Goal: Task Accomplishment & Management: Manage account settings

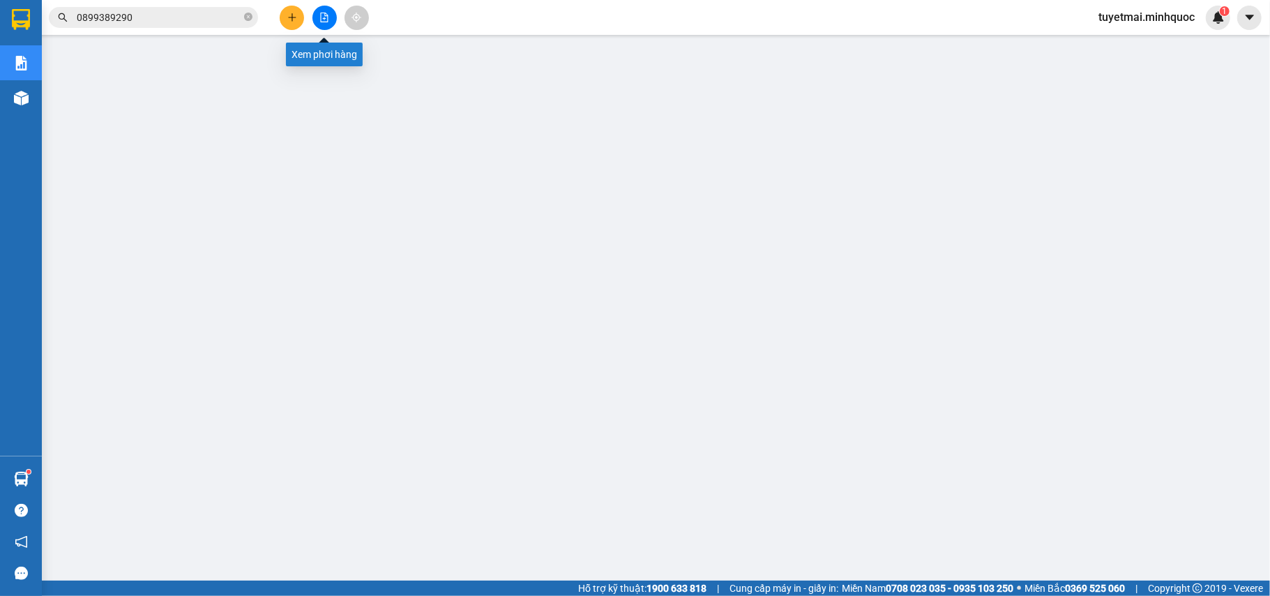
click at [324, 20] on icon "file-add" at bounding box center [324, 18] width 10 height 10
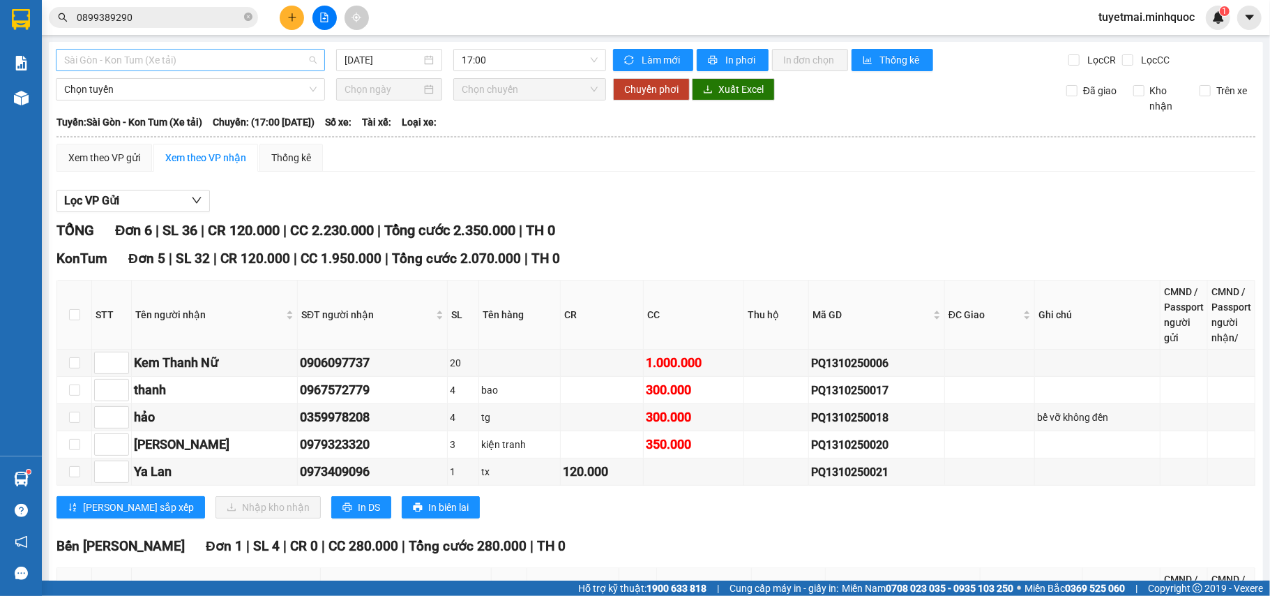
click at [193, 60] on span "Sài Gòn - Kon Tum (Xe tải)" at bounding box center [190, 60] width 252 height 21
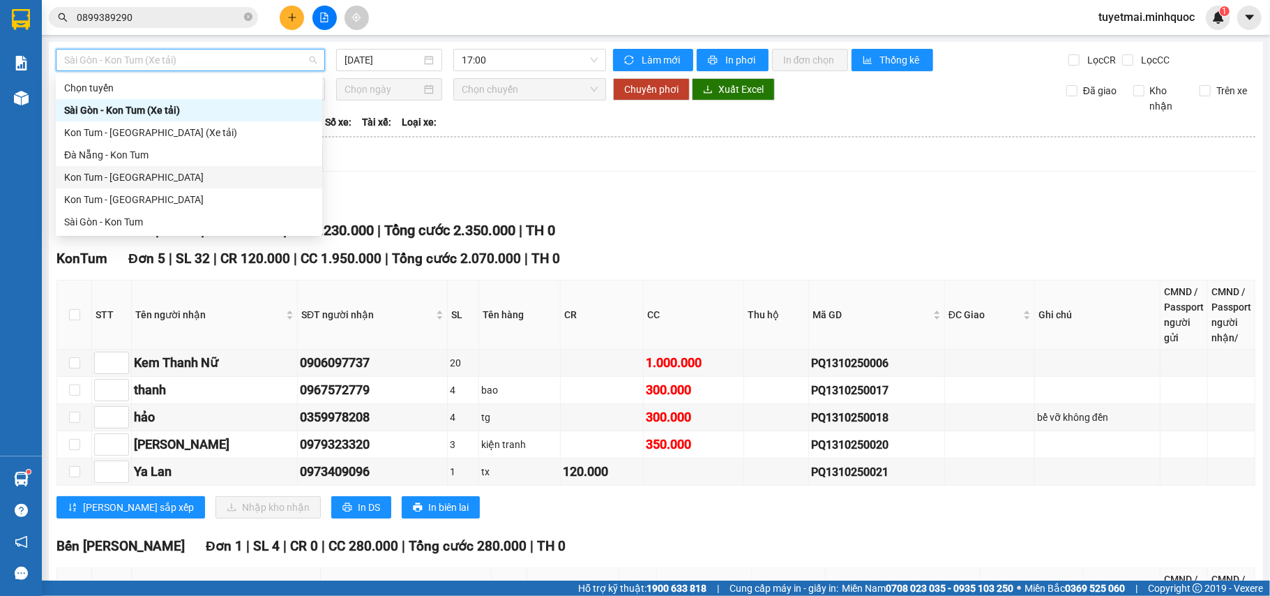
click at [141, 174] on div "Kon Tum - [GEOGRAPHIC_DATA]" at bounding box center [189, 176] width 250 height 15
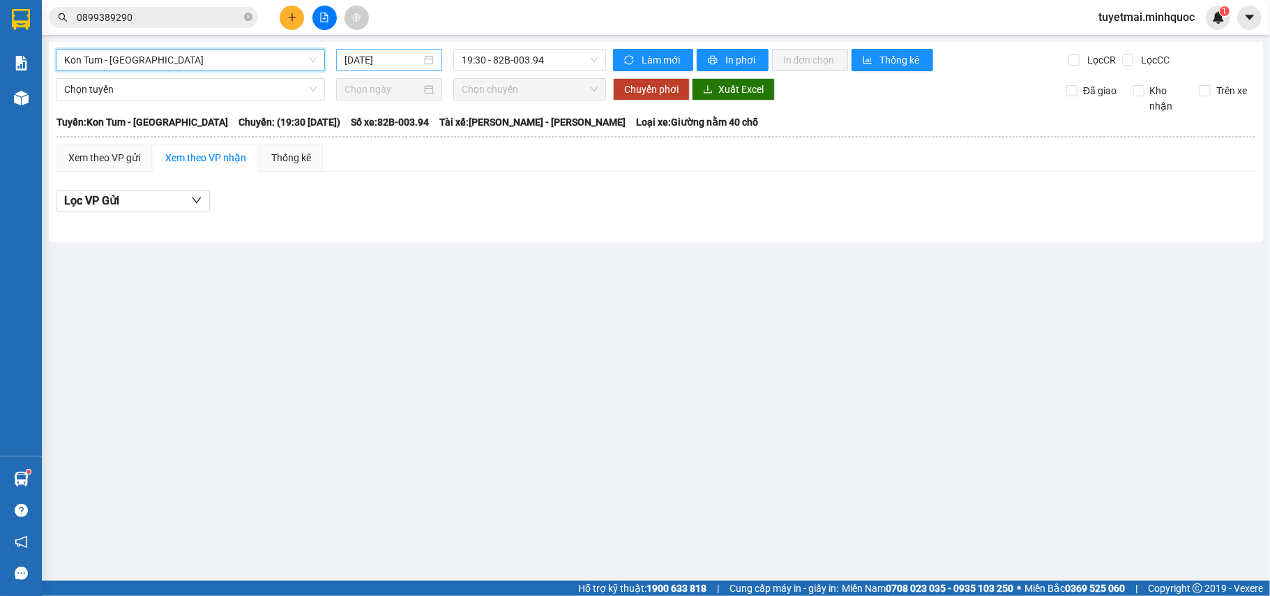
click at [370, 62] on input "[DATE]" at bounding box center [382, 59] width 77 height 15
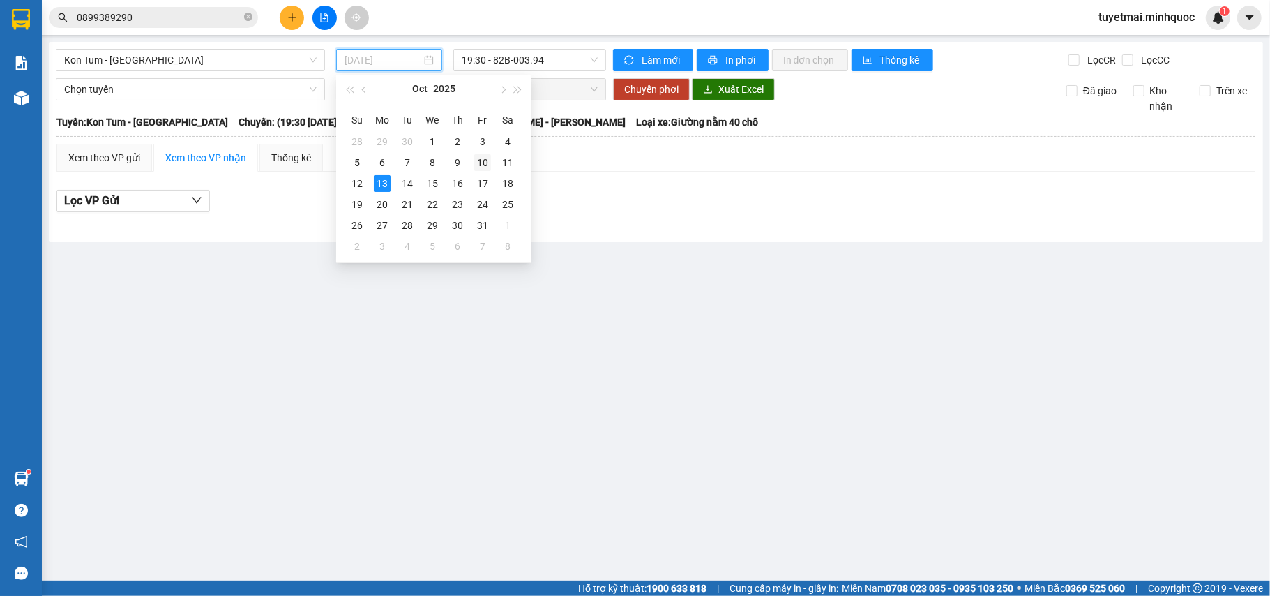
click at [480, 163] on div "10" at bounding box center [482, 162] width 17 height 17
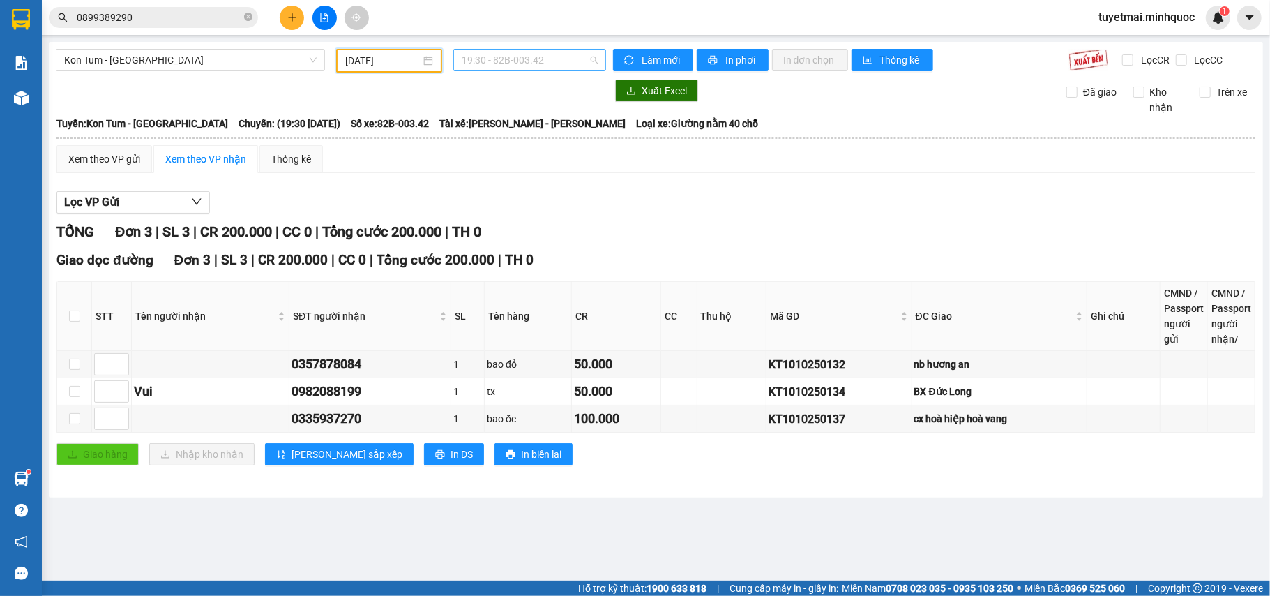
click at [541, 63] on span "19:30 - 82B-003.42" at bounding box center [530, 60] width 136 height 21
click at [552, 135] on div "20:00 - 76H-066.56" at bounding box center [516, 132] width 109 height 15
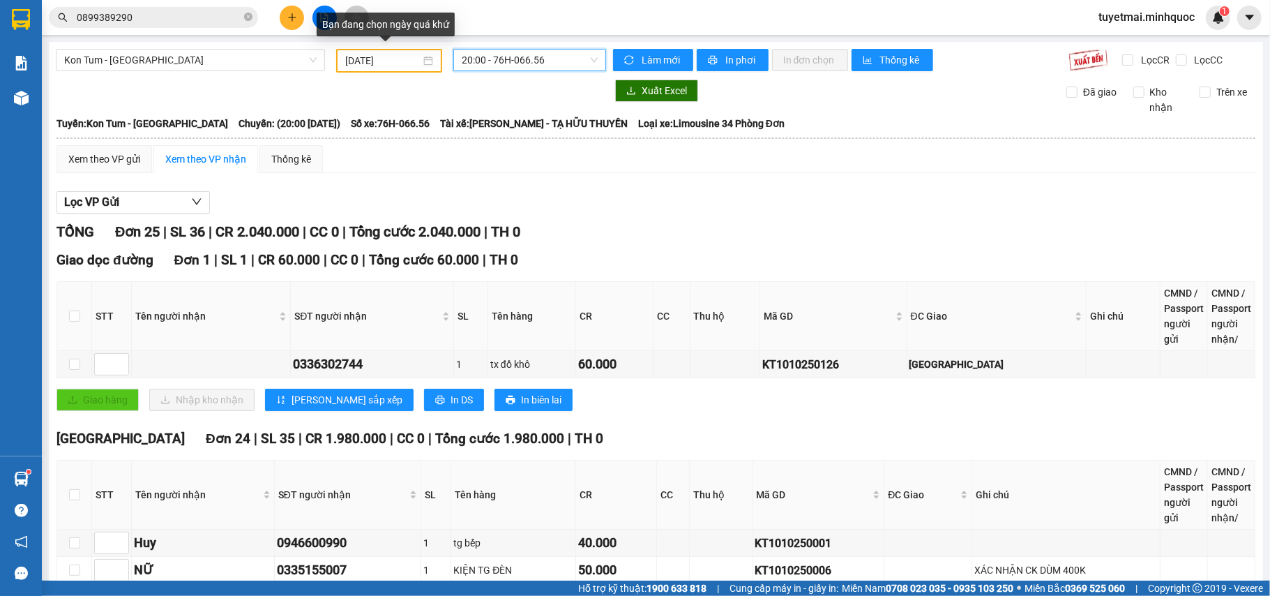
click at [366, 60] on input "10/10/2025" at bounding box center [382, 60] width 75 height 15
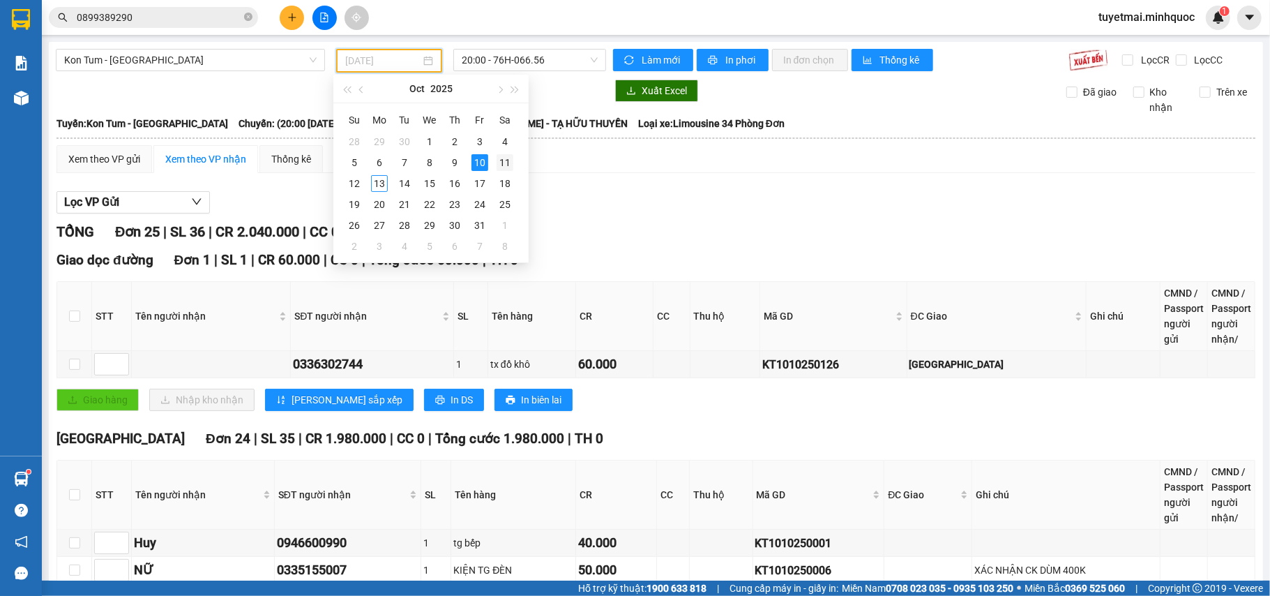
click at [497, 160] on div "11" at bounding box center [505, 162] width 17 height 17
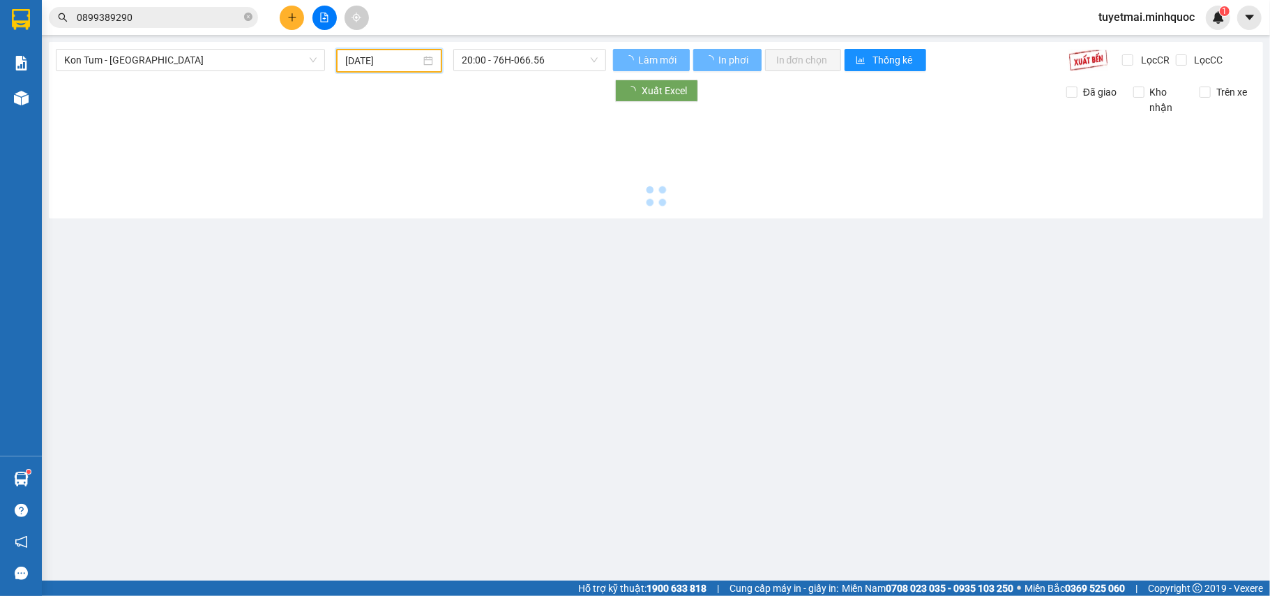
type input "[DATE]"
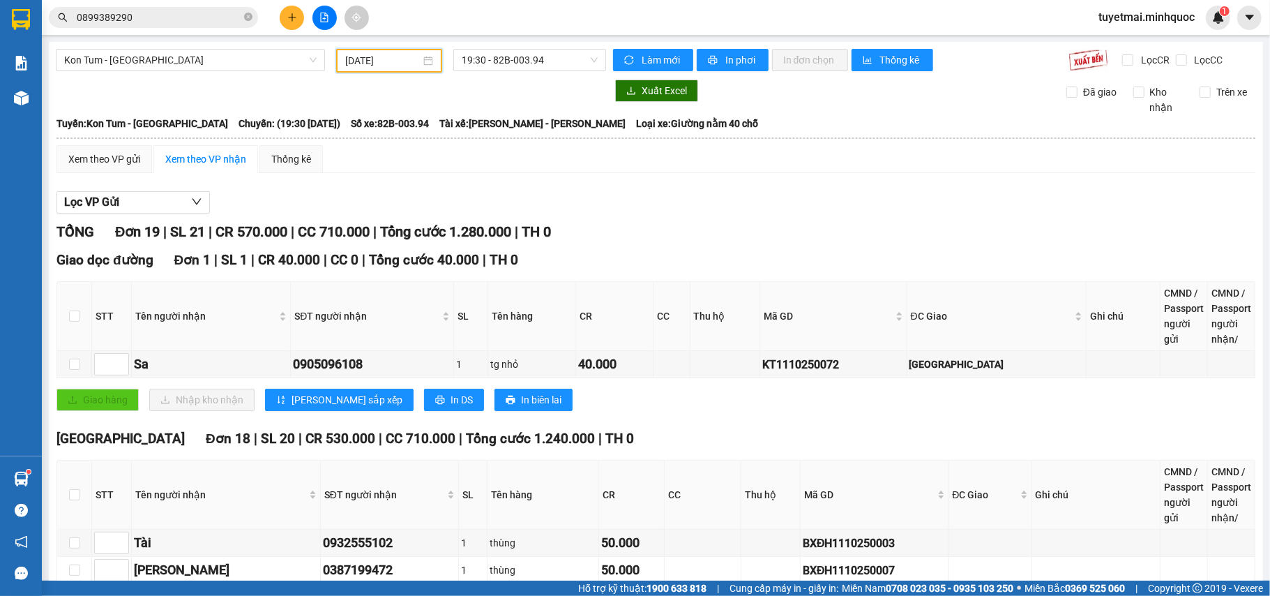
click at [513, 46] on div "Kon Tum - Đà Nẵng 11/10/2025 19:30 - 82B-003.94 Làm mới In phơi In đơn chọn Thố…" at bounding box center [656, 563] width 1214 height 1042
click at [541, 67] on span "19:30 - 82B-003.94" at bounding box center [530, 60] width 136 height 21
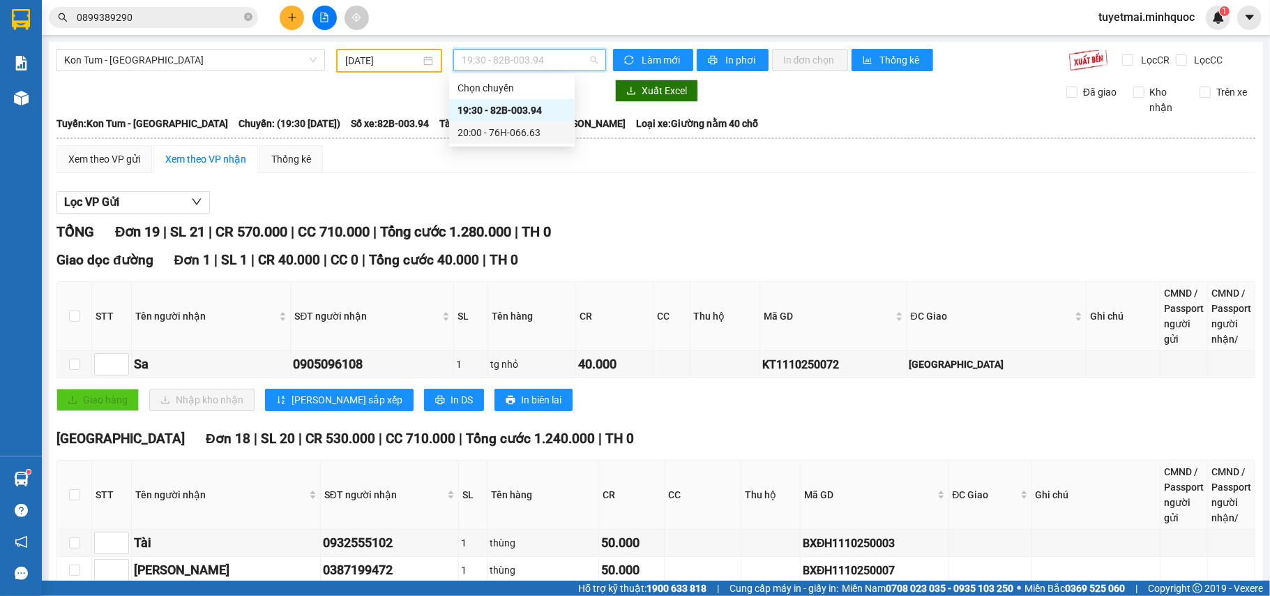
click at [547, 125] on div "20:00 - 76H-066.63" at bounding box center [511, 132] width 109 height 15
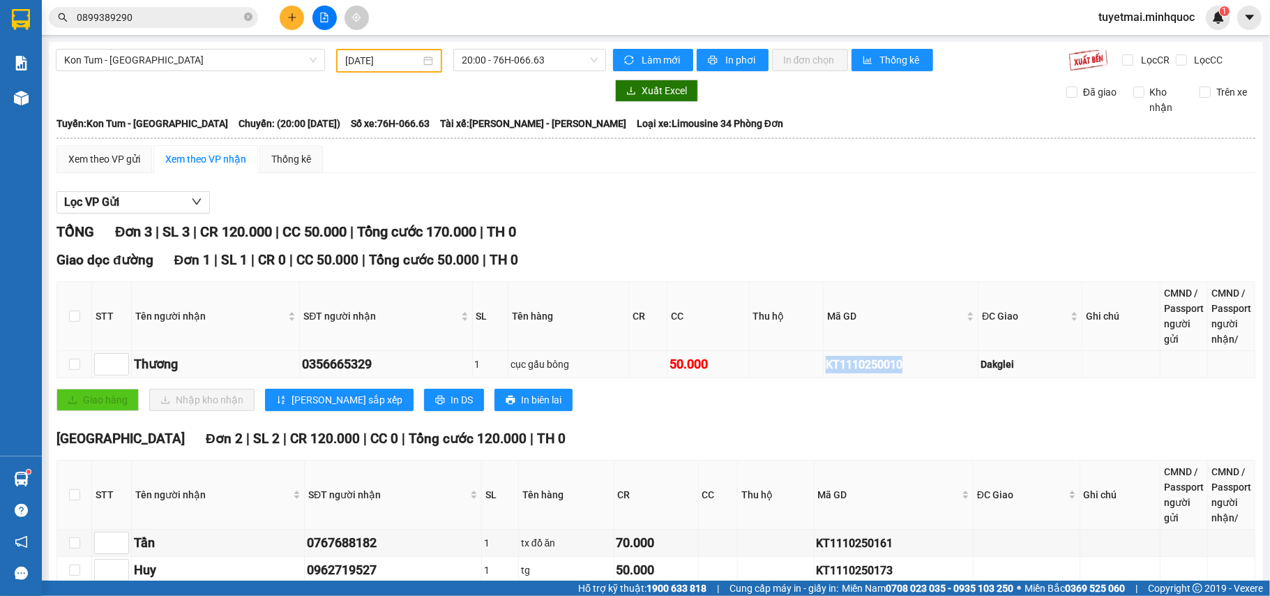
drag, startPoint x: 918, startPoint y: 370, endPoint x: 810, endPoint y: 366, distance: 108.1
click at [810, 366] on tr "Thương 0356665329 1 cục gấu bông 50.000 KT1110250010 Dakglei" at bounding box center [656, 364] width 1198 height 27
copy div "KT1110250010"
click at [642, 53] on span "Làm mới" at bounding box center [662, 59] width 40 height 15
click at [514, 66] on span "20:00 - 76H-066.63" at bounding box center [530, 60] width 136 height 21
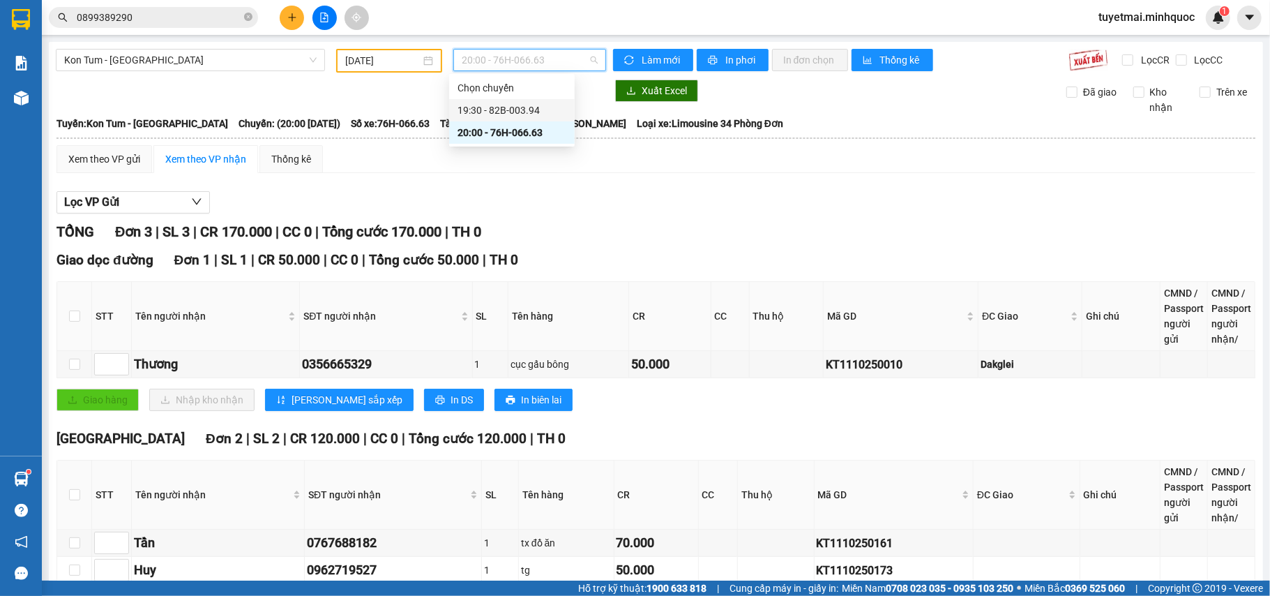
click at [520, 110] on div "19:30 - 82B-003.94" at bounding box center [511, 110] width 109 height 15
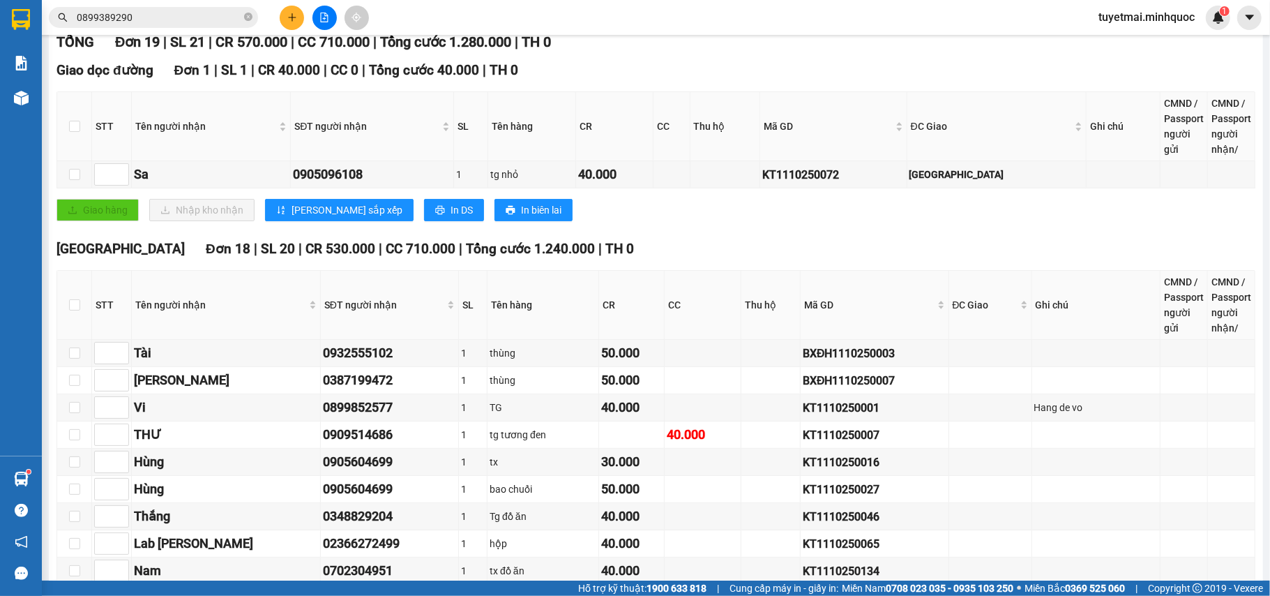
scroll to position [372, 0]
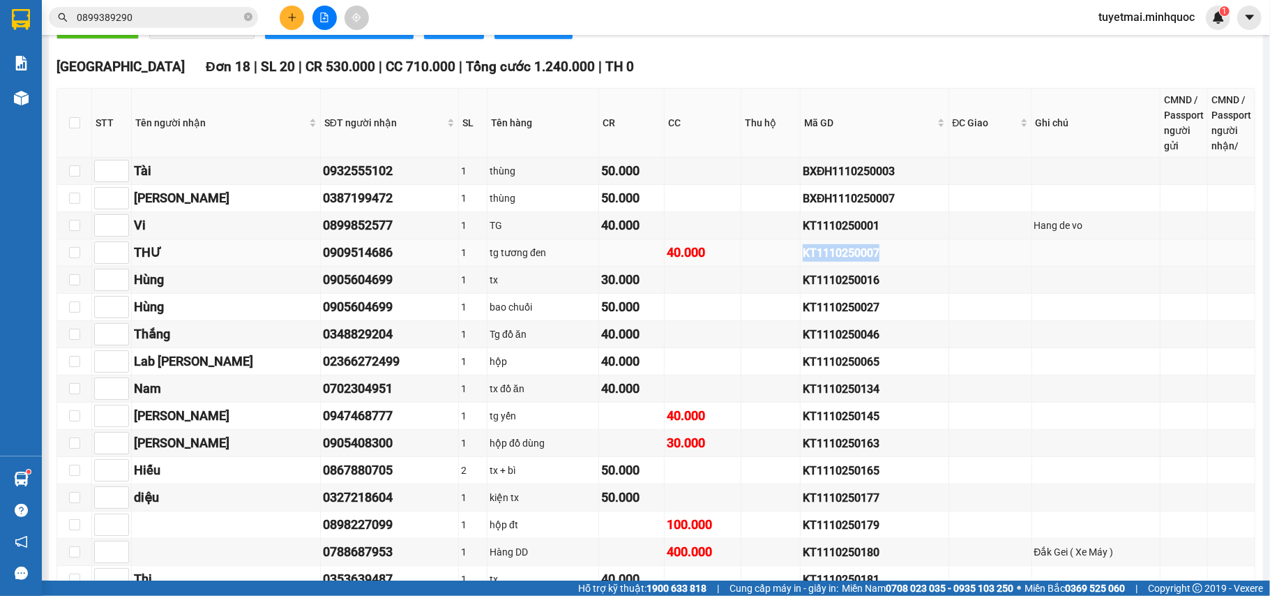
drag, startPoint x: 877, startPoint y: 255, endPoint x: 753, endPoint y: 266, distance: 123.9
click at [753, 266] on tr "THƯ 0909514686 1 tg tương đen 40.000 KT1110250007" at bounding box center [656, 252] width 1198 height 27
copy div "KT1110250007"
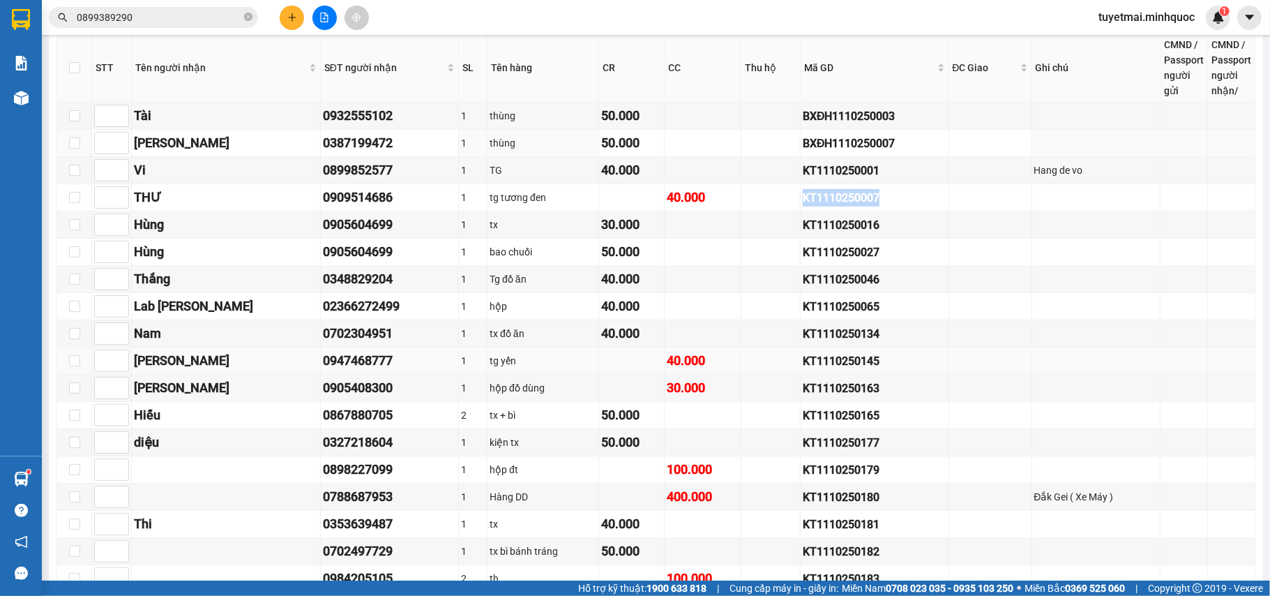
scroll to position [523, 0]
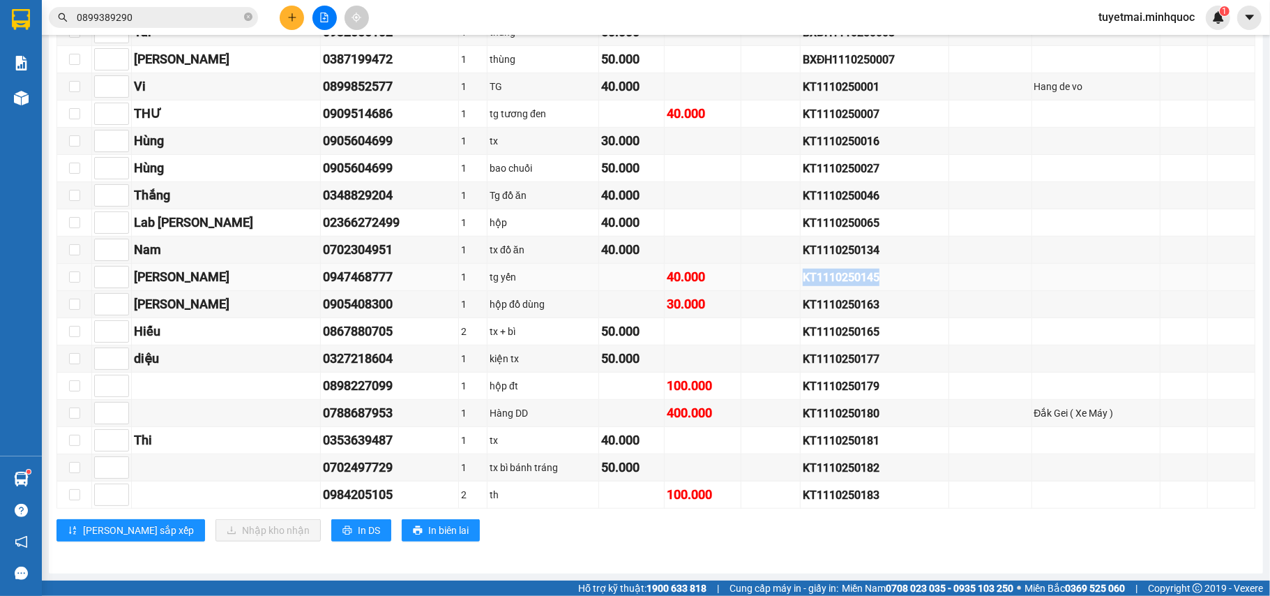
drag, startPoint x: 885, startPoint y: 272, endPoint x: 718, endPoint y: 272, distance: 166.7
click at [718, 272] on tr "Linh 0947468777 1 tg yến 40.000 KT1110250145" at bounding box center [656, 277] width 1198 height 27
copy div "KT1110250145"
drag, startPoint x: 883, startPoint y: 310, endPoint x: 743, endPoint y: 308, distance: 140.2
click at [743, 308] on tr "Kim Ánh 0905408300 1 hộp đồ dùng 30.000 KT1110250163" at bounding box center [656, 304] width 1198 height 27
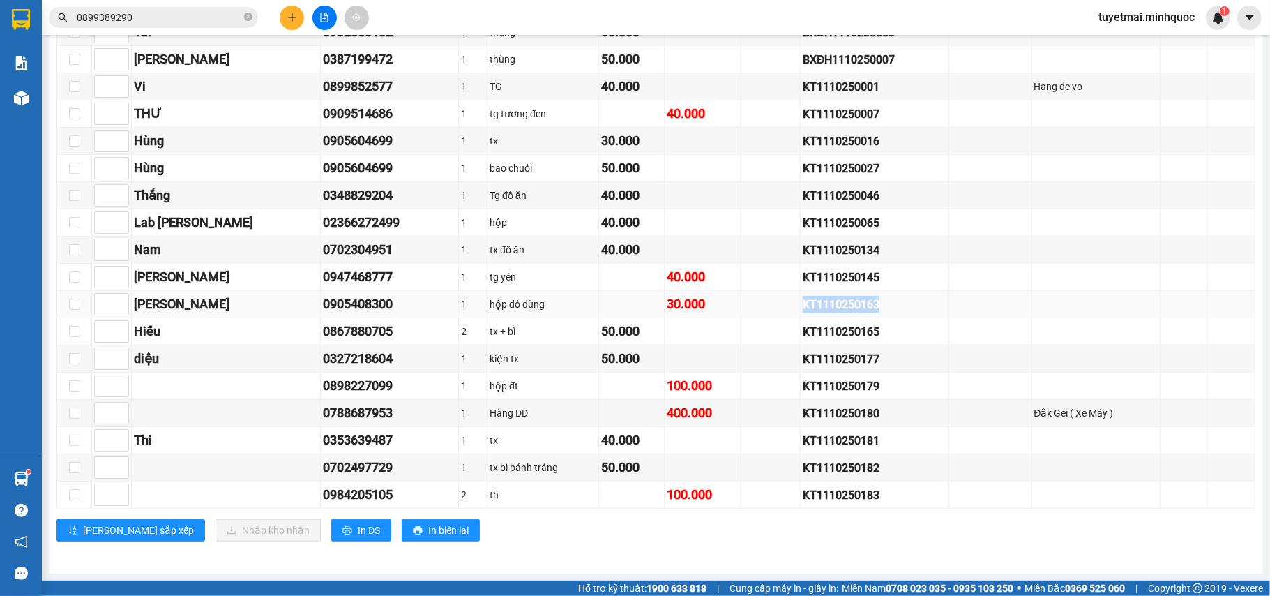
copy div "KT1110250163"
drag, startPoint x: 884, startPoint y: 384, endPoint x: 729, endPoint y: 382, distance: 154.8
click at [729, 382] on tr "0898227099 1 hộp đt 100.000 KT1110250179" at bounding box center [656, 385] width 1198 height 27
copy div "KT1110250179"
drag, startPoint x: 792, startPoint y: 414, endPoint x: 739, endPoint y: 414, distance: 53.0
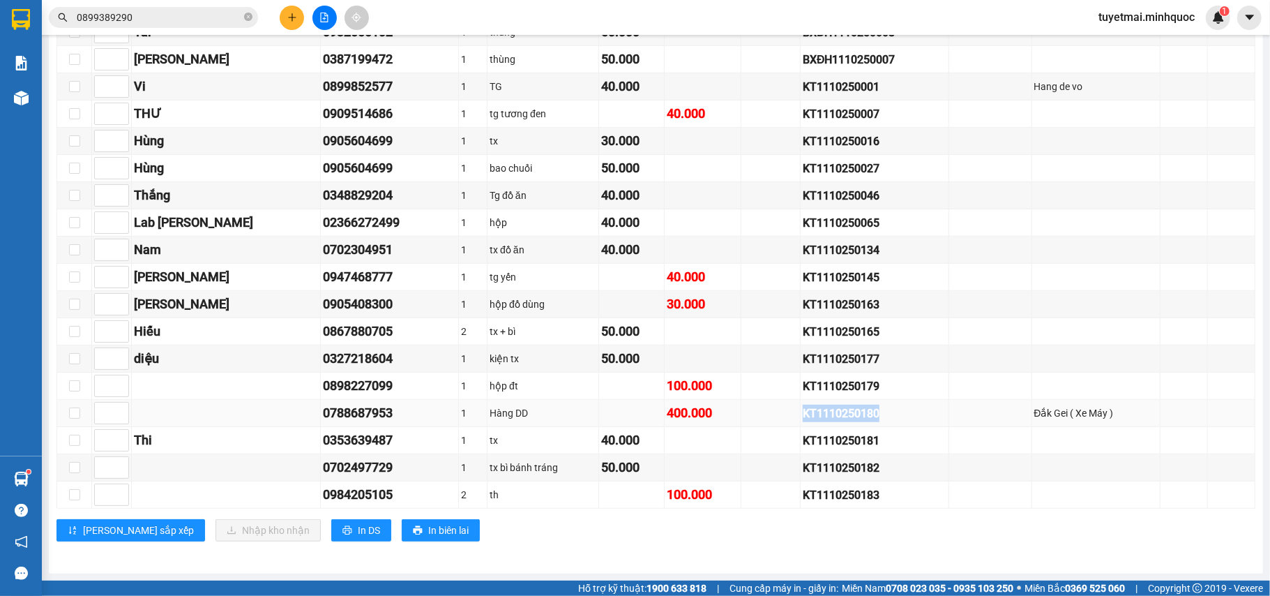
click at [739, 414] on tr "0788687953 1 Hàng DD 400.000 KT1110250180 Đắk Gei ( Xe Máy )" at bounding box center [656, 413] width 1198 height 27
copy div "KT1110250180"
drag, startPoint x: 818, startPoint y: 500, endPoint x: 759, endPoint y: 500, distance: 58.6
click at [759, 500] on tr "0984205105 2 th 100.000 KT1110250183" at bounding box center [656, 494] width 1198 height 27
copy tr "KT1110250183"
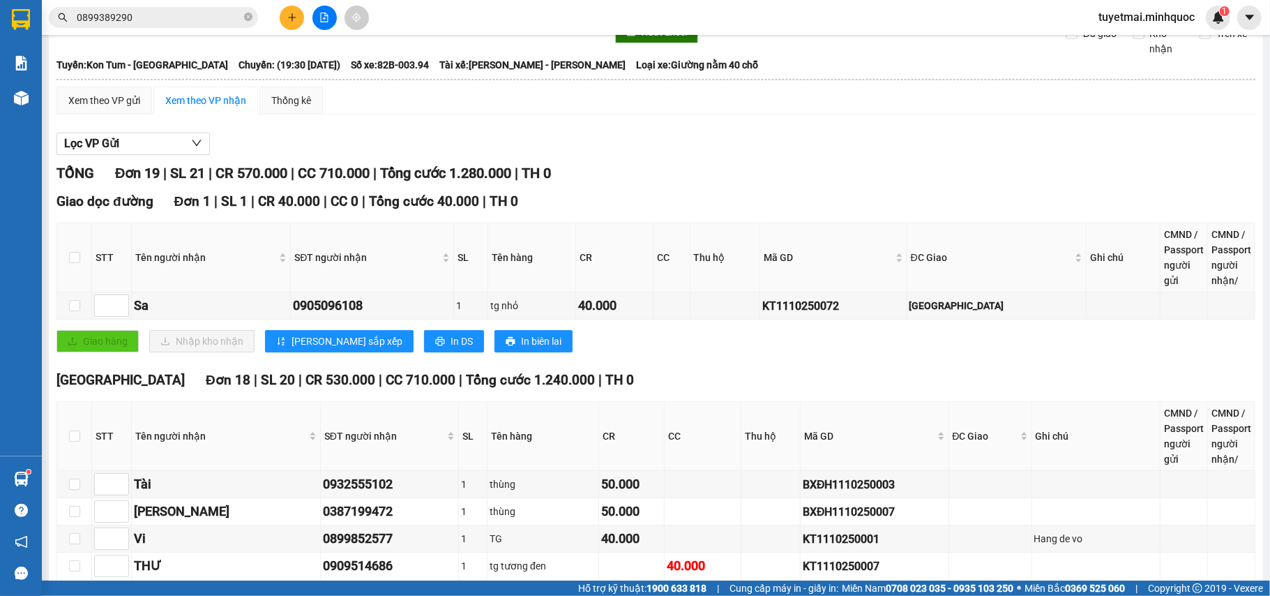
scroll to position [0, 0]
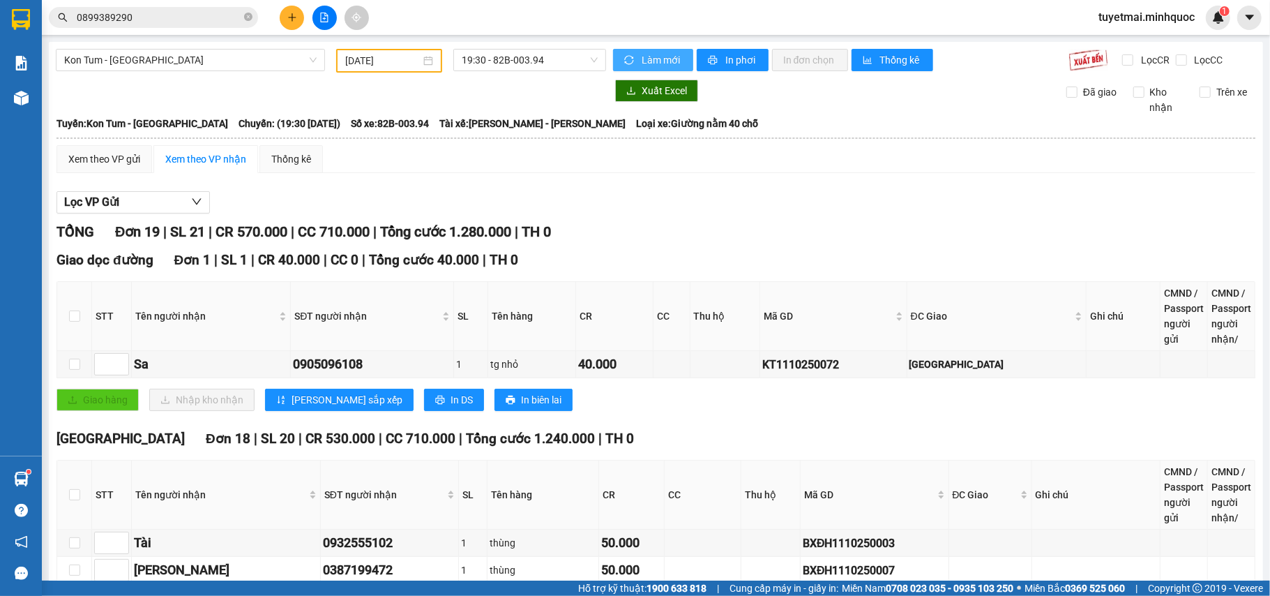
click at [650, 54] on span "Làm mới" at bounding box center [662, 59] width 40 height 15
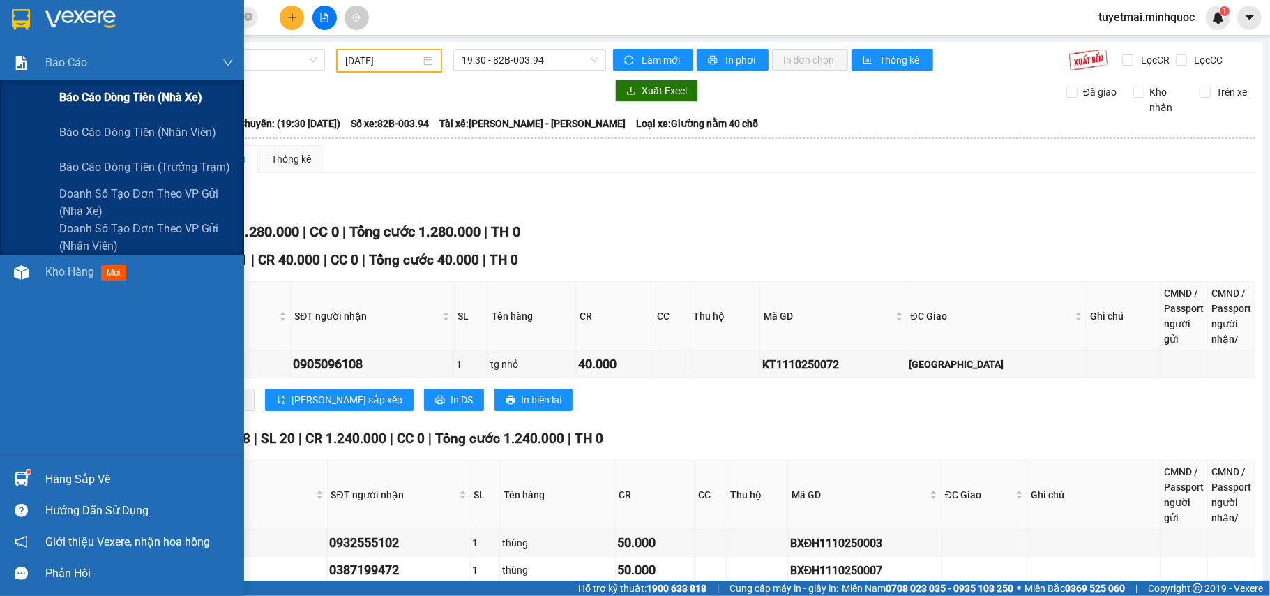
click at [123, 95] on span "Báo cáo dòng tiền (nhà xe)" at bounding box center [130, 97] width 143 height 17
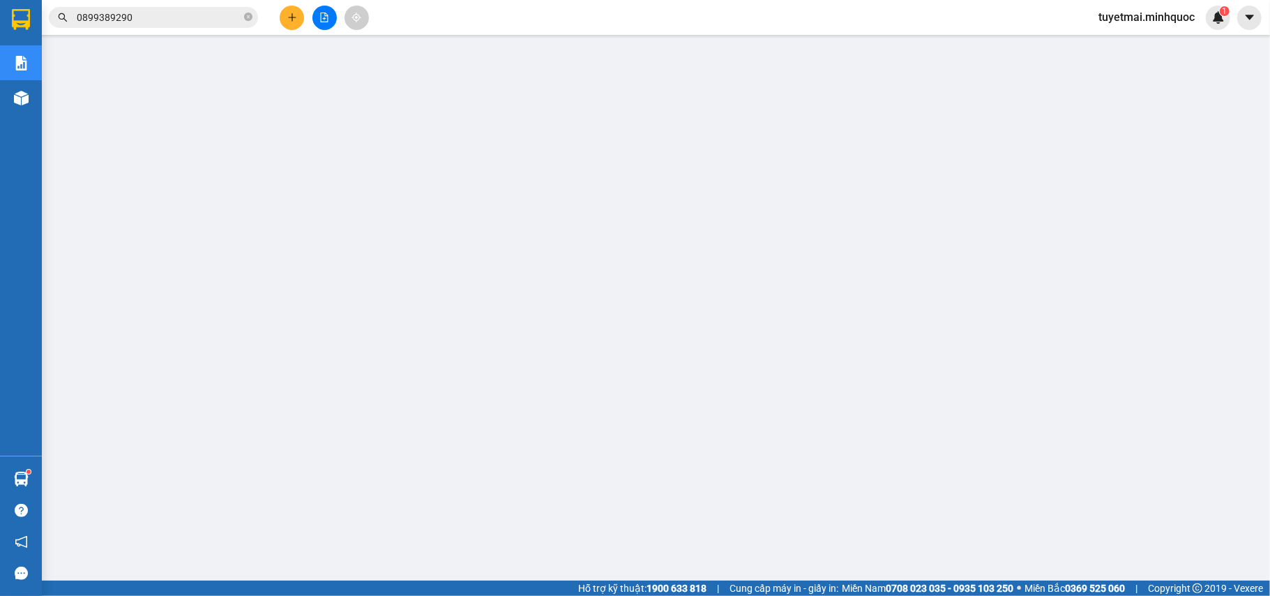
click at [169, 17] on input "0899389290" at bounding box center [159, 17] width 165 height 15
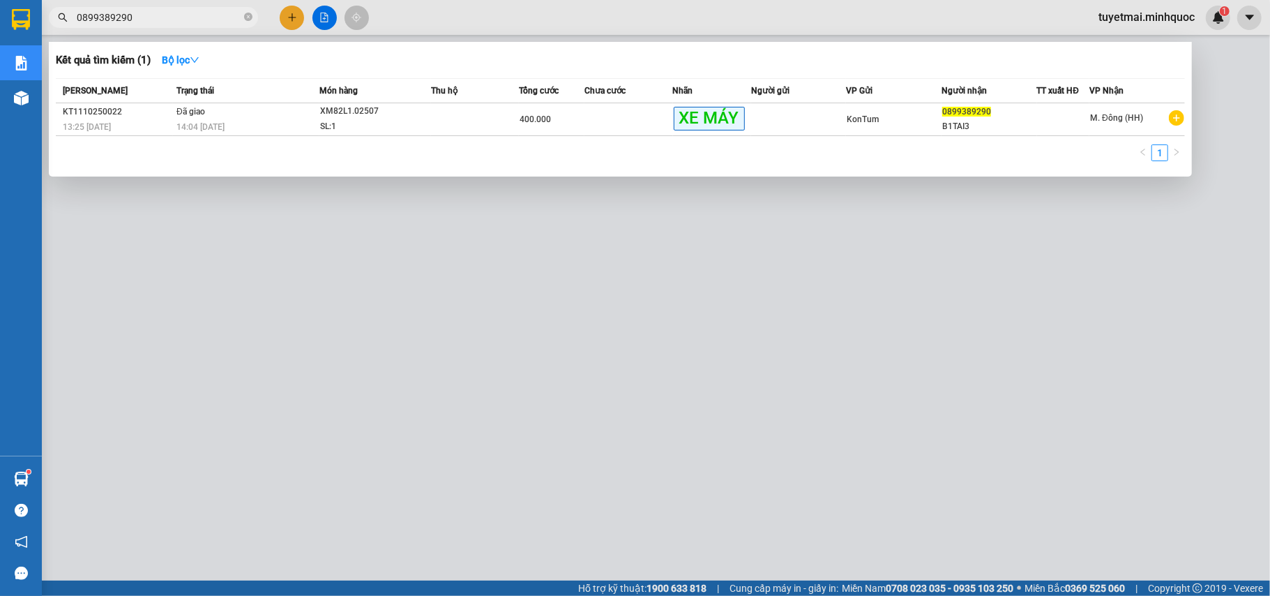
click at [169, 17] on input "0899389290" at bounding box center [159, 17] width 165 height 15
paste input "AS1210250013"
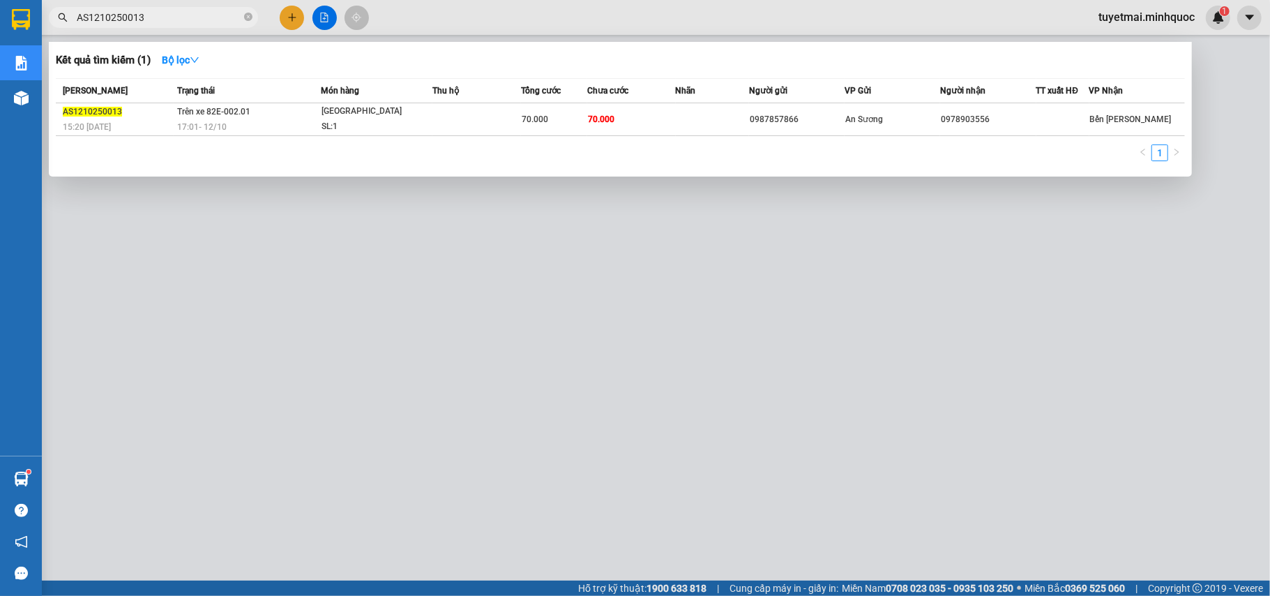
type input "AS1210250013"
click at [559, 126] on div "70.000" at bounding box center [554, 119] width 65 height 15
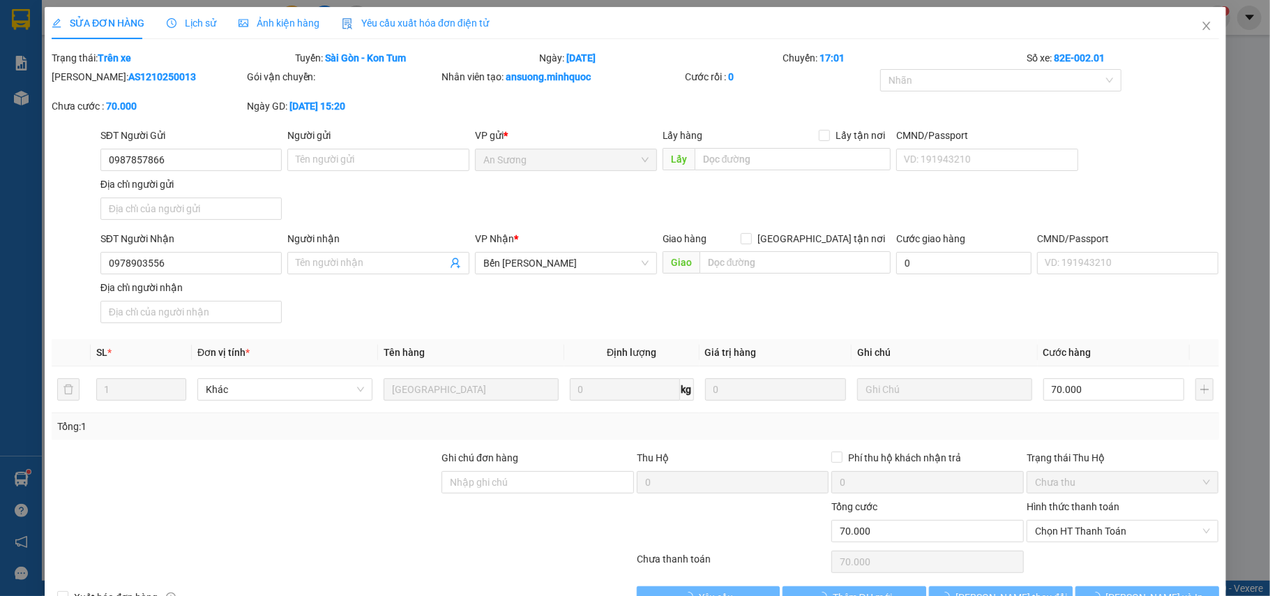
type input "0987857866"
type input "0978903556"
type input "0"
type input "70.000"
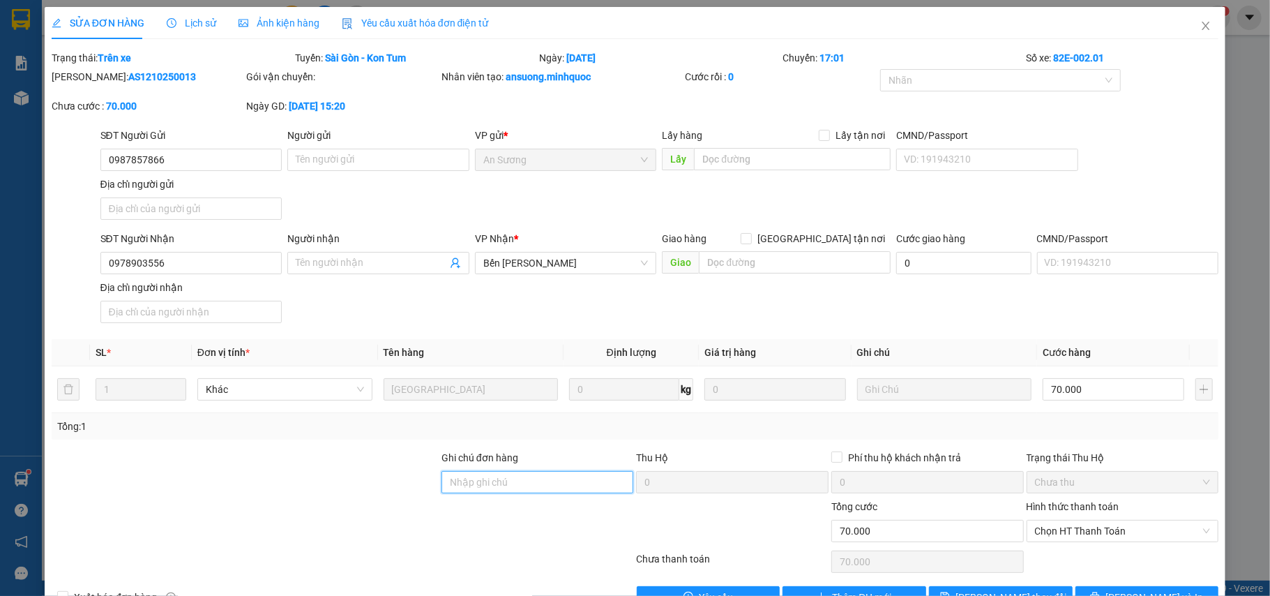
drag, startPoint x: 503, startPoint y: 486, endPoint x: 519, endPoint y: 483, distance: 15.7
click at [514, 483] on input "Ghi chú đơn hàng" at bounding box center [537, 482] width 192 height 22
click at [1102, 531] on span "Chọn HT Thanh Toán" at bounding box center [1123, 530] width 176 height 21
type input "nh 13/10"
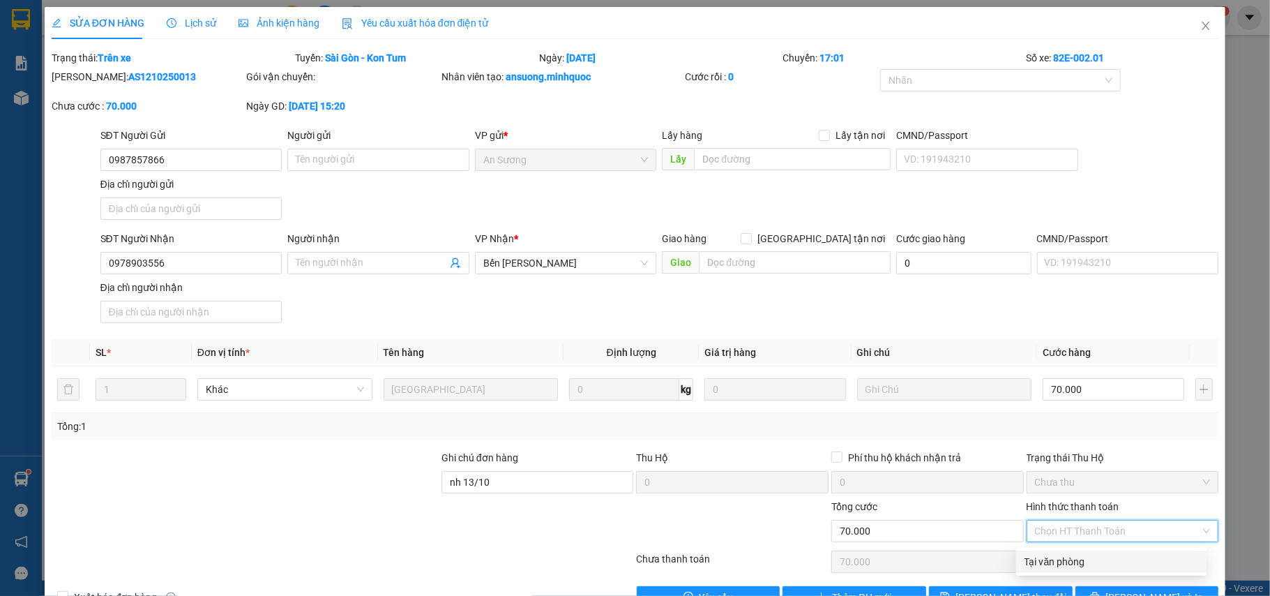
click at [1057, 559] on div "Tại văn phòng" at bounding box center [1111, 561] width 174 height 15
type input "0"
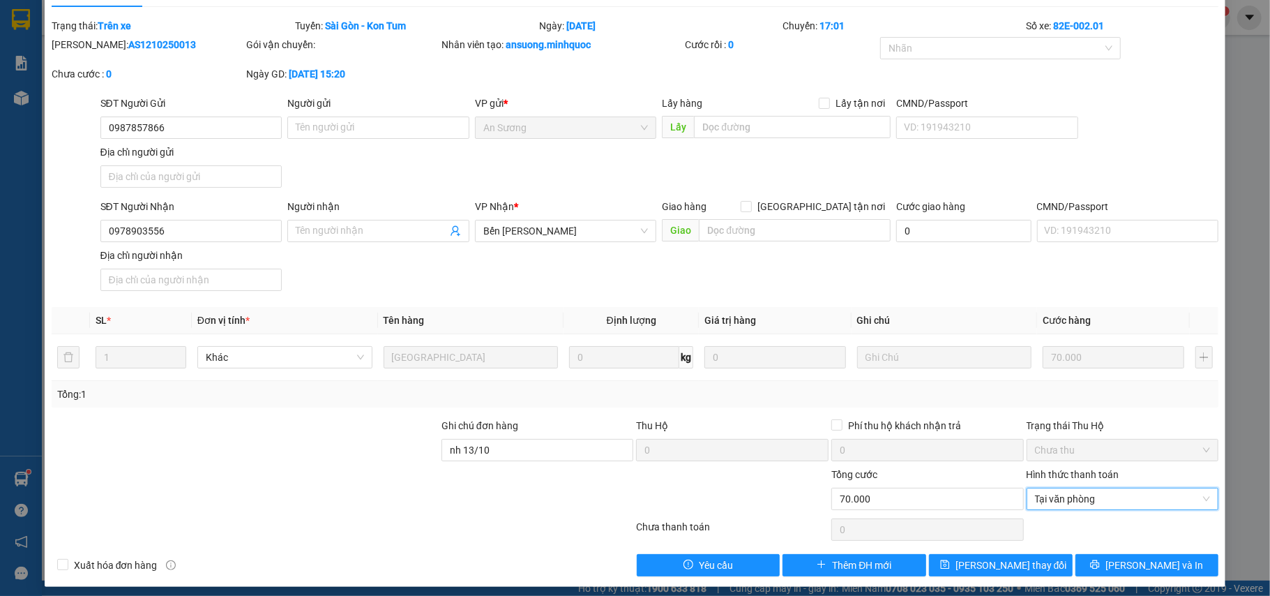
scroll to position [42, 0]
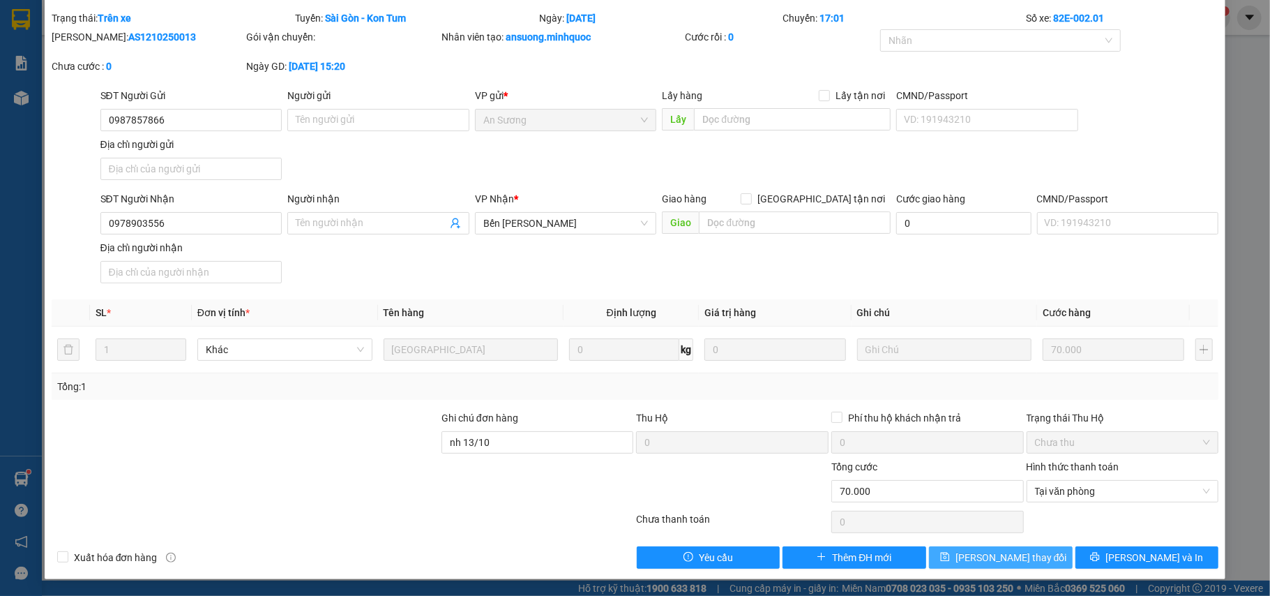
click at [1003, 565] on span "[PERSON_NAME] đổi" at bounding box center [1011, 557] width 112 height 15
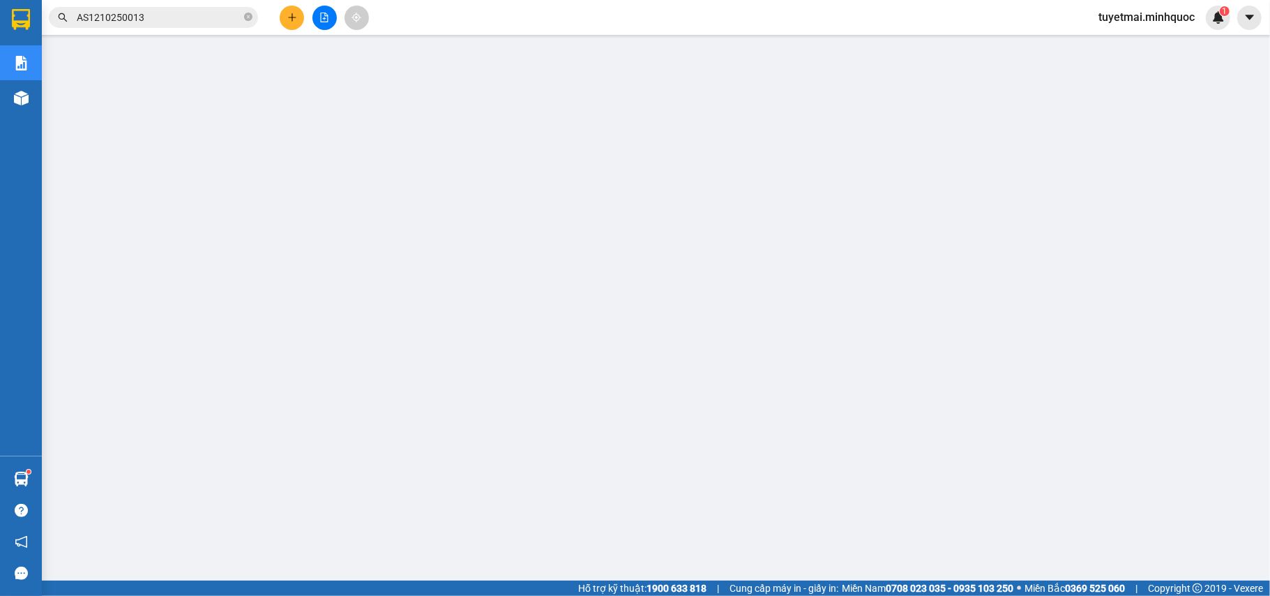
click at [167, 29] on div "Kết quả tìm kiếm ( 1 ) Bộ lọc Mã ĐH Trạng thái Món hàng Thu hộ Tổng cước Chưa c…" at bounding box center [635, 17] width 1270 height 35
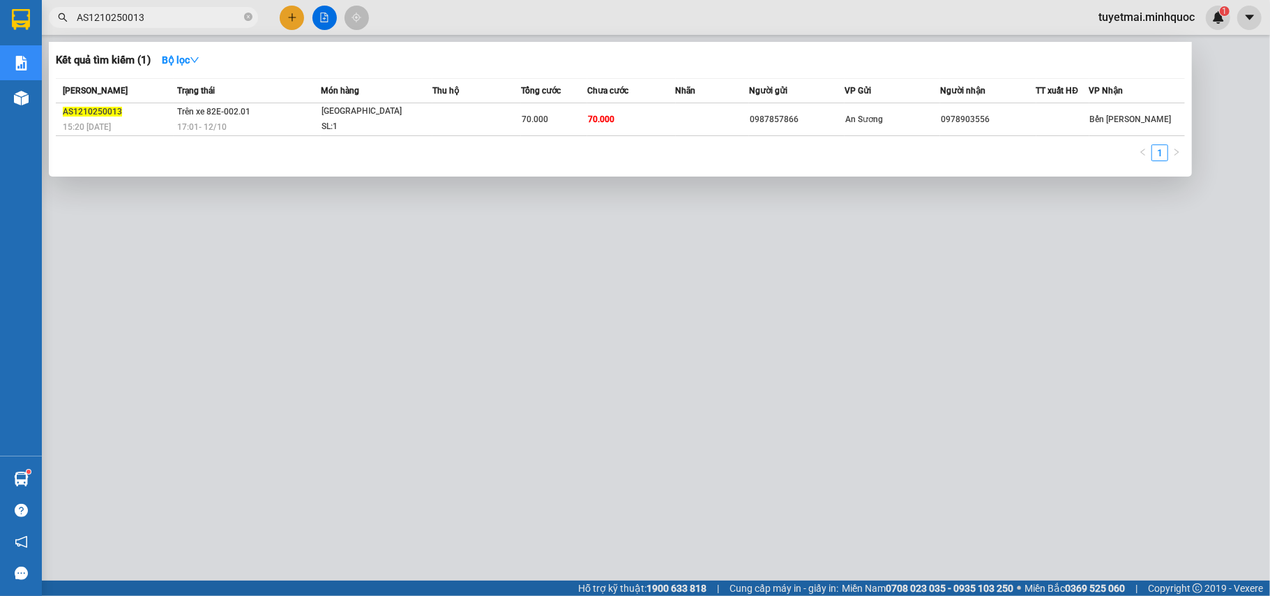
click at [173, 20] on input "AS1210250013" at bounding box center [159, 17] width 165 height 15
click at [179, 20] on input "AS1210250013" at bounding box center [159, 17] width 165 height 15
paste input "04"
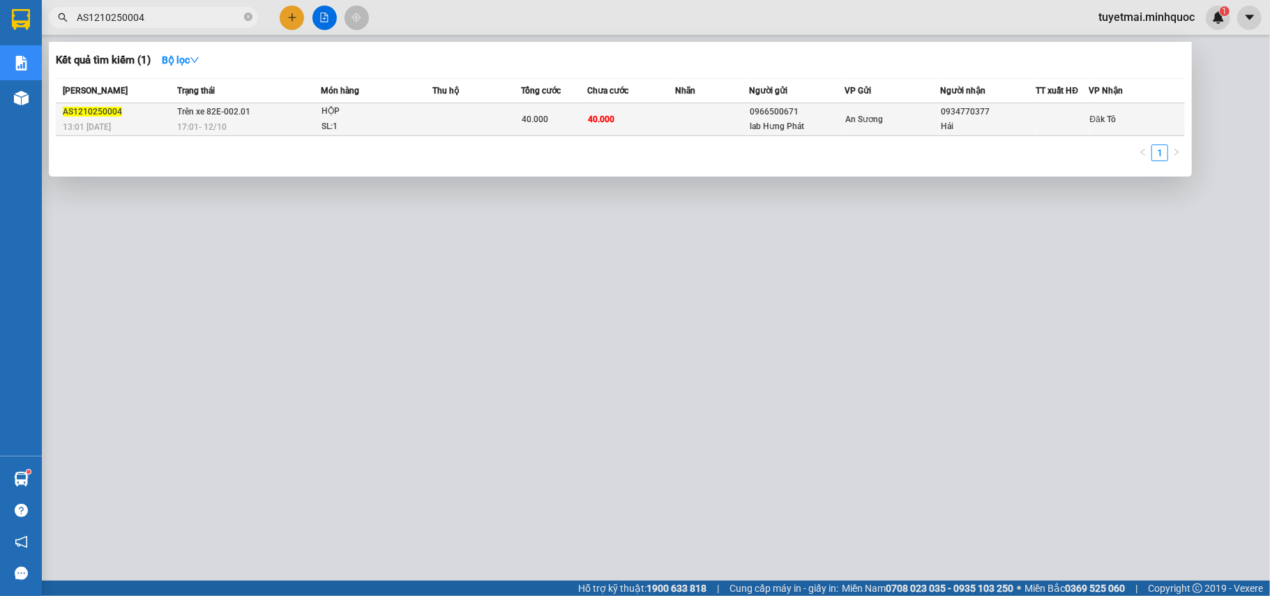
type input "AS1210250004"
click at [559, 121] on div "40.000" at bounding box center [554, 119] width 65 height 15
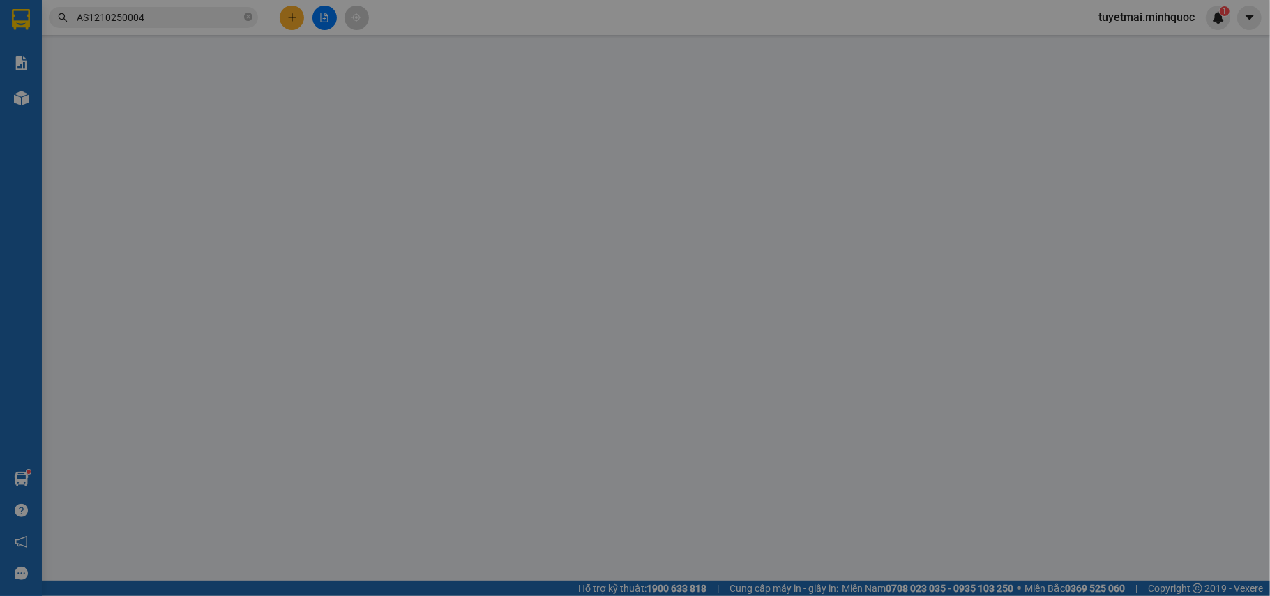
type input "0966500671"
type input "lab Hưng Phát"
type input "0934770377"
type input "Hải"
type input "0"
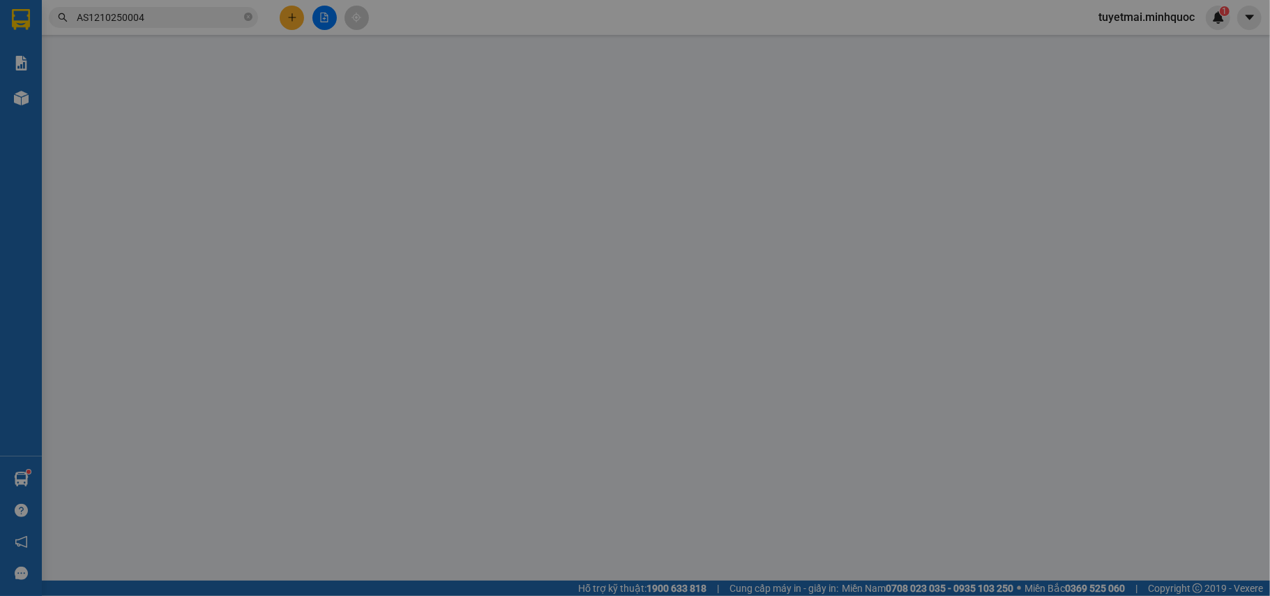
type input "40.000"
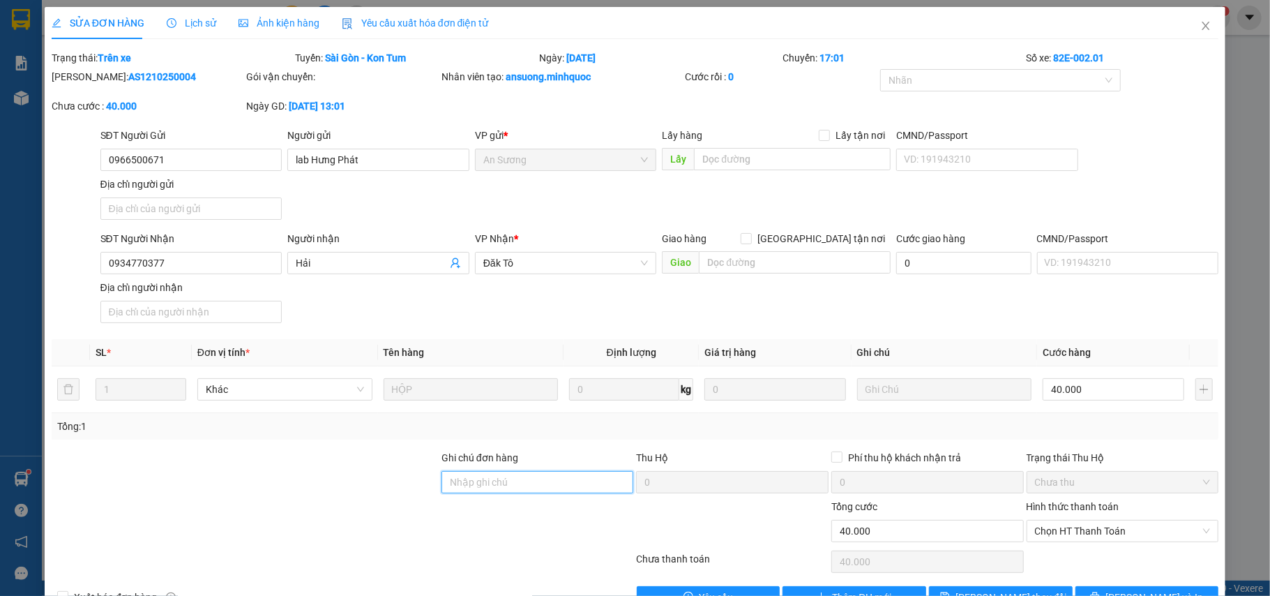
click at [516, 484] on input "Ghi chú đơn hàng" at bounding box center [537, 482] width 192 height 22
click at [1106, 527] on span "Chọn HT Thanh Toán" at bounding box center [1123, 530] width 176 height 21
type input "nh 13/10"
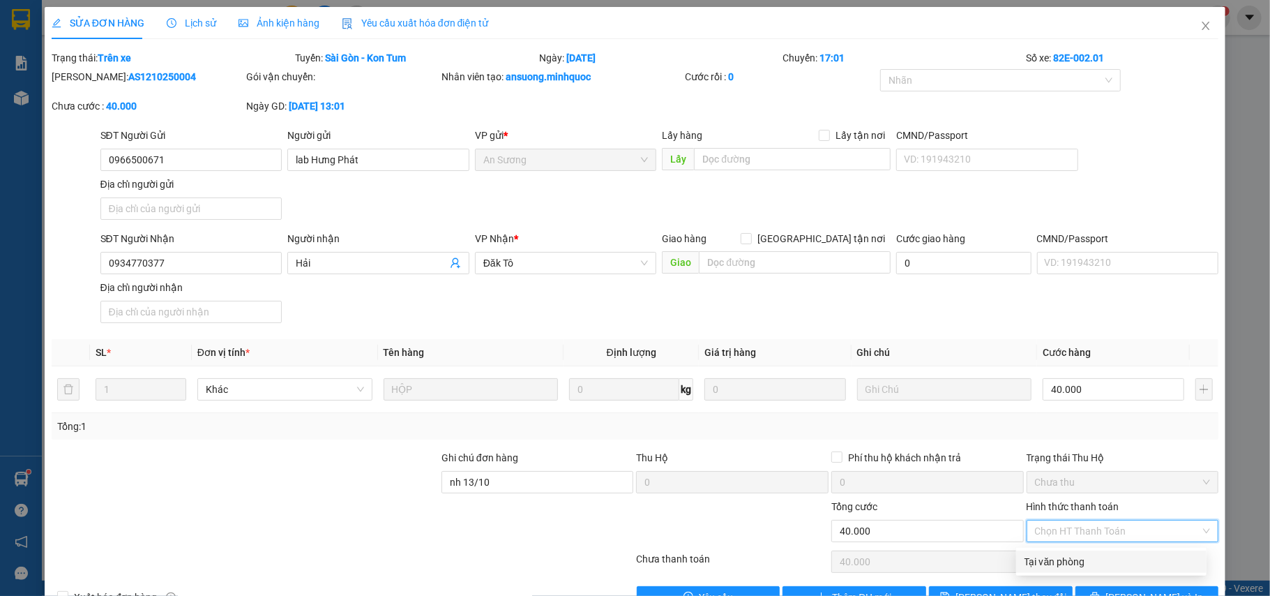
click at [1078, 559] on div "Tại văn phòng" at bounding box center [1111, 561] width 174 height 15
type input "0"
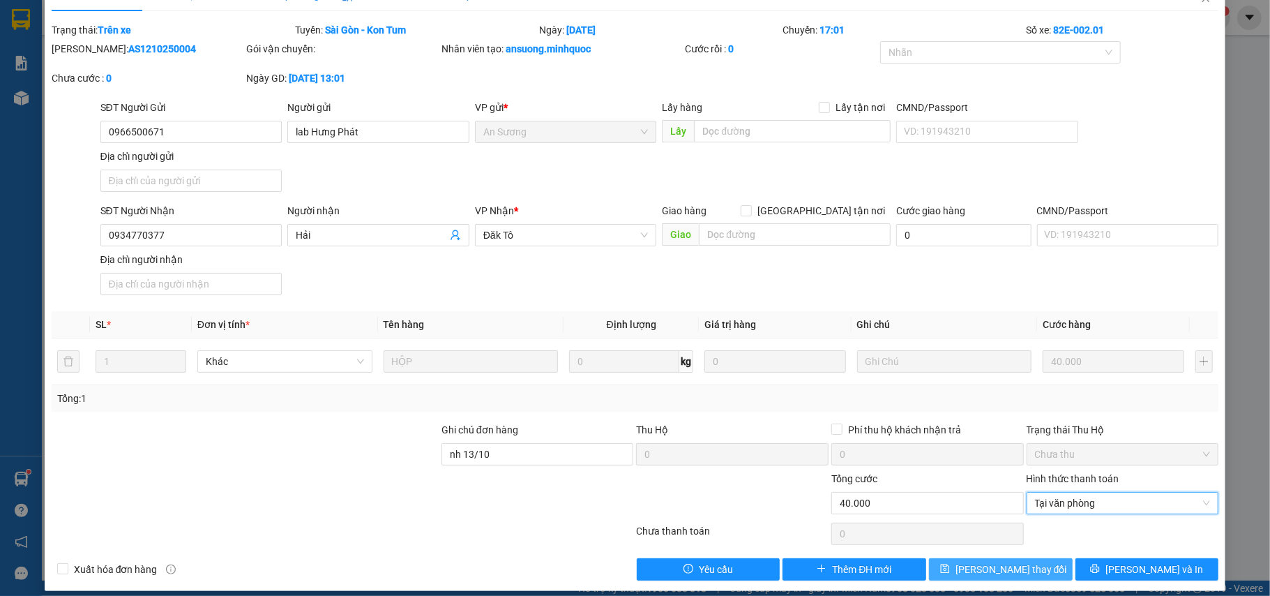
scroll to position [42, 0]
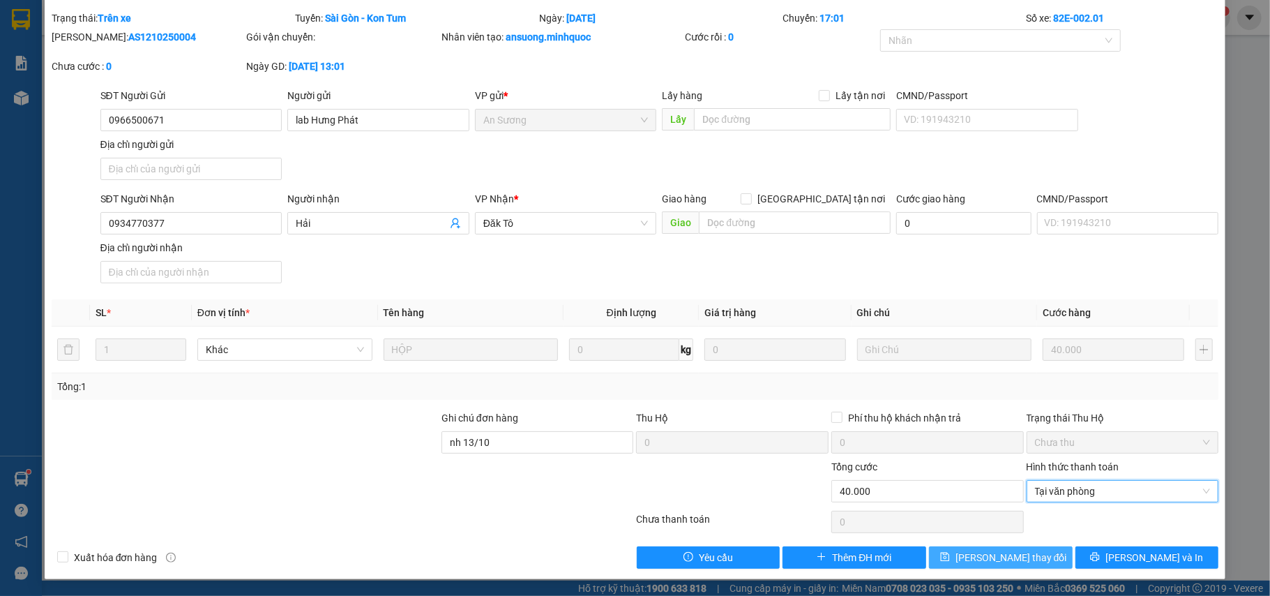
click at [1004, 552] on span "[PERSON_NAME] đổi" at bounding box center [1011, 557] width 112 height 15
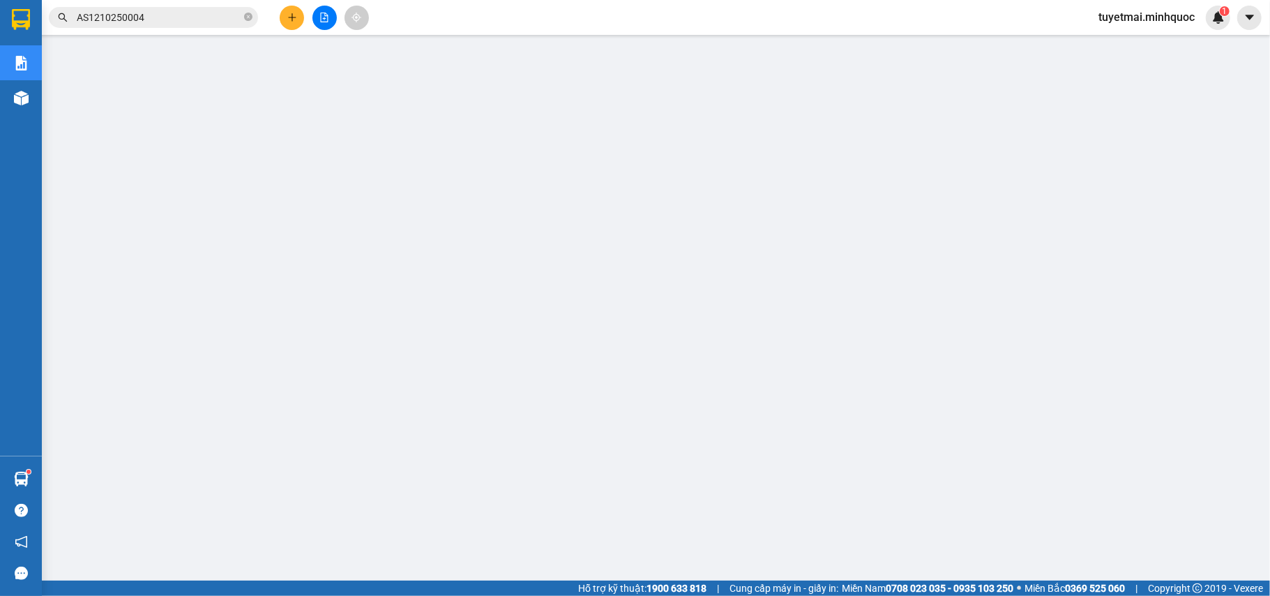
click at [199, 14] on input "AS1210250004" at bounding box center [159, 17] width 165 height 15
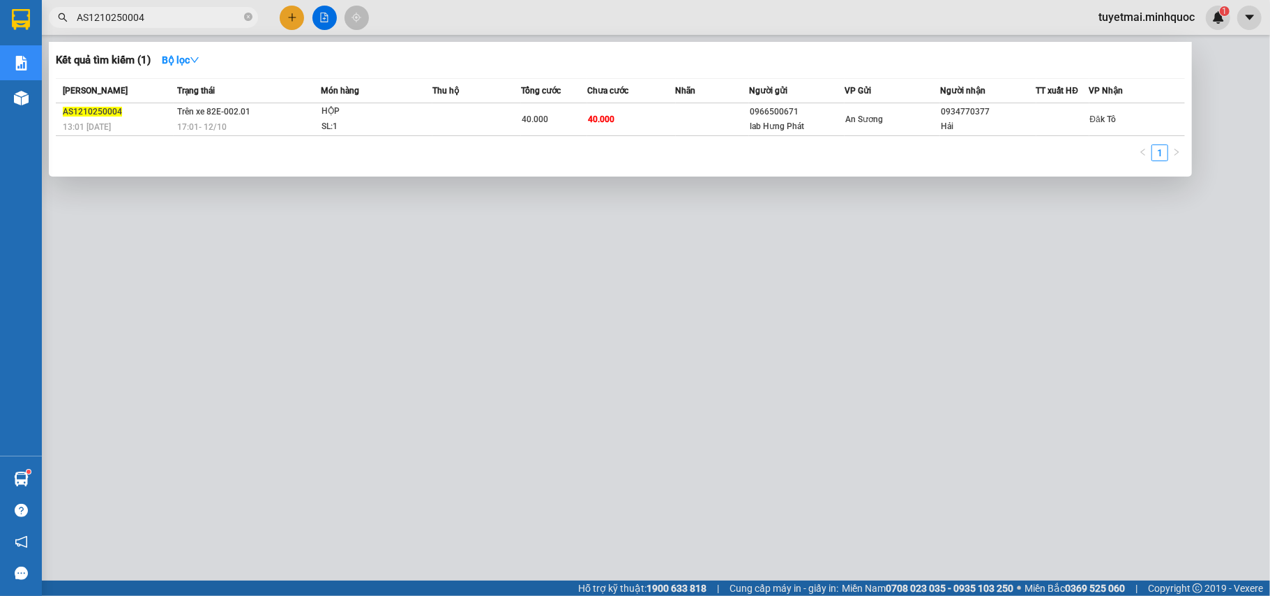
click at [199, 14] on input "AS1210250004" at bounding box center [159, 17] width 165 height 15
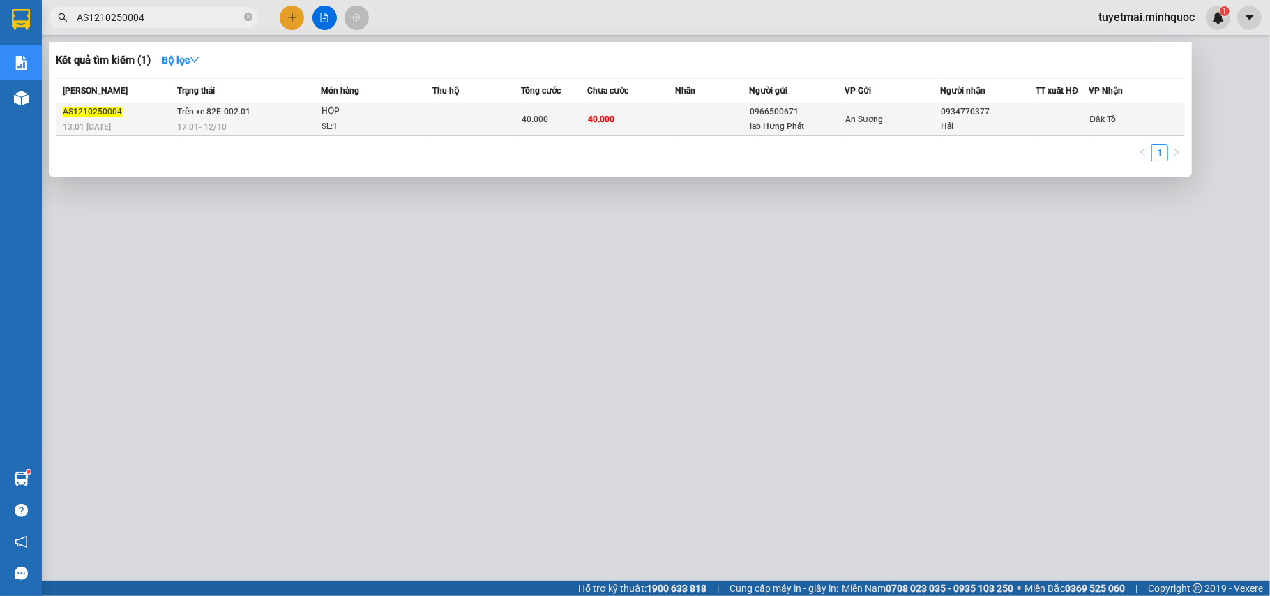
click at [525, 123] on span "40.000" at bounding box center [535, 119] width 26 height 10
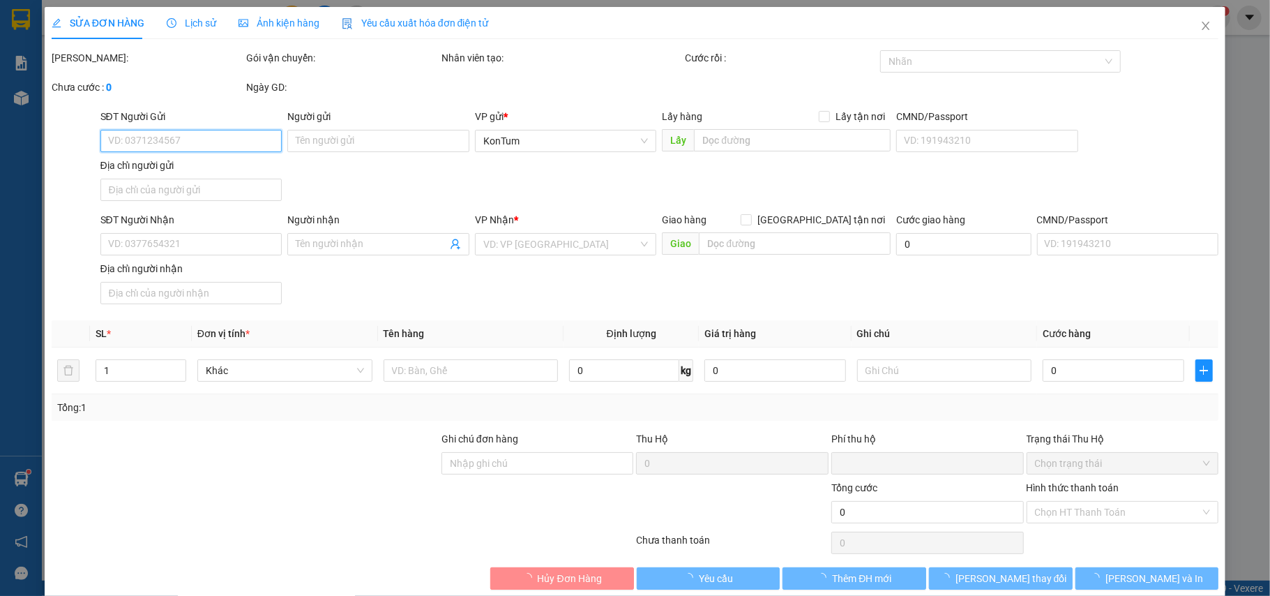
type input "0966500671"
type input "lab Hưng Phát"
type input "0934770377"
type input "Hải"
type input "nh 13/10"
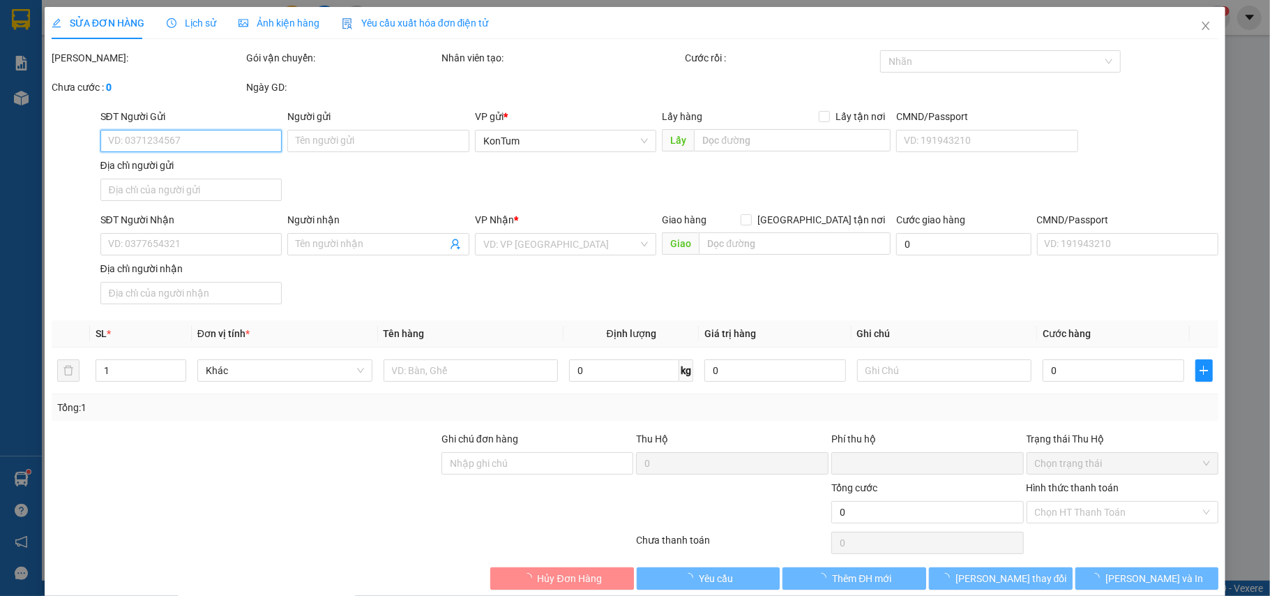
type input "0"
type input "40.000"
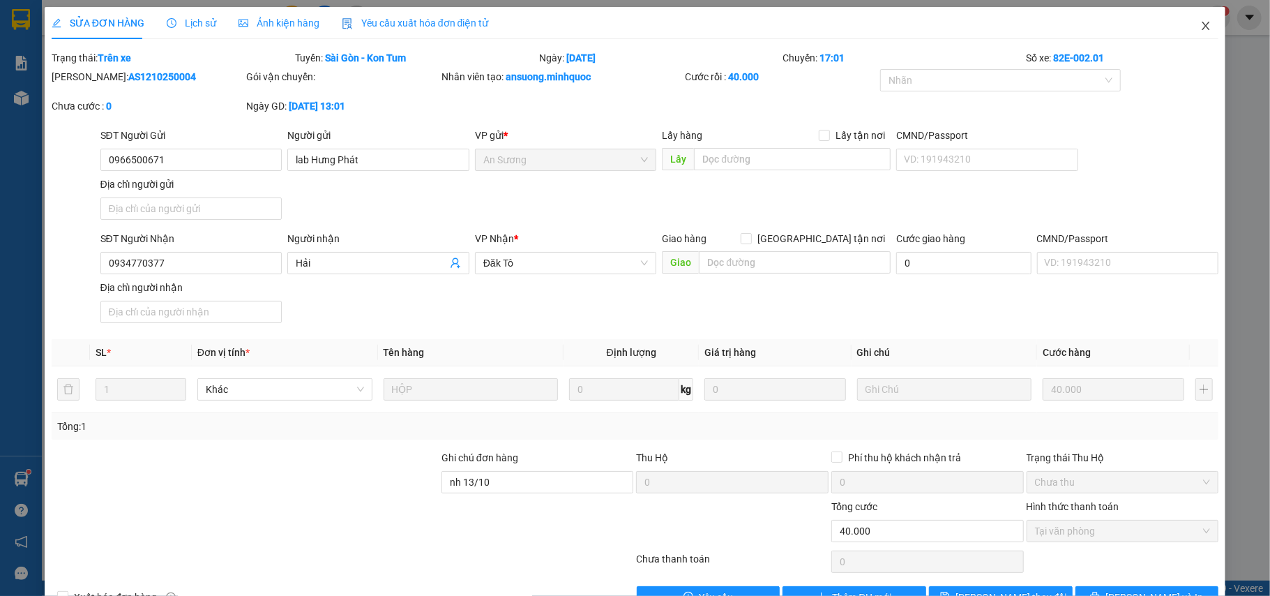
click at [1200, 26] on icon "close" at bounding box center [1205, 25] width 11 height 11
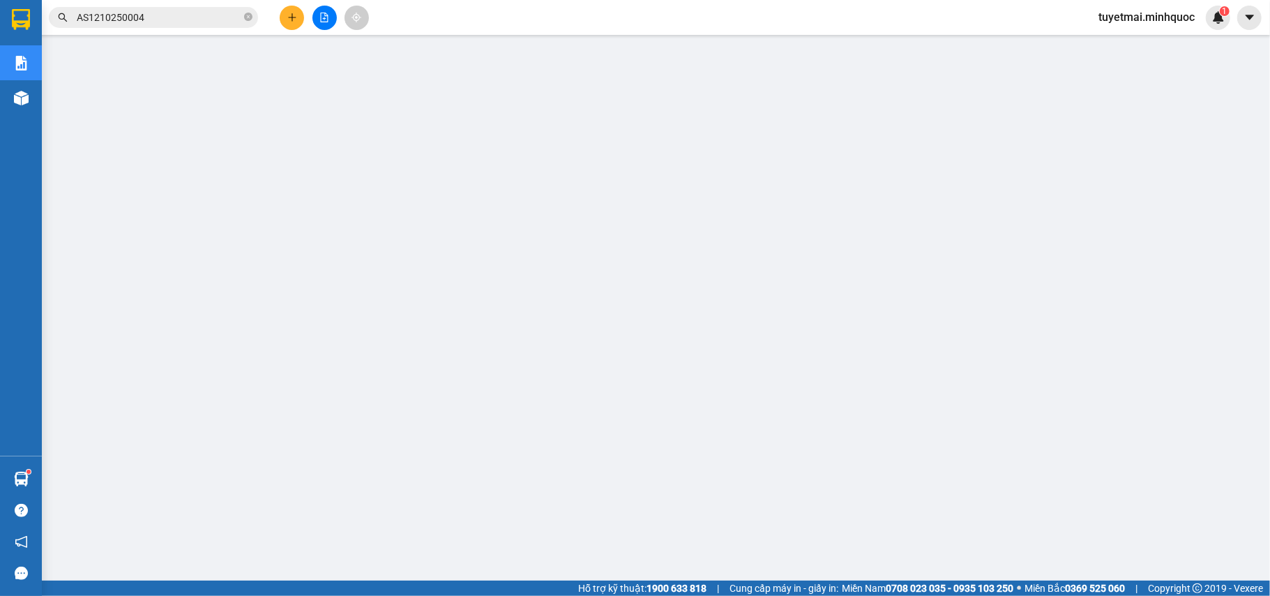
click at [180, 17] on input "AS1210250004" at bounding box center [159, 17] width 165 height 15
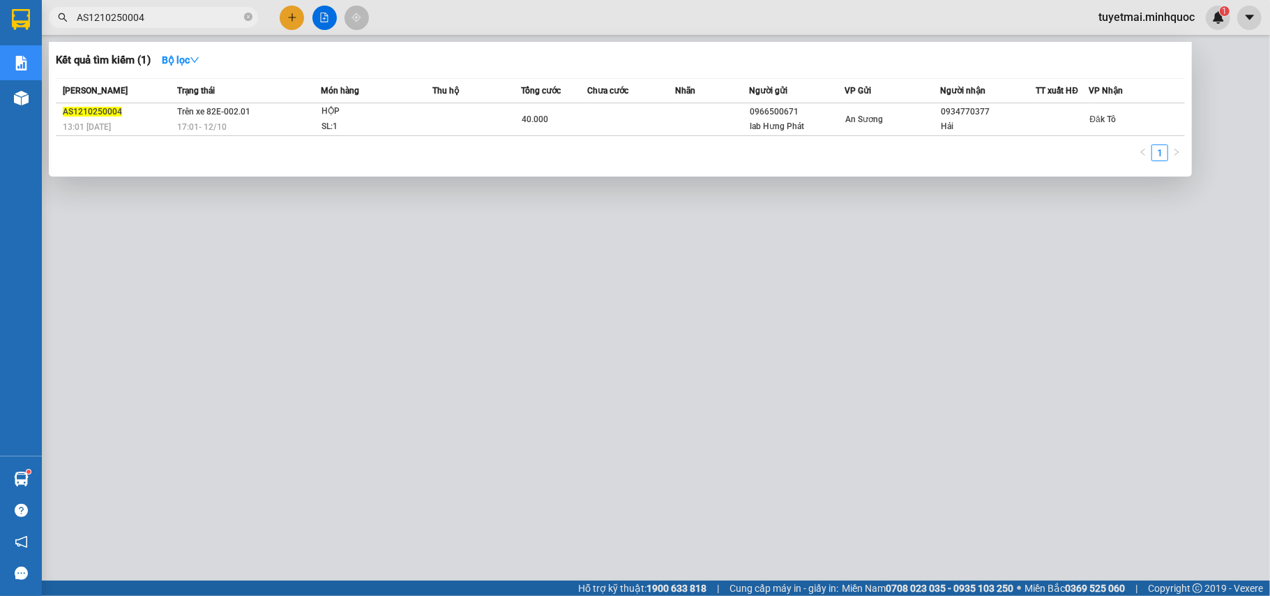
click at [201, 13] on input "AS1210250004" at bounding box center [159, 17] width 165 height 15
paste input "MĐ121025002"
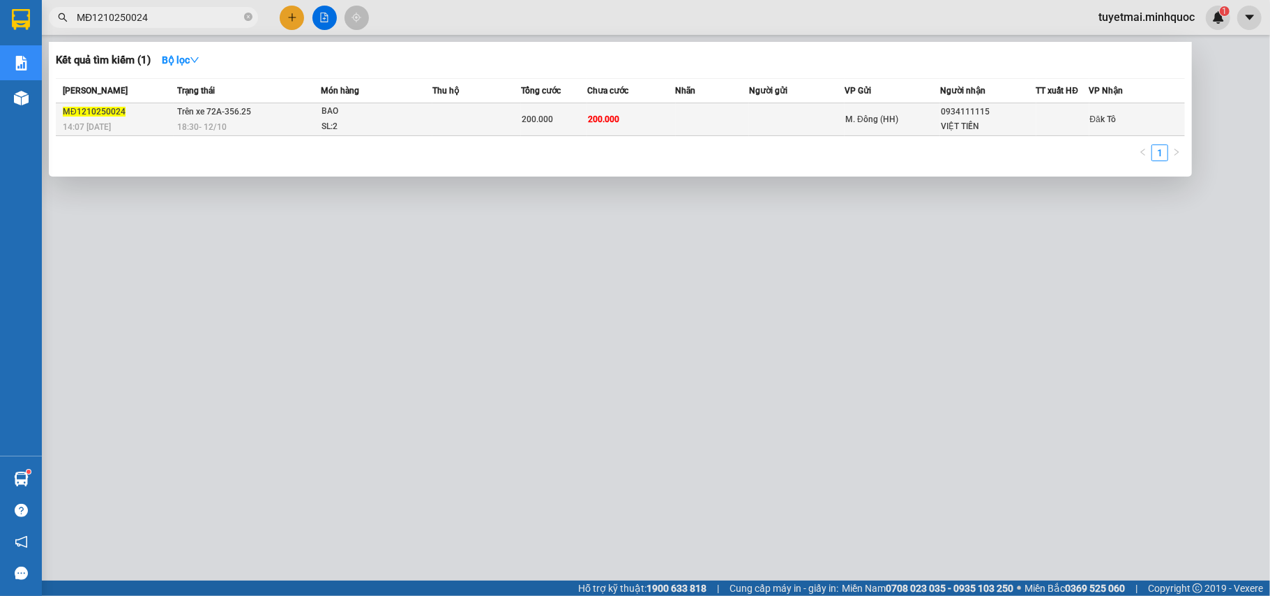
type input "MĐ1210250024"
click at [609, 120] on span "200.000" at bounding box center [603, 119] width 31 height 10
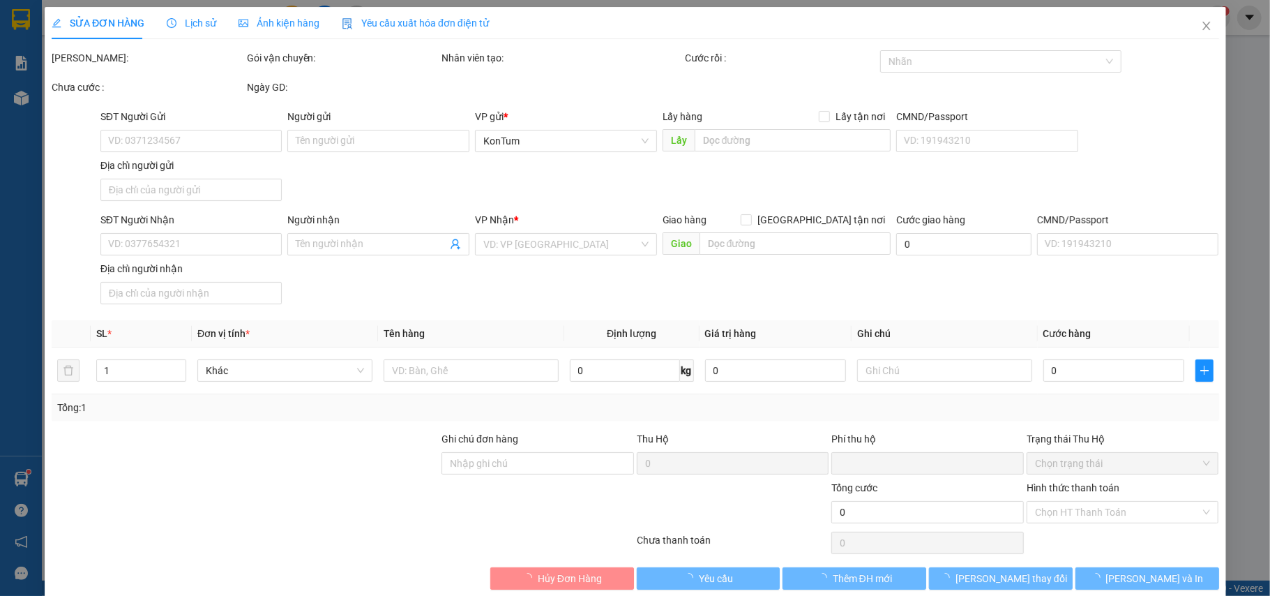
type input "0934111115"
type input "VIỆT TIẾN"
type input "0"
type input "200.000"
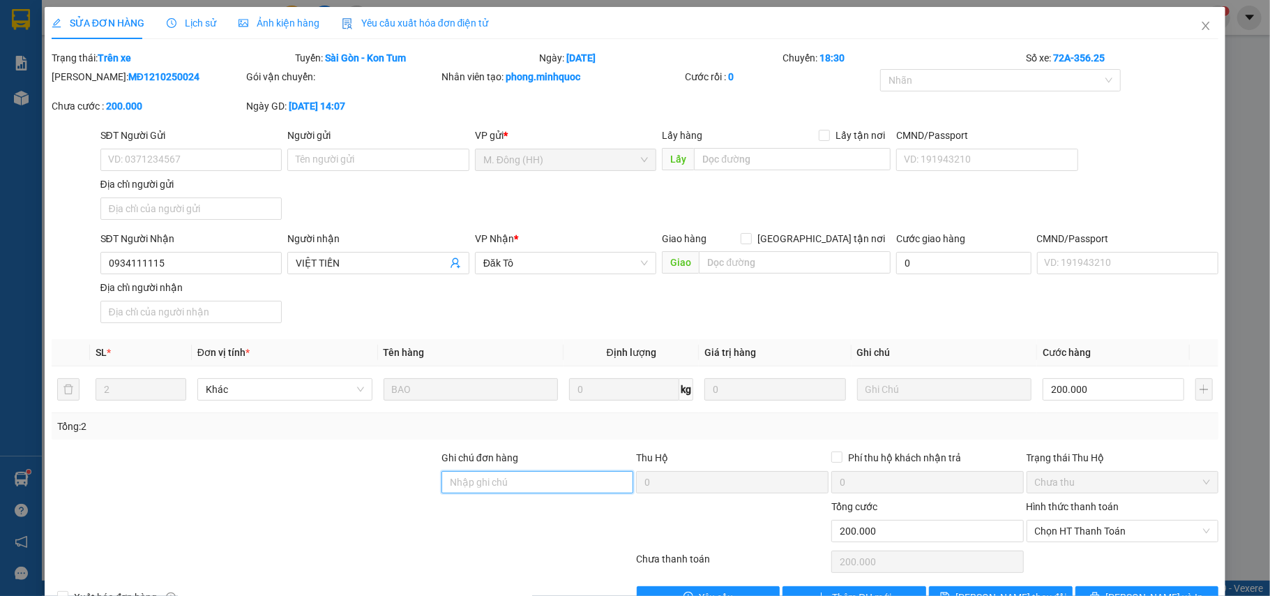
click at [520, 490] on input "Ghi chú đơn hàng" at bounding box center [537, 482] width 192 height 22
type input "nh 13/10"
click at [1061, 520] on div "Hình thức thanh toán" at bounding box center [1123, 509] width 192 height 21
click at [1063, 531] on span "Chọn HT Thanh Toán" at bounding box center [1123, 530] width 176 height 21
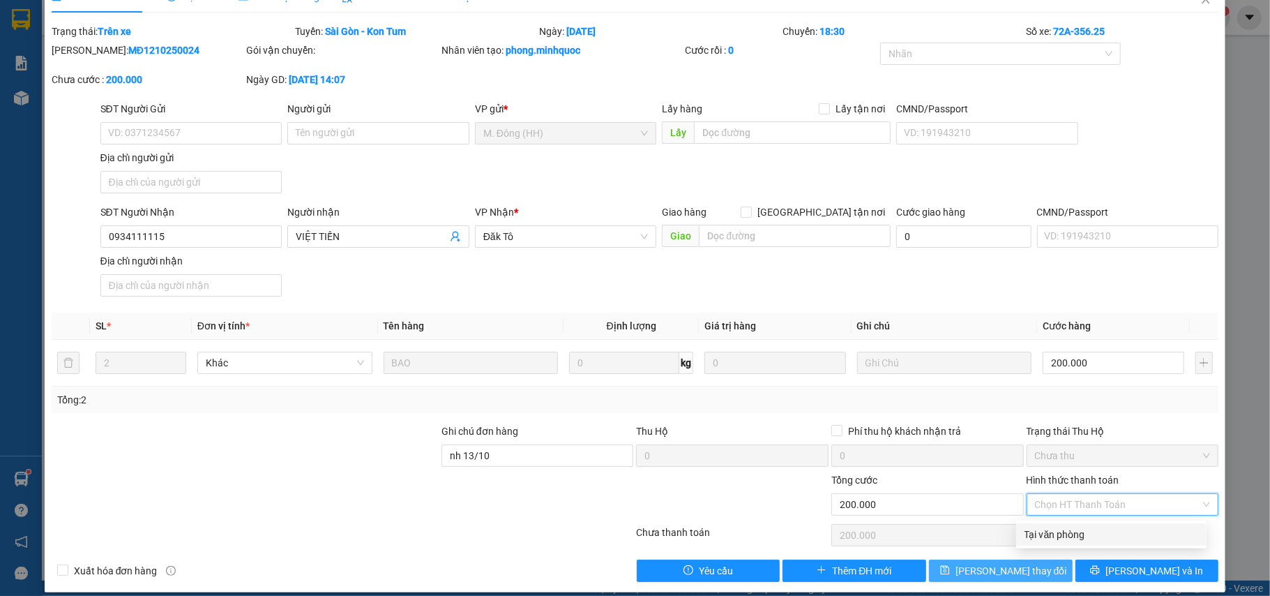
scroll to position [42, 0]
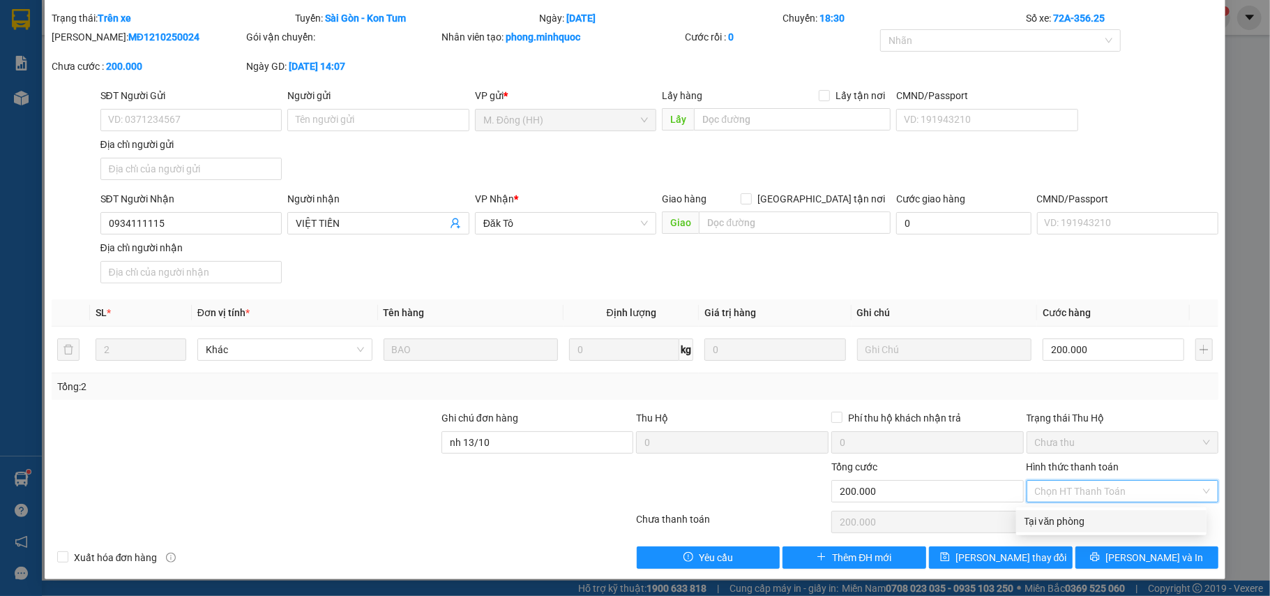
click at [1071, 520] on div "Tại văn phòng" at bounding box center [1111, 520] width 174 height 15
type input "0"
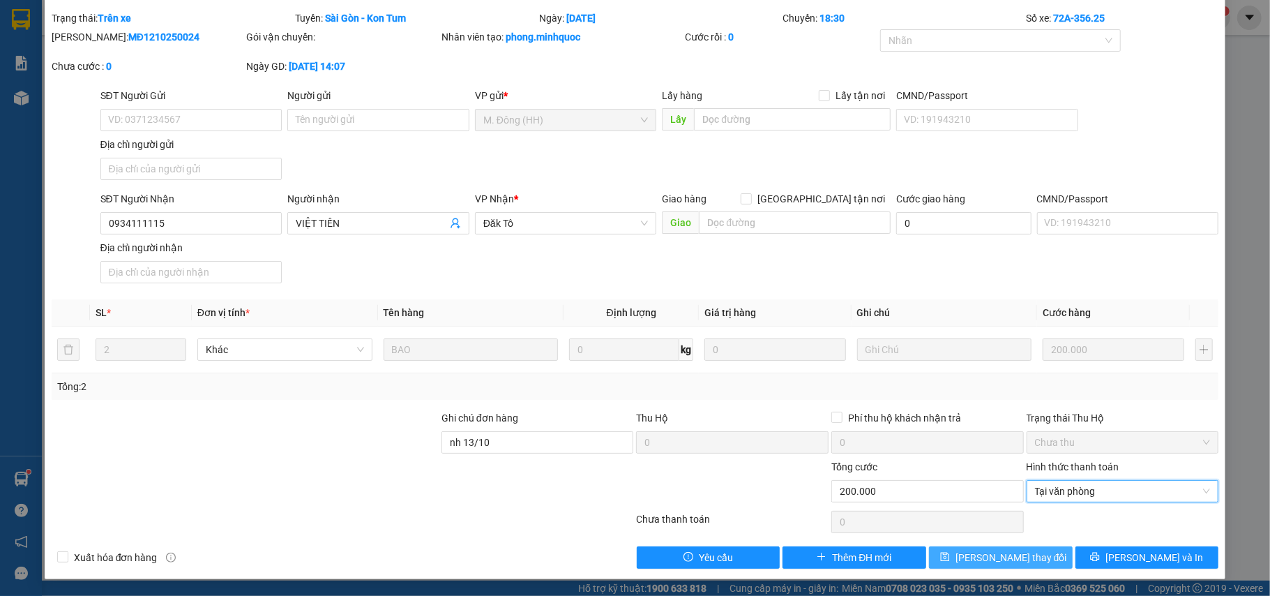
click at [1024, 553] on button "[PERSON_NAME] đổi" at bounding box center [1001, 557] width 144 height 22
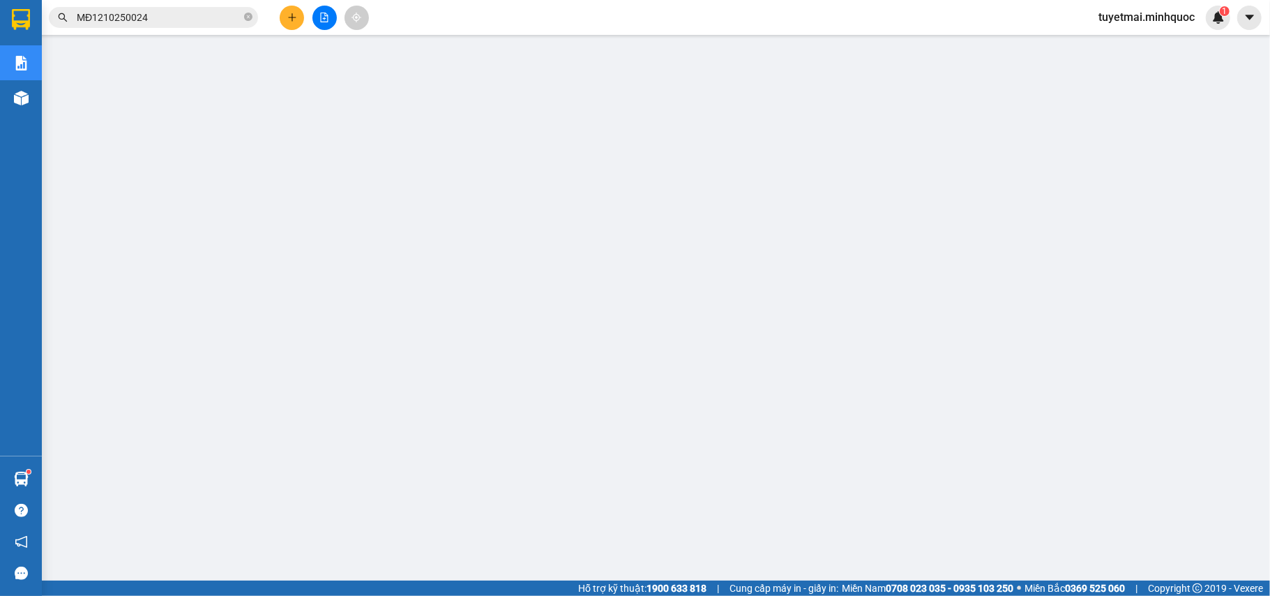
click at [194, 15] on input "MĐ1210250024" at bounding box center [159, 17] width 165 height 15
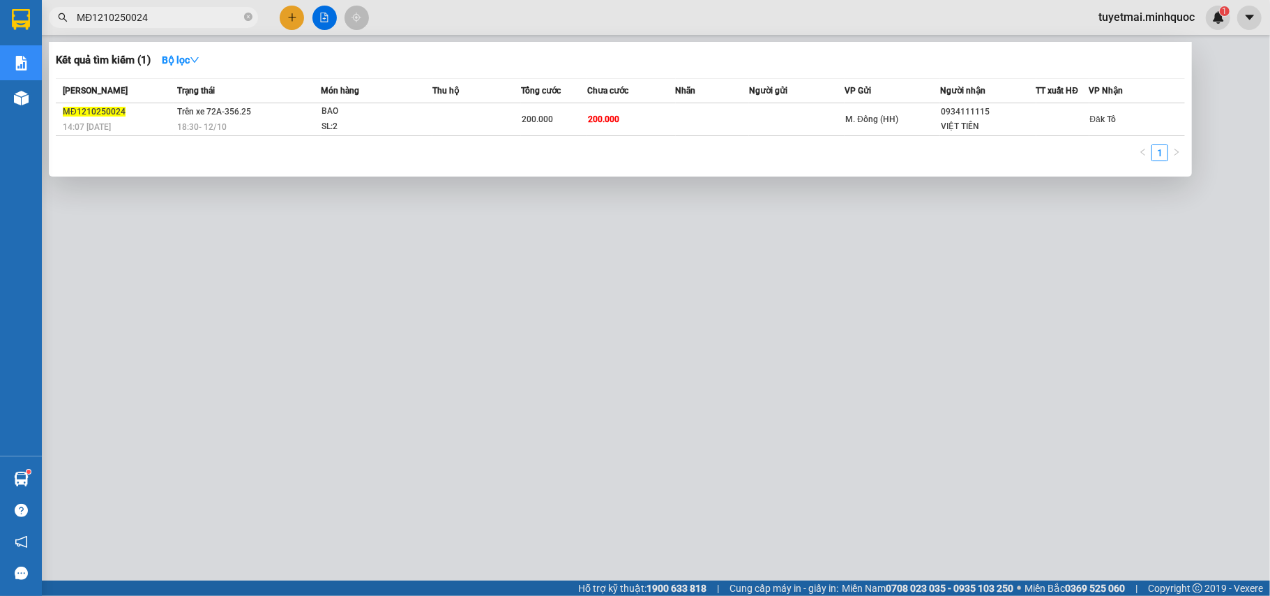
click at [194, 15] on input "MĐ1210250024" at bounding box center [159, 17] width 165 height 15
paste input "MĐ1210250028"
type input "MĐ1210250028"
click at [636, 116] on td "40.000" at bounding box center [631, 119] width 89 height 33
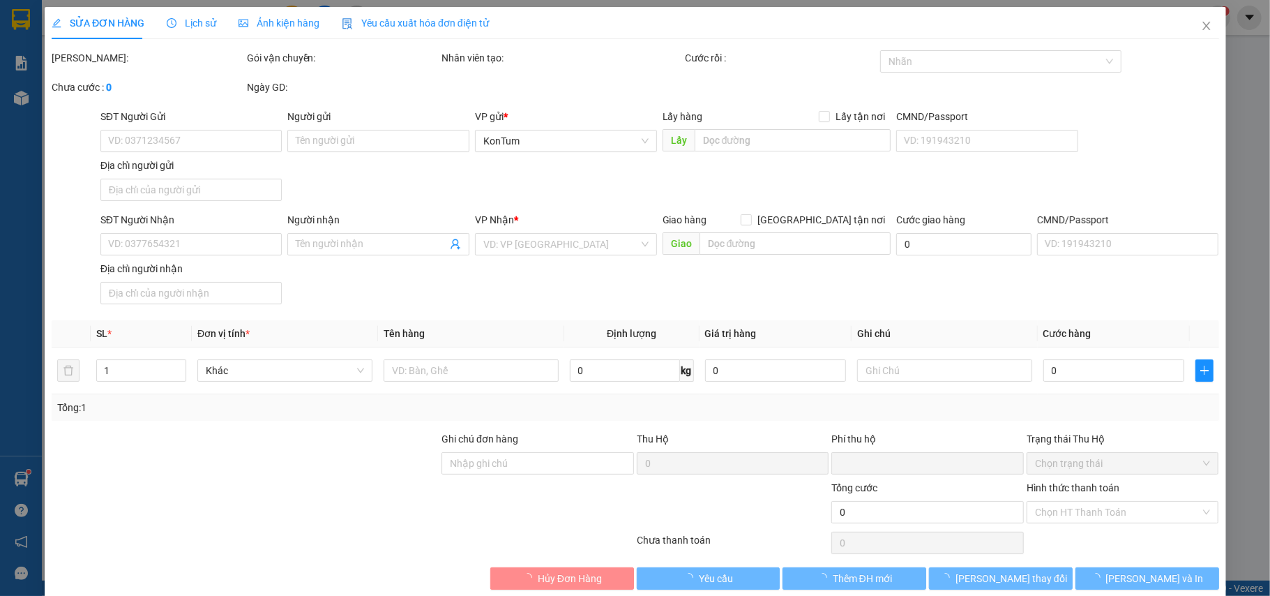
type input "0905433677"
type input "LA"
type input "0"
type input "40.000"
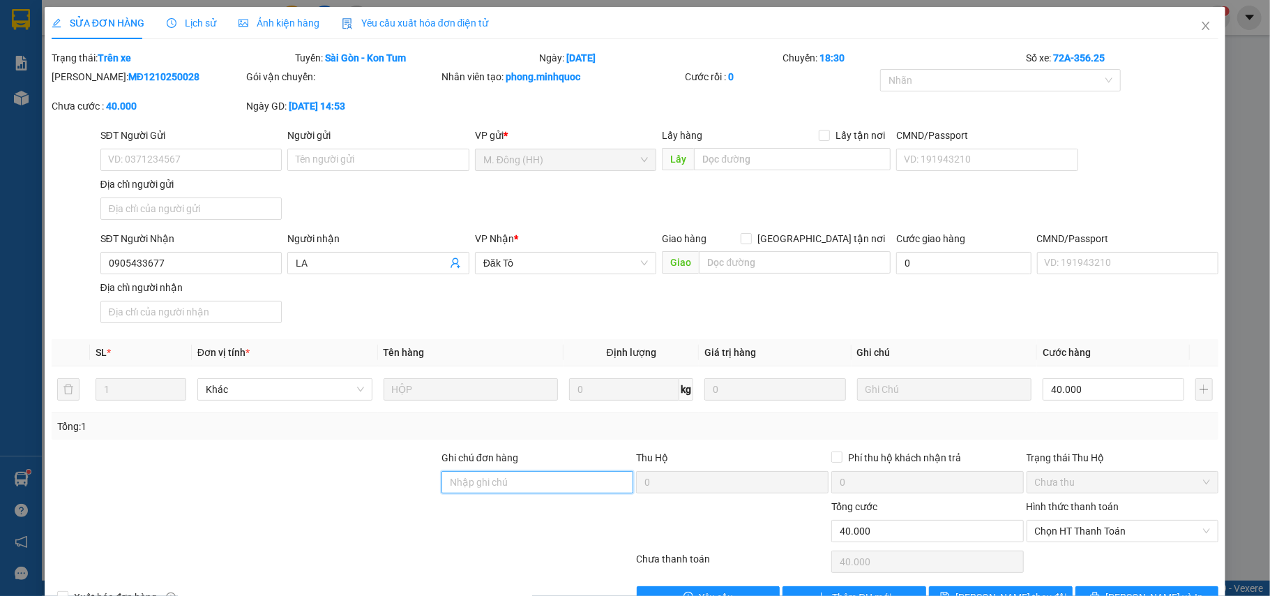
click at [547, 488] on input "Ghi chú đơn hàng" at bounding box center [537, 482] width 192 height 22
click at [1098, 528] on span "Chọn HT Thanh Toán" at bounding box center [1123, 530] width 176 height 21
type input "nh 13/10"
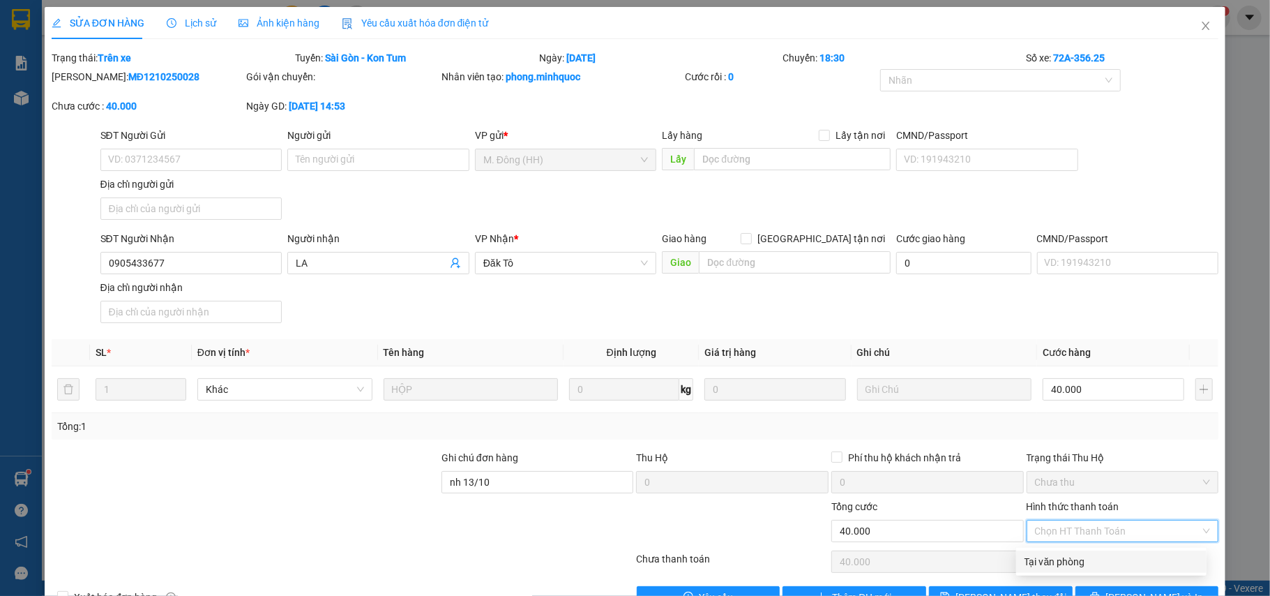
click at [1089, 562] on div "Tại văn phòng" at bounding box center [1111, 561] width 174 height 15
type input "0"
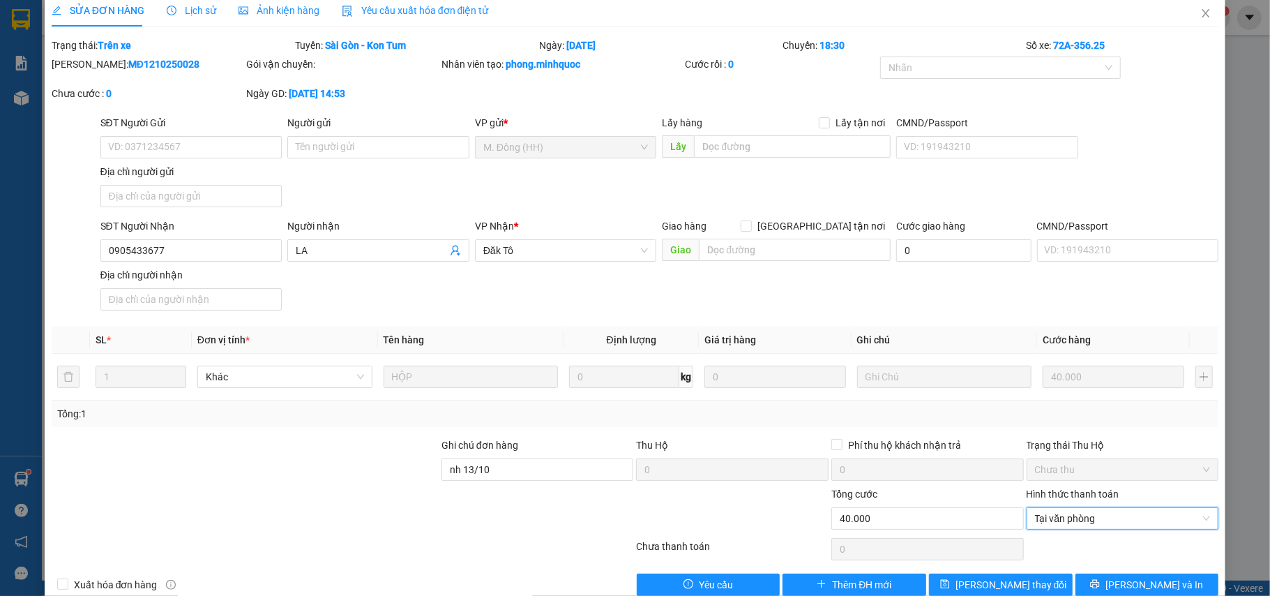
scroll to position [42, 0]
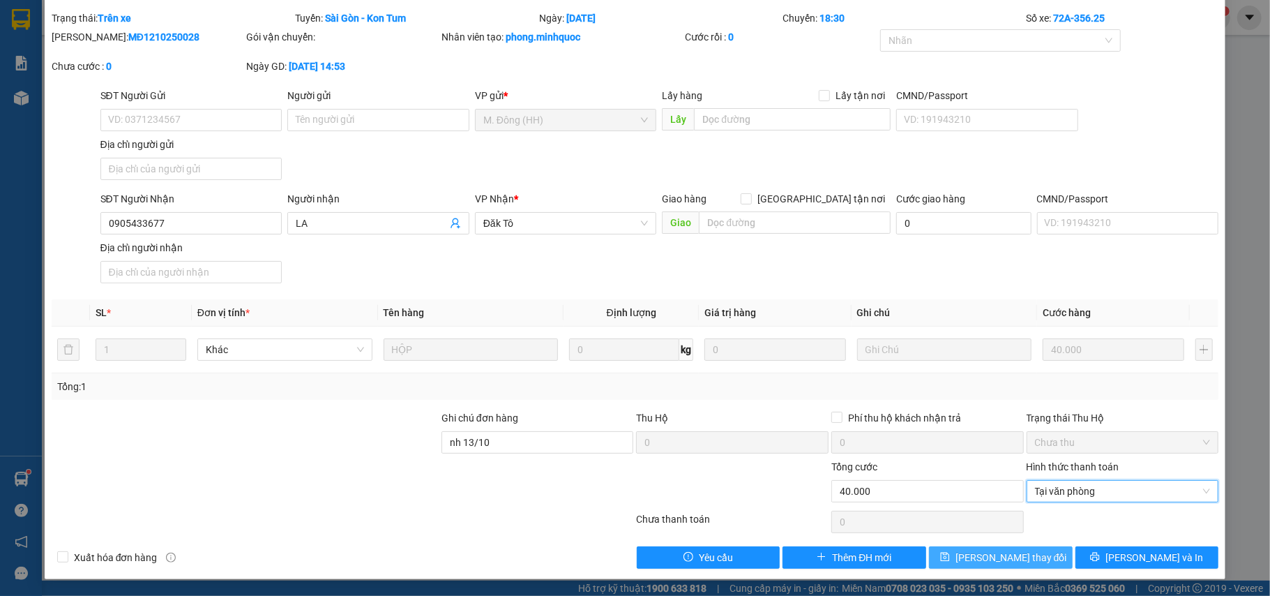
click at [1015, 568] on button "[PERSON_NAME] đổi" at bounding box center [1001, 557] width 144 height 22
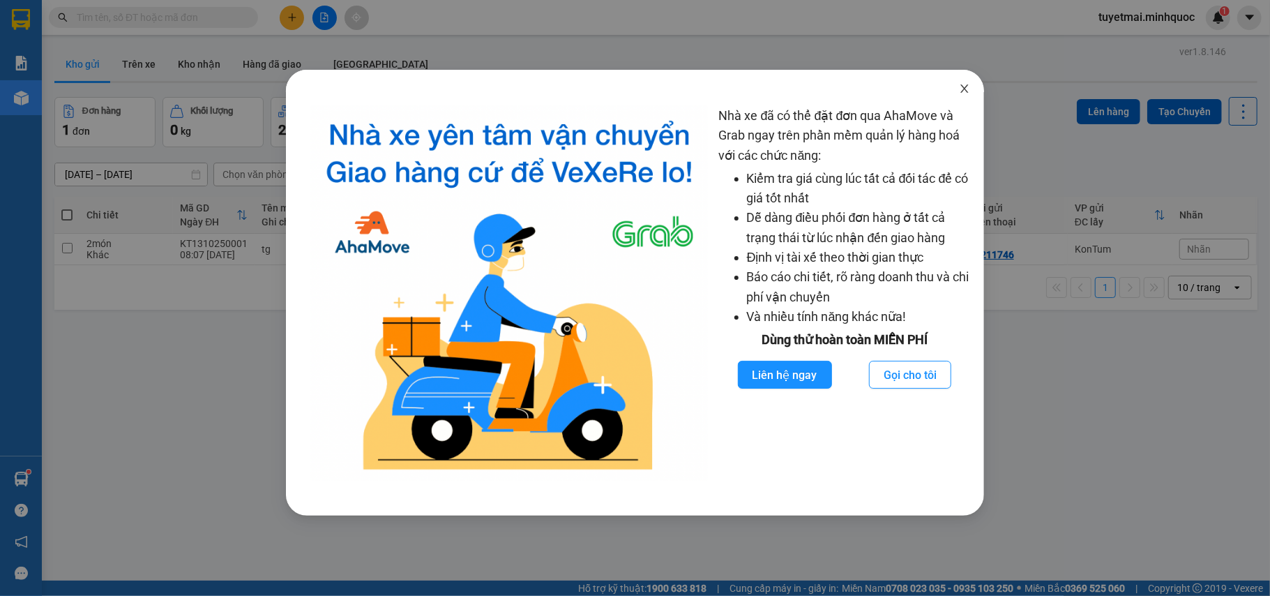
click at [967, 94] on icon "close" at bounding box center [964, 88] width 11 height 11
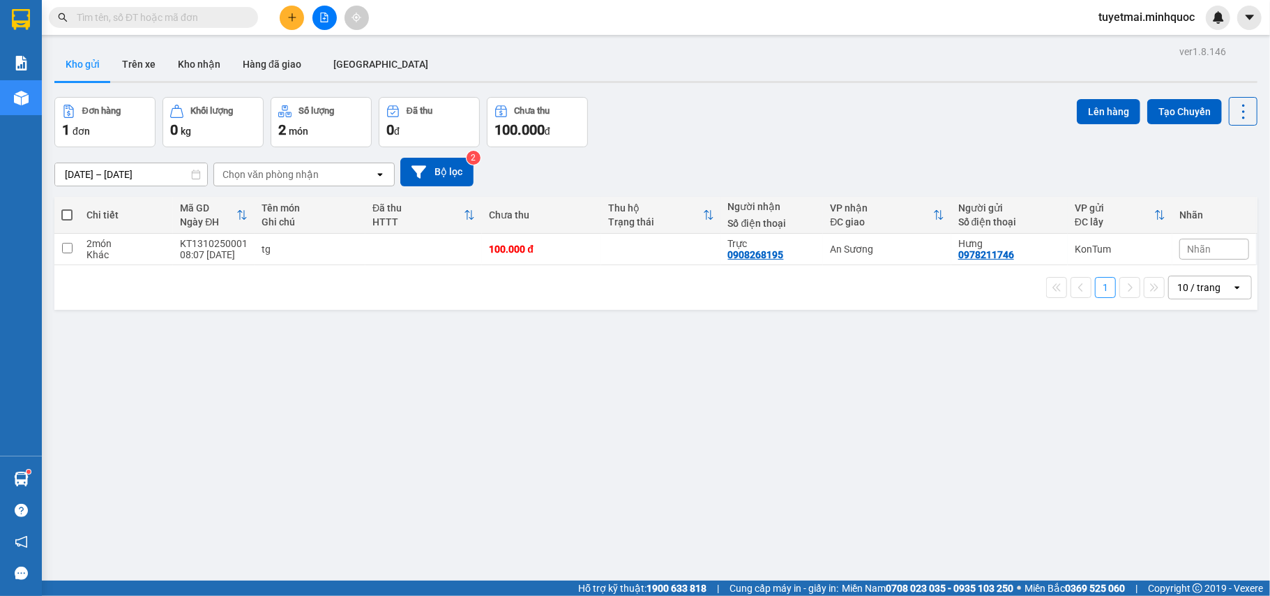
click at [194, 20] on input "text" at bounding box center [159, 17] width 165 height 15
paste input "KT1110250010"
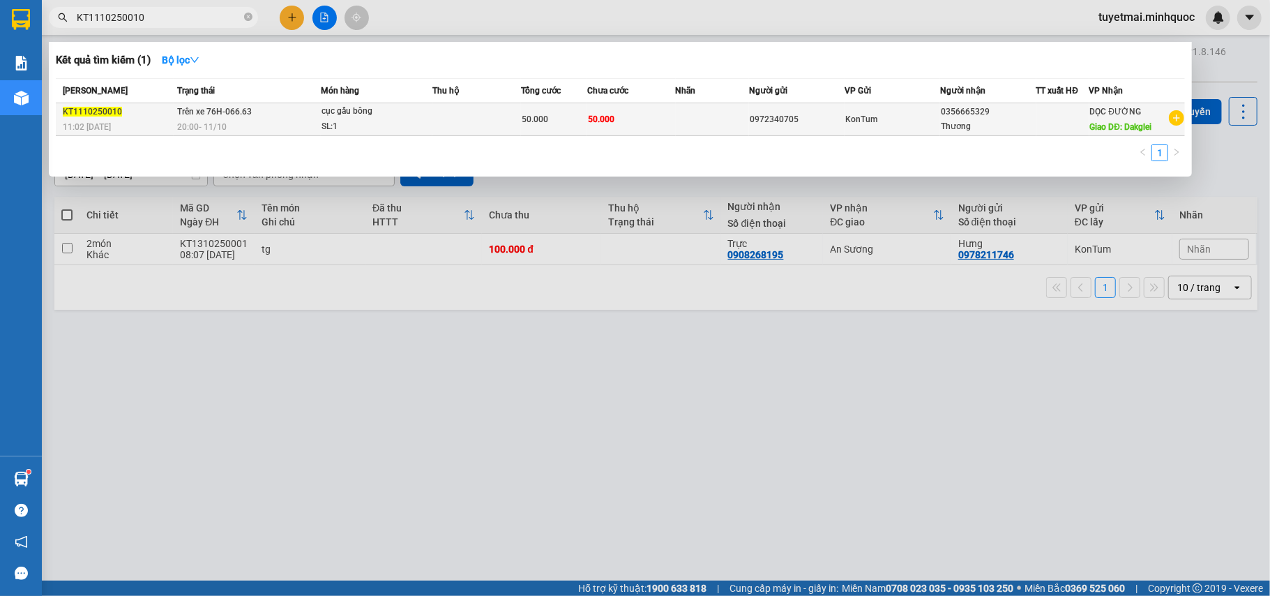
type input "KT1110250010"
click at [556, 126] on div "50.000" at bounding box center [554, 119] width 65 height 15
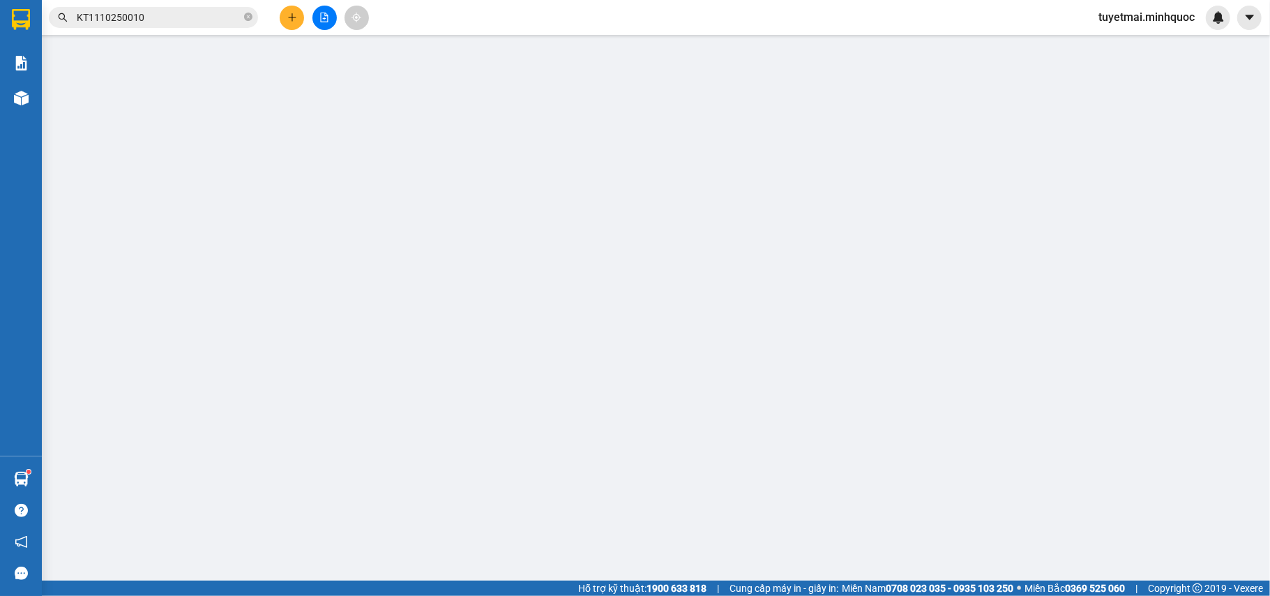
type input "0972340705"
type input "0356665329"
type input "Thương"
type input "Dakglei"
type input "0"
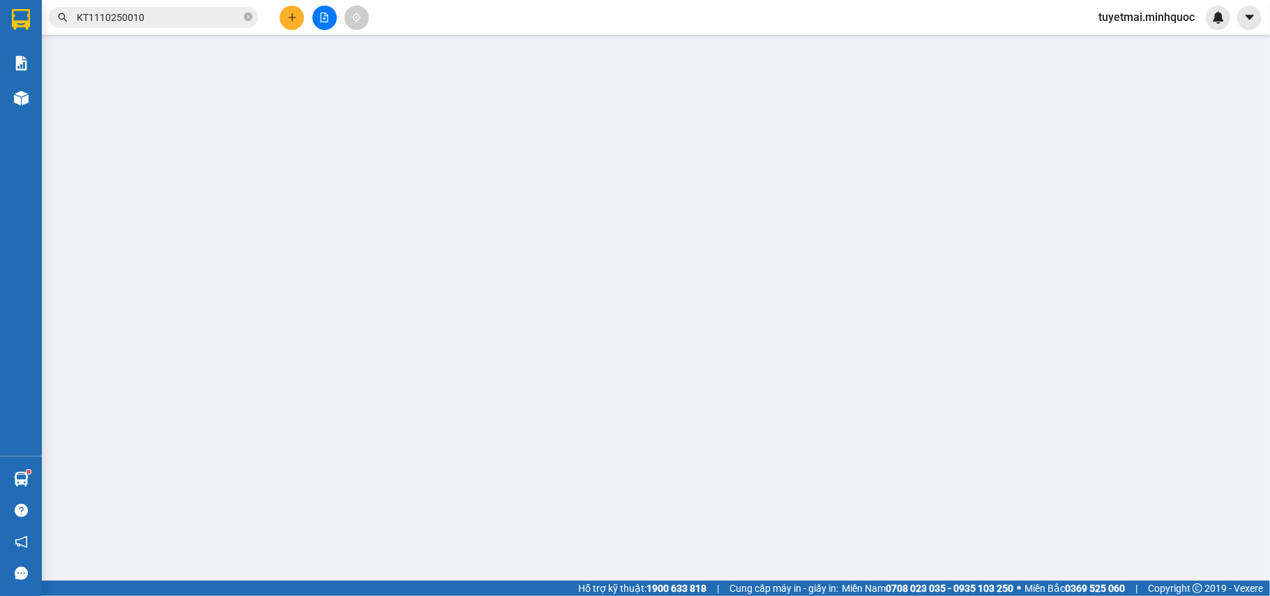
type input "50.000"
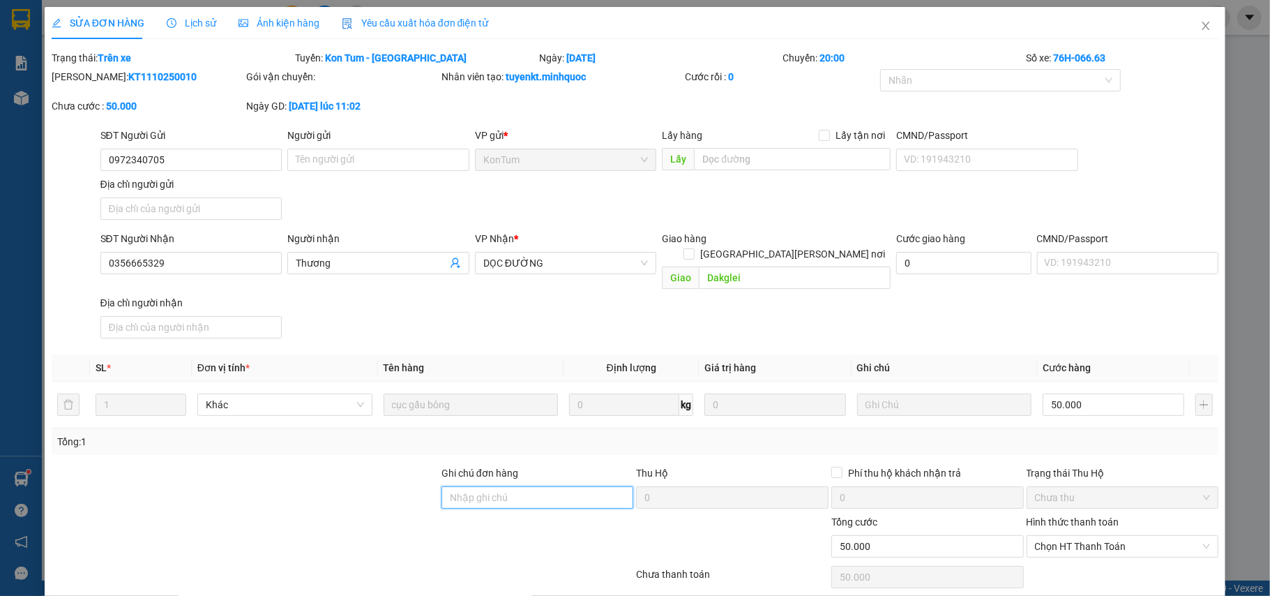
click at [491, 486] on input "Ghi chú đơn hàng" at bounding box center [537, 497] width 192 height 22
type input "n"
drag, startPoint x: 1119, startPoint y: 527, endPoint x: 1110, endPoint y: 531, distance: 10.0
click at [1119, 536] on span "Chọn HT Thanh Toán" at bounding box center [1123, 546] width 176 height 21
type input "sổ kho 13/10"
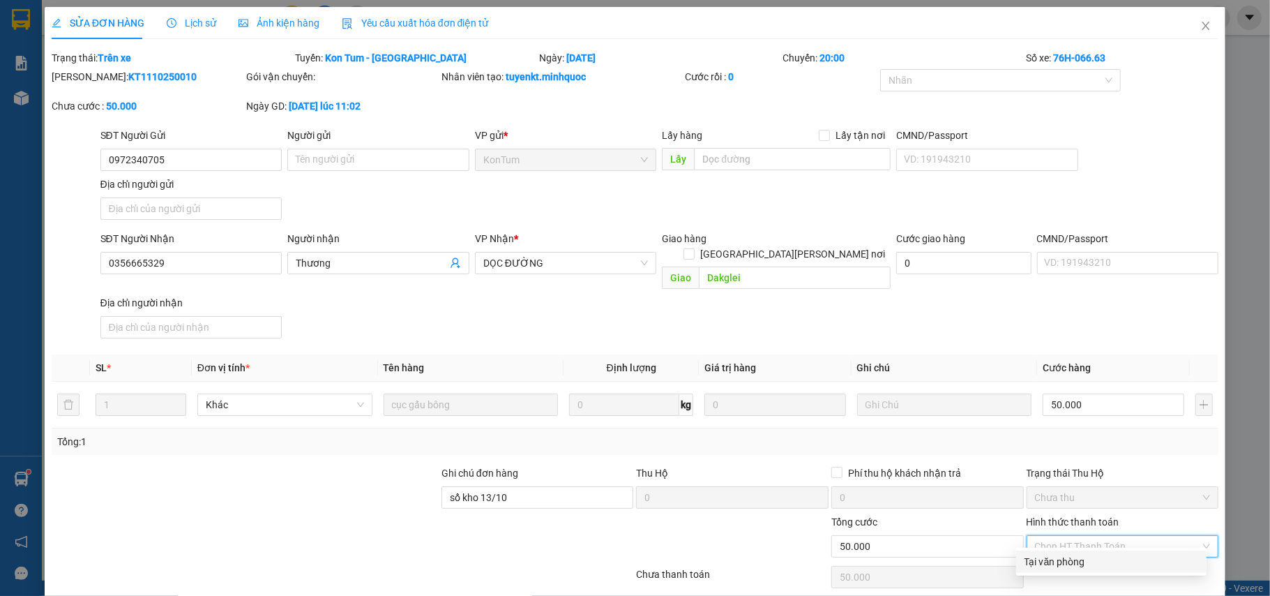
click at [1089, 556] on div "Tại văn phòng" at bounding box center [1111, 561] width 174 height 15
type input "0"
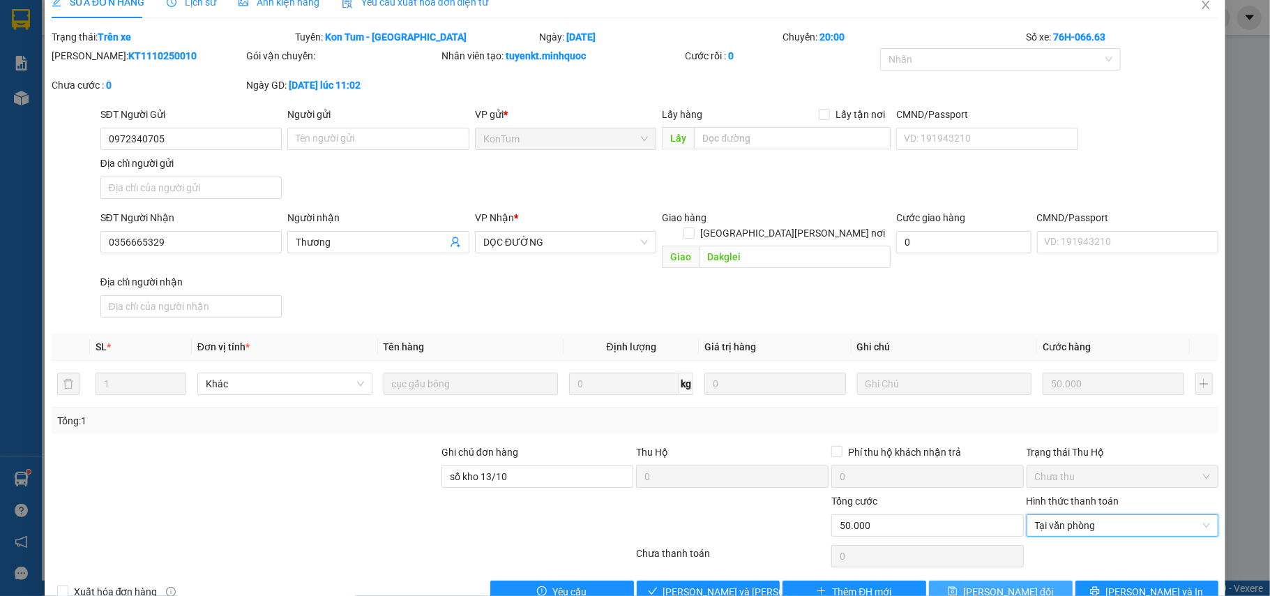
scroll to position [42, 0]
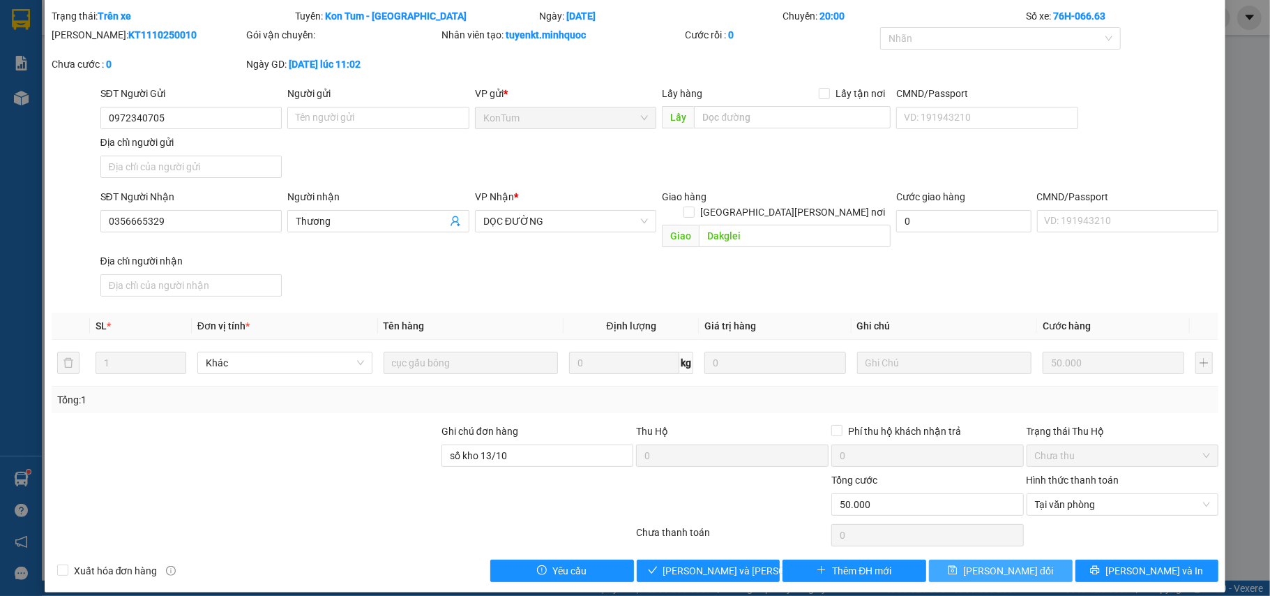
click at [966, 564] on button "[PERSON_NAME] đổi" at bounding box center [1001, 570] width 144 height 22
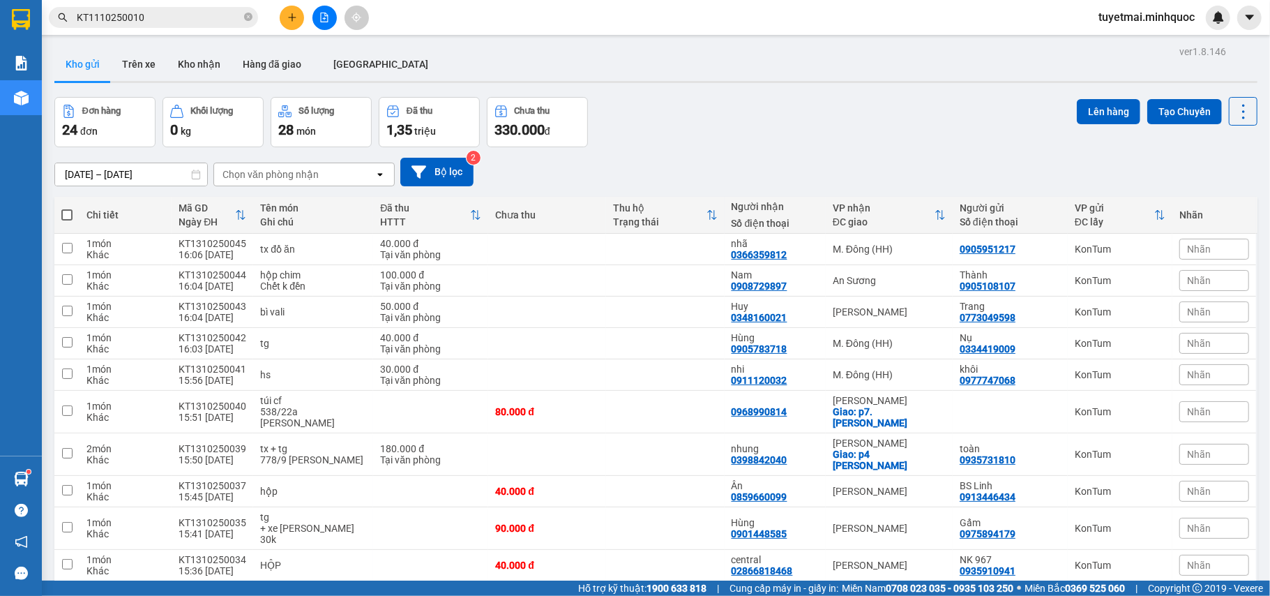
click at [160, 20] on input "KT1110250010" at bounding box center [159, 17] width 165 height 15
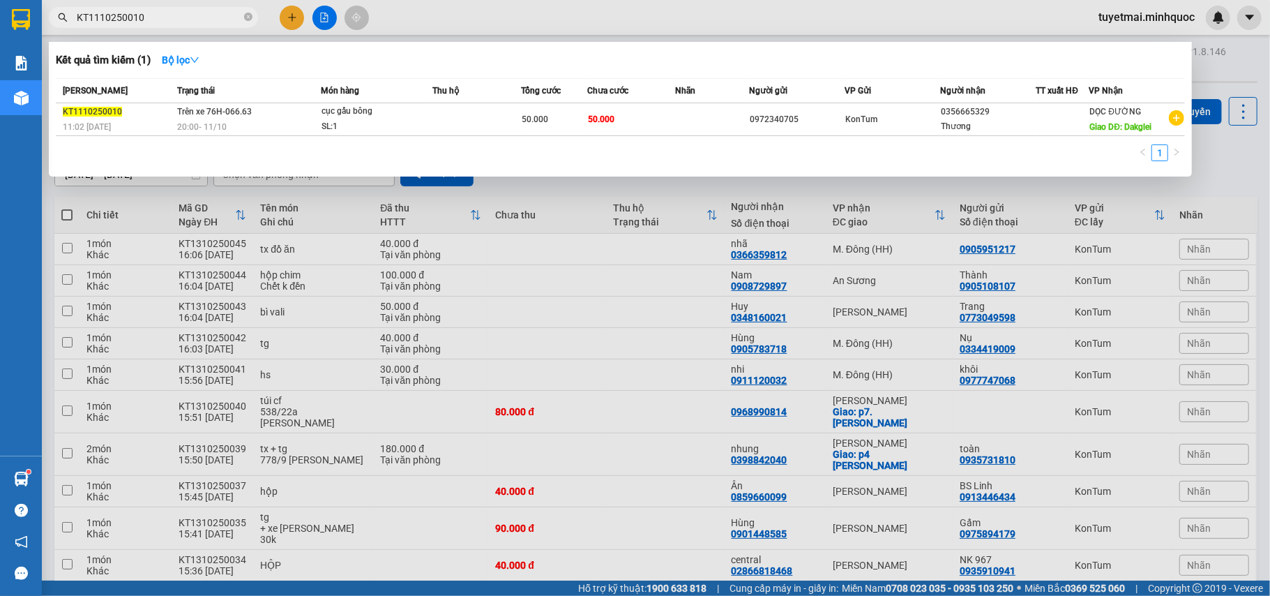
click at [160, 20] on input "KT1110250010" at bounding box center [159, 17] width 165 height 15
paste input "07"
type input "KT1110250007"
click at [591, 113] on span "40.000" at bounding box center [597, 118] width 26 height 11
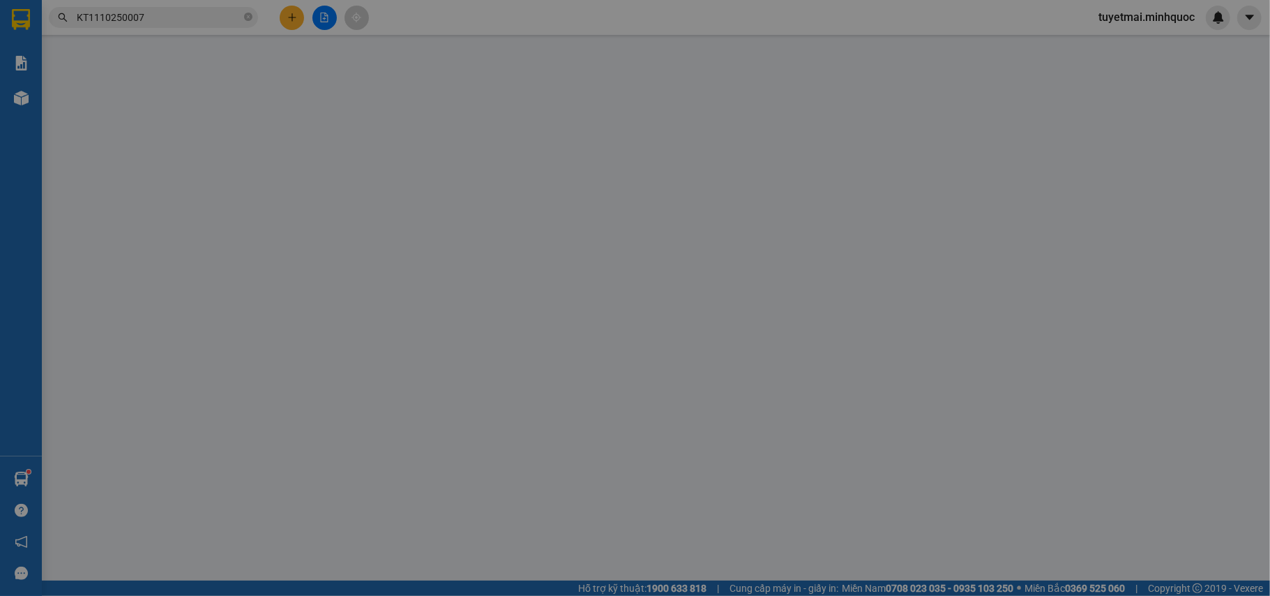
type input "0325225104"
type input "a toàn"
type input "0909514686"
type input "THƯ"
type input "0"
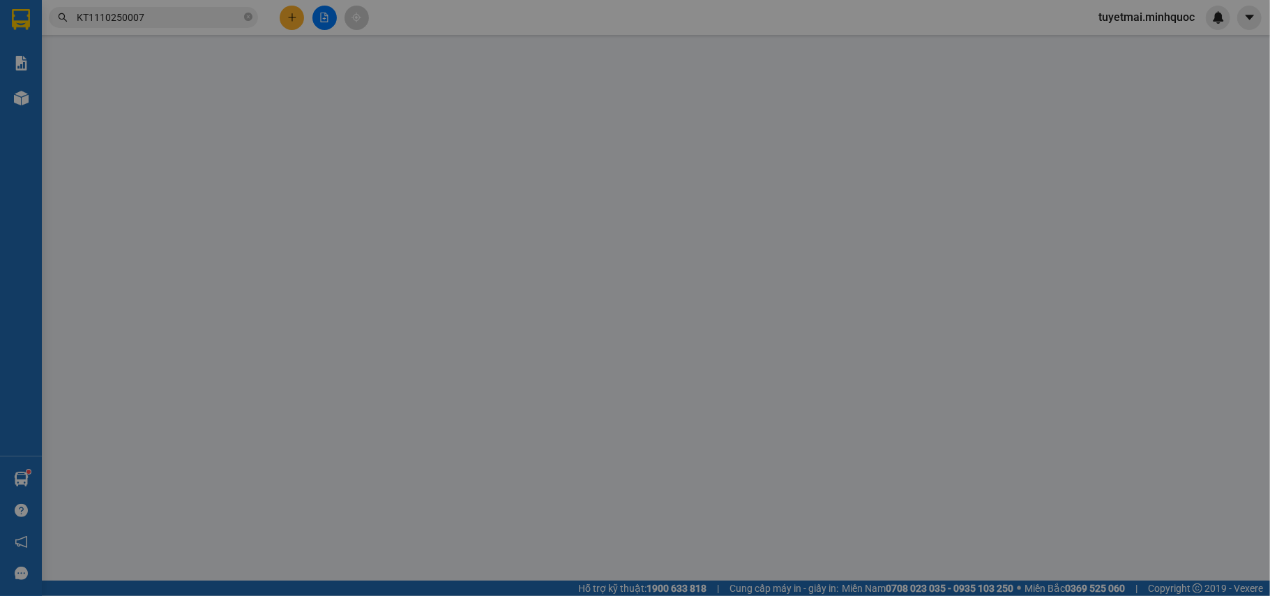
type input "40.000"
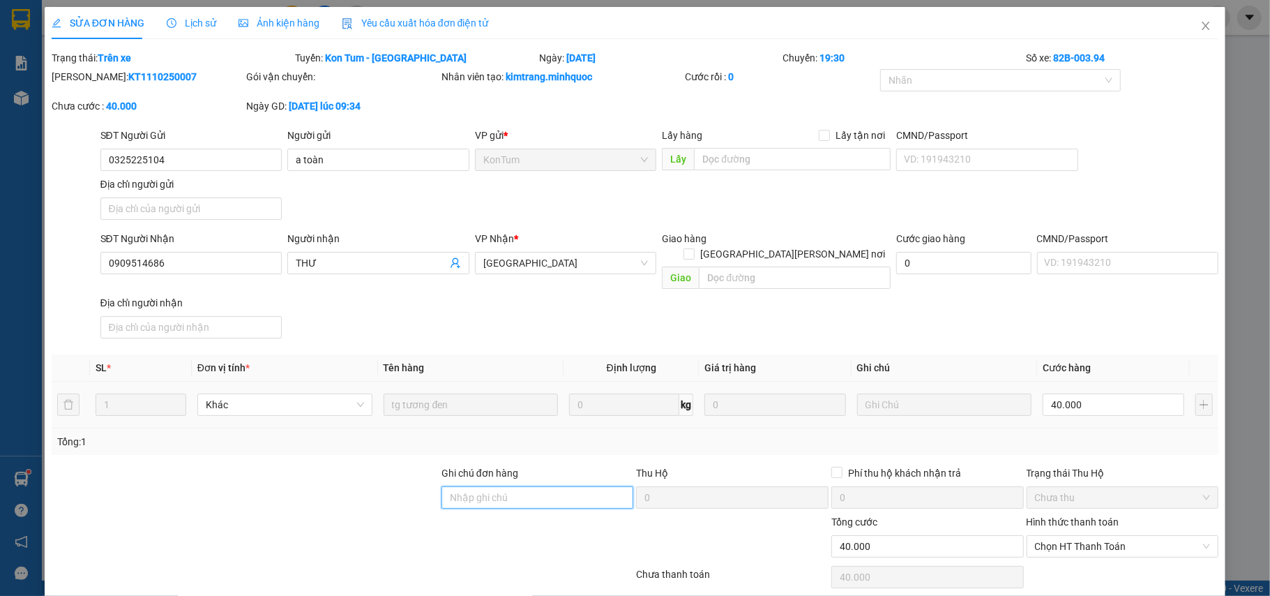
click at [531, 486] on input "Ghi chú đơn hàng" at bounding box center [537, 497] width 192 height 22
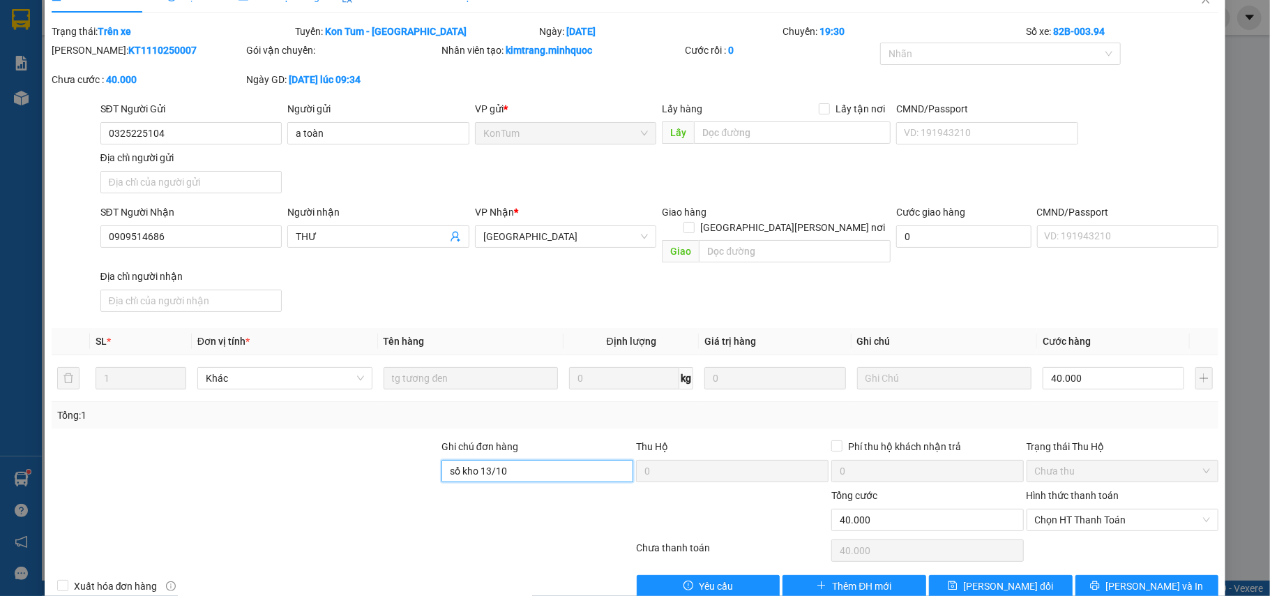
scroll to position [42, 0]
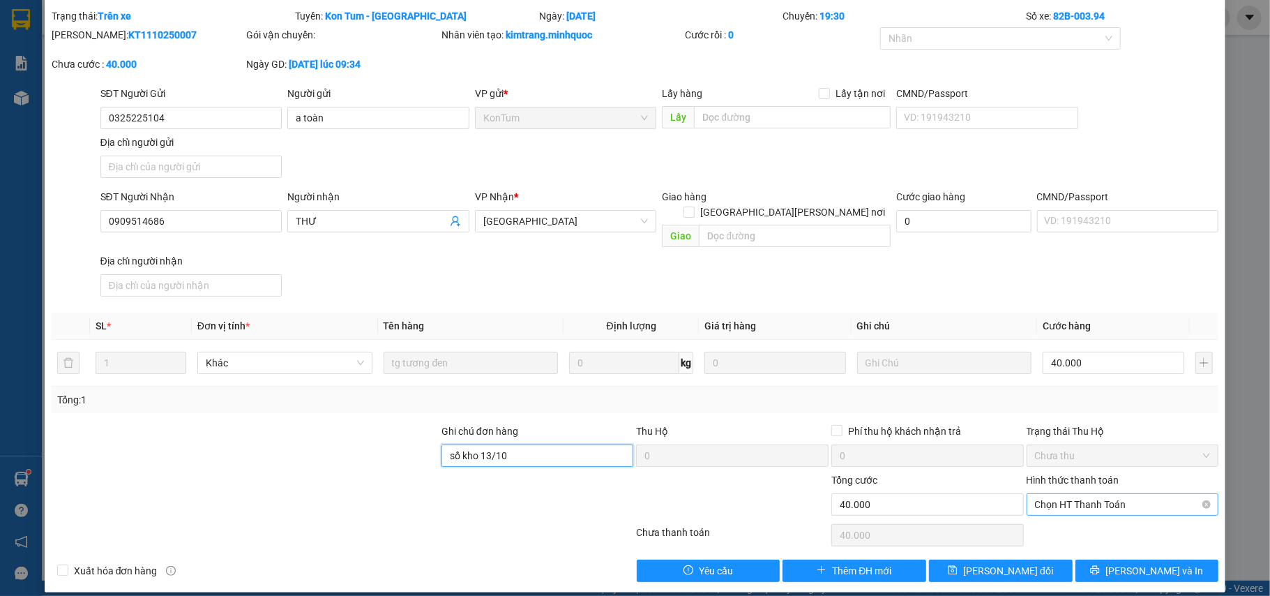
click at [1096, 494] on span "Chọn HT Thanh Toán" at bounding box center [1123, 504] width 176 height 21
type input "sổ kho 13/10"
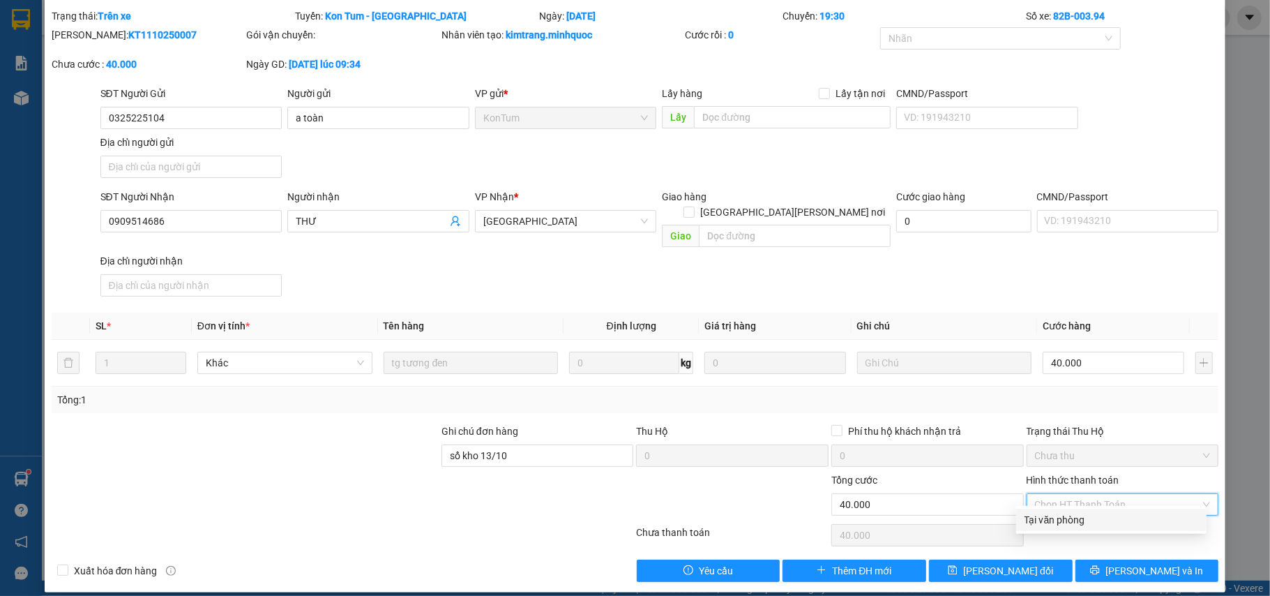
click at [1089, 512] on div "Tại văn phòng" at bounding box center [1111, 519] width 174 height 15
type input "0"
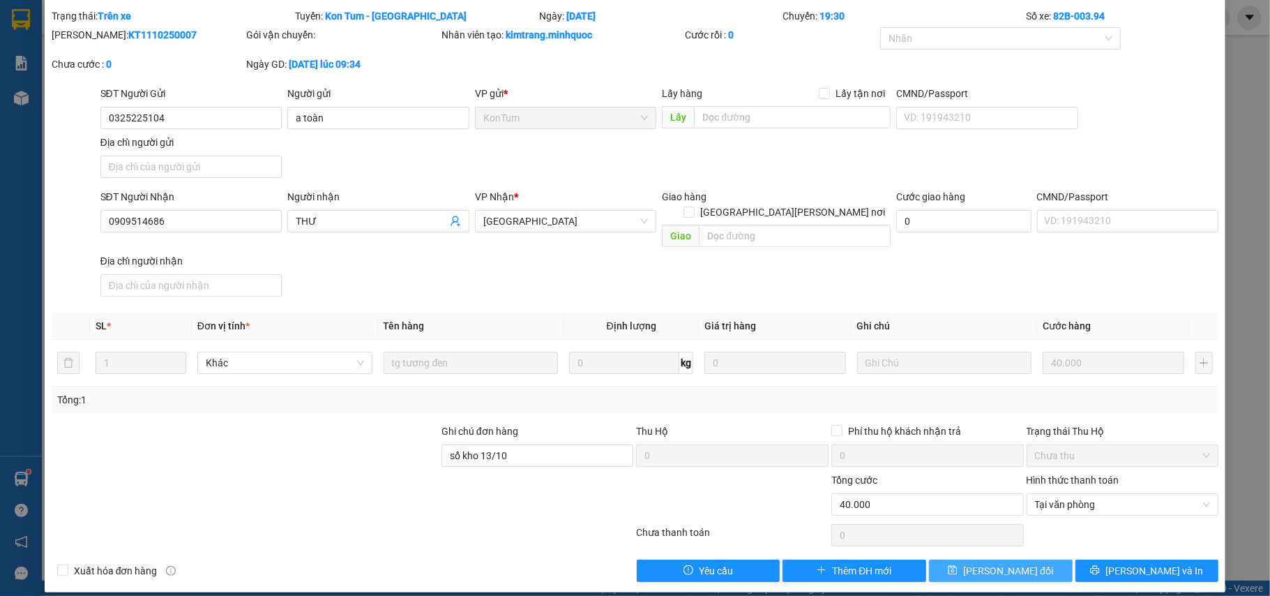
click at [1016, 563] on span "[PERSON_NAME] đổi" at bounding box center [1008, 570] width 90 height 15
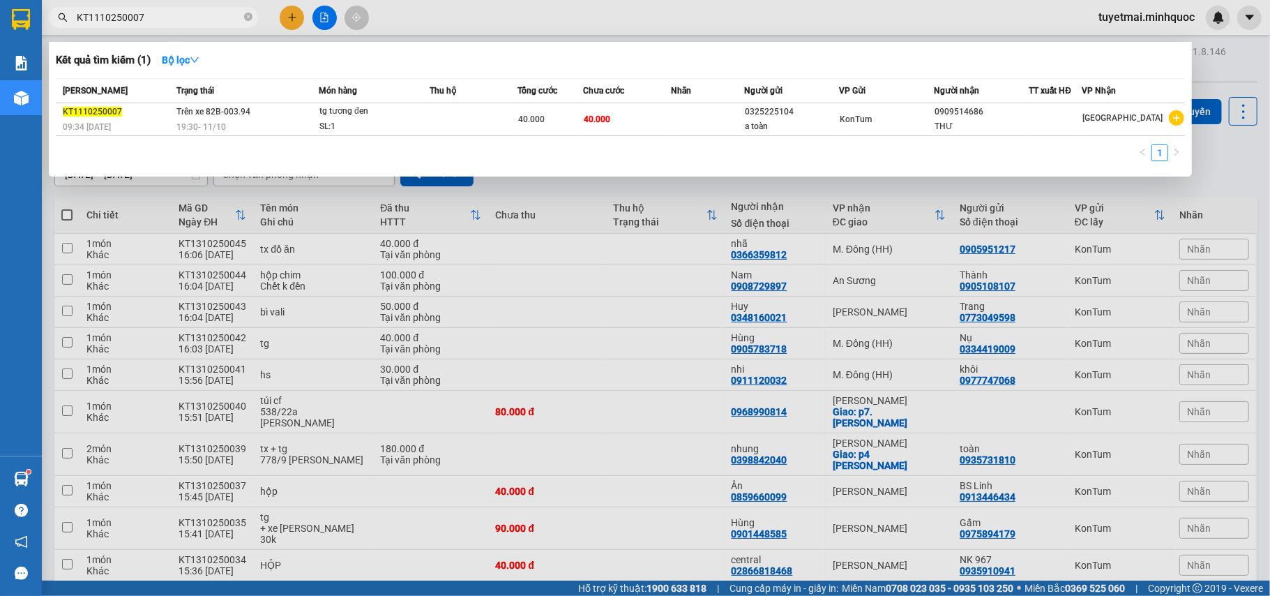
click at [198, 24] on input "KT1110250007" at bounding box center [159, 17] width 165 height 15
paste input "145"
type input "KT1110250145"
click at [564, 117] on div "40.000" at bounding box center [550, 119] width 64 height 15
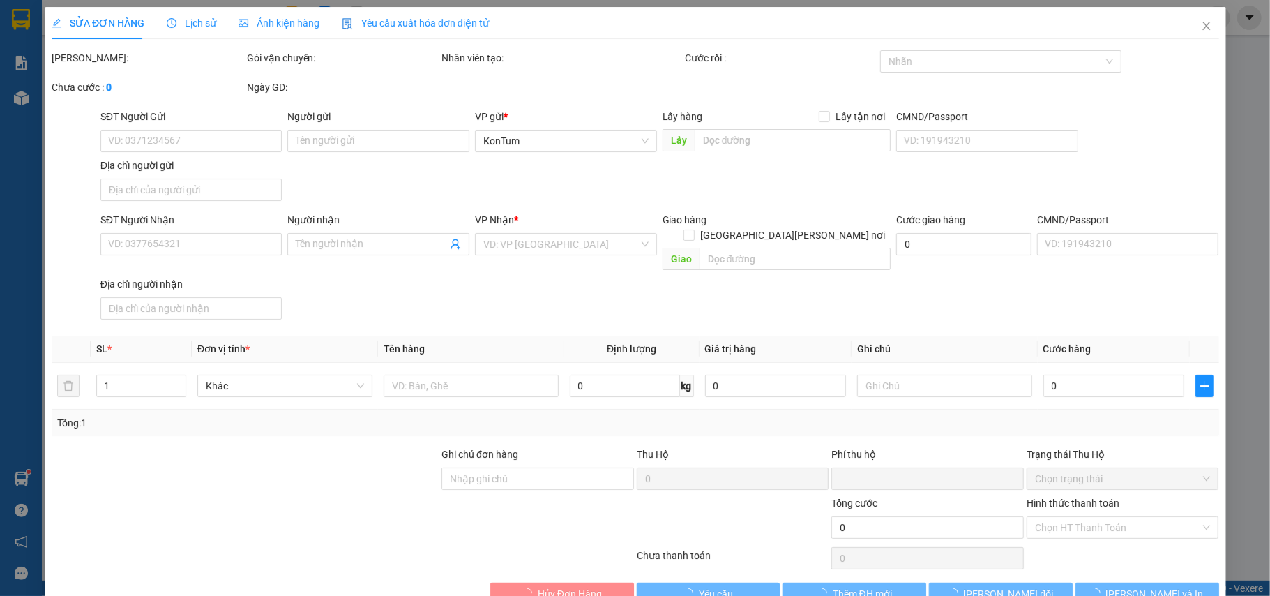
type input "0945165165"
type input "0947468777"
type input "[PERSON_NAME]"
type input "0"
type input "40.000"
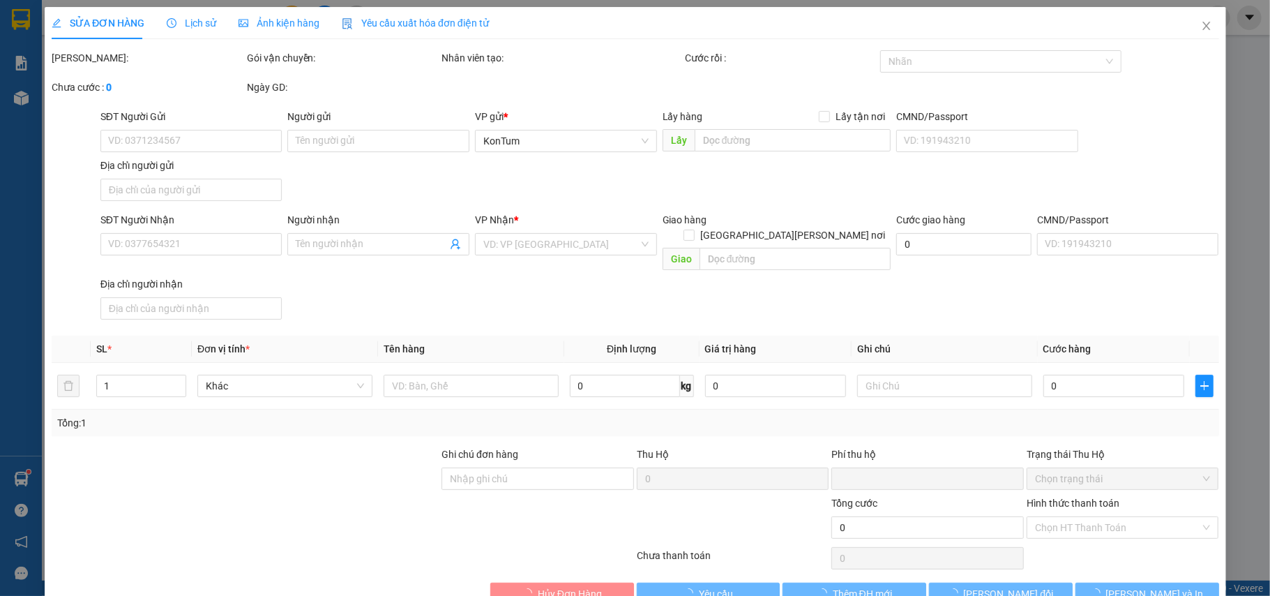
type input "40.000"
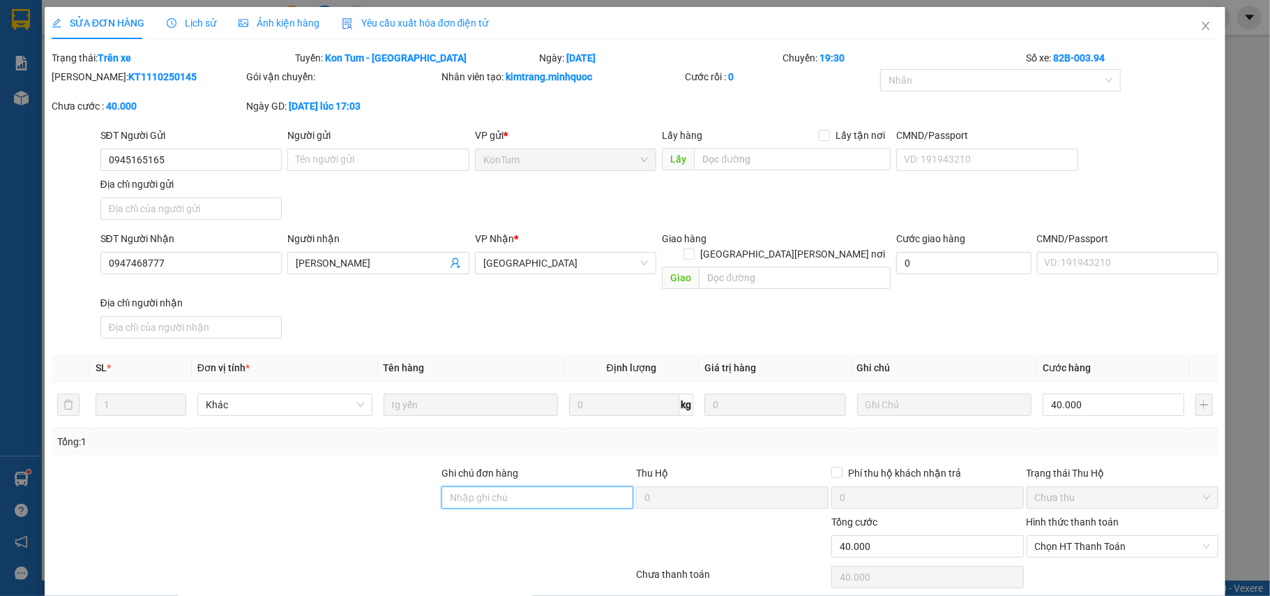
click at [536, 486] on input "Ghi chú đơn hàng" at bounding box center [537, 497] width 192 height 22
click at [1105, 536] on span "Chọn HT Thanh Toán" at bounding box center [1123, 546] width 176 height 21
type input "sổ kho 13/10"
click at [1095, 548] on div "Total Paid Fee 0 Total UnPaid Fee 40.000 Cash Collection Total Fee Trạng thái: …" at bounding box center [635, 336] width 1167 height 573
click at [1085, 563] on div "Chọn HT Thanh Toán" at bounding box center [1122, 577] width 195 height 28
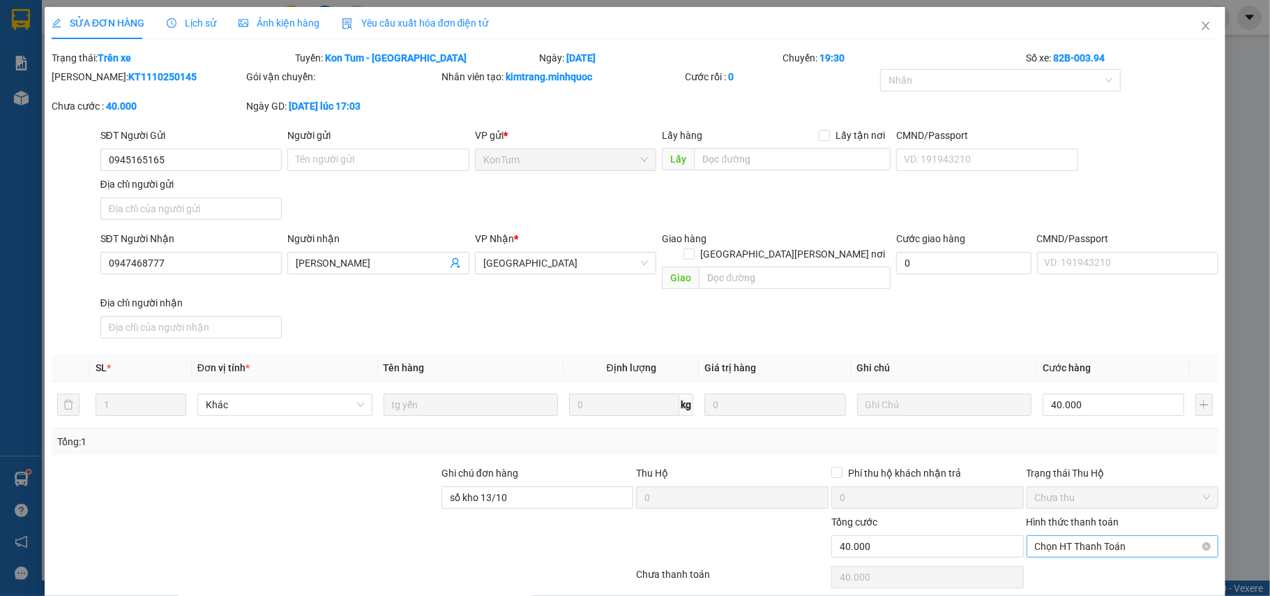
click at [1085, 537] on span "Chọn HT Thanh Toán" at bounding box center [1123, 546] width 176 height 21
click at [1069, 561] on div "Tại văn phòng" at bounding box center [1111, 561] width 174 height 15
type input "0"
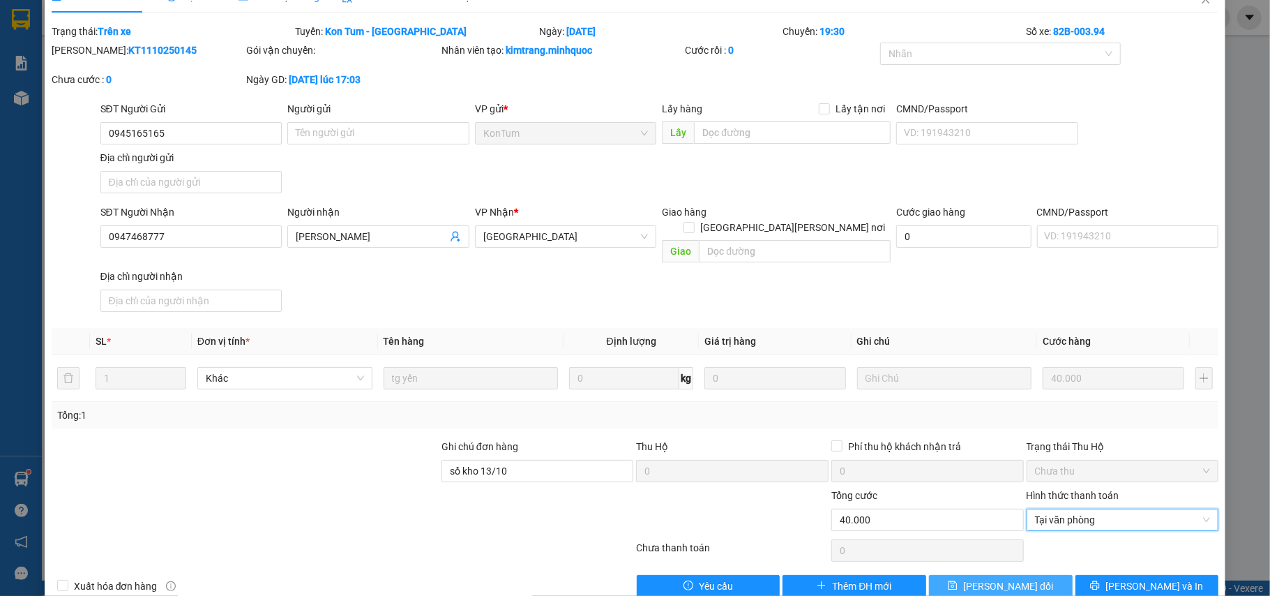
scroll to position [42, 0]
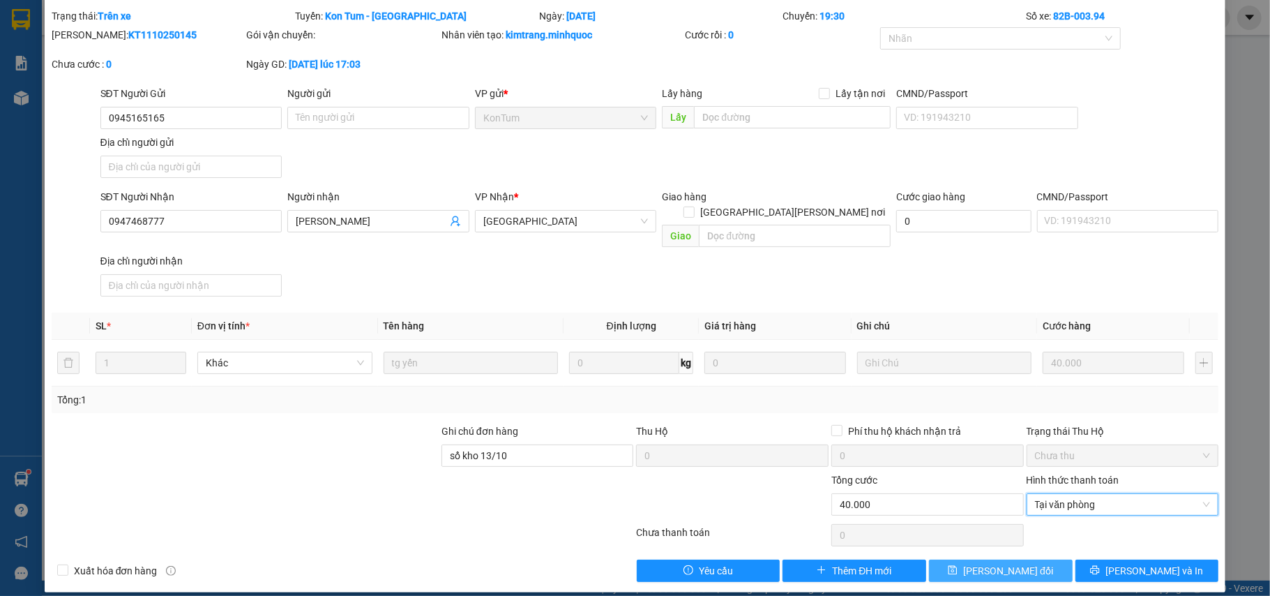
click at [1040, 559] on button "[PERSON_NAME] đổi" at bounding box center [1001, 570] width 144 height 22
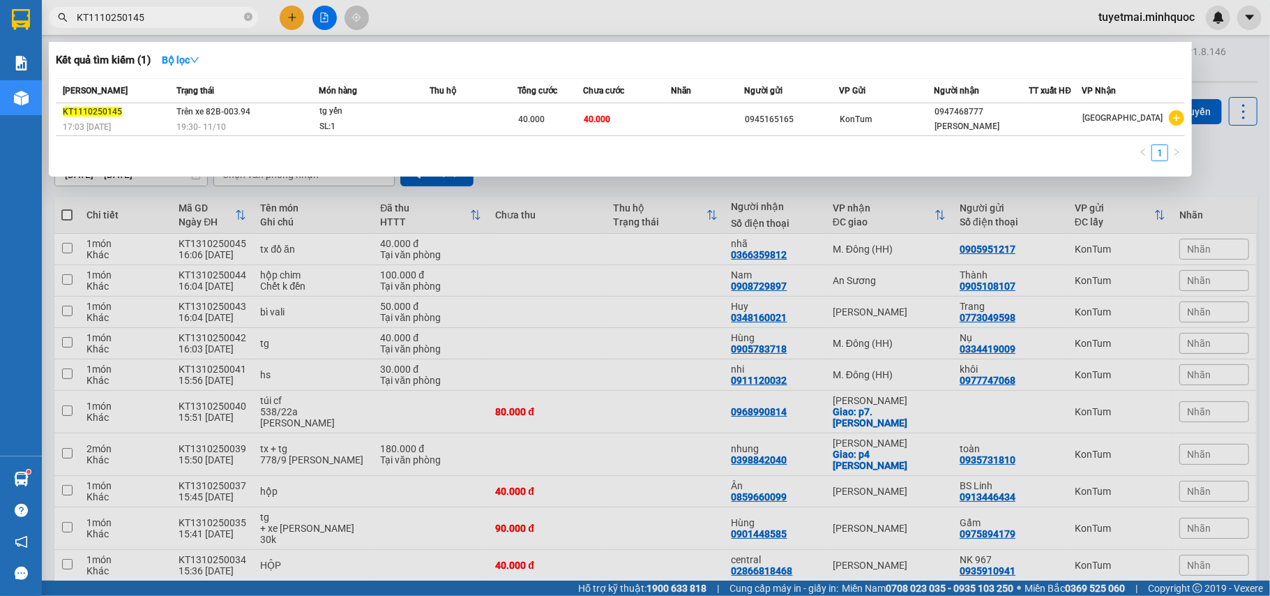
click at [170, 17] on input "KT1110250145" at bounding box center [159, 17] width 165 height 15
paste input "63"
type input "KT1110250163"
click at [573, 121] on div "30.000" at bounding box center [550, 119] width 64 height 15
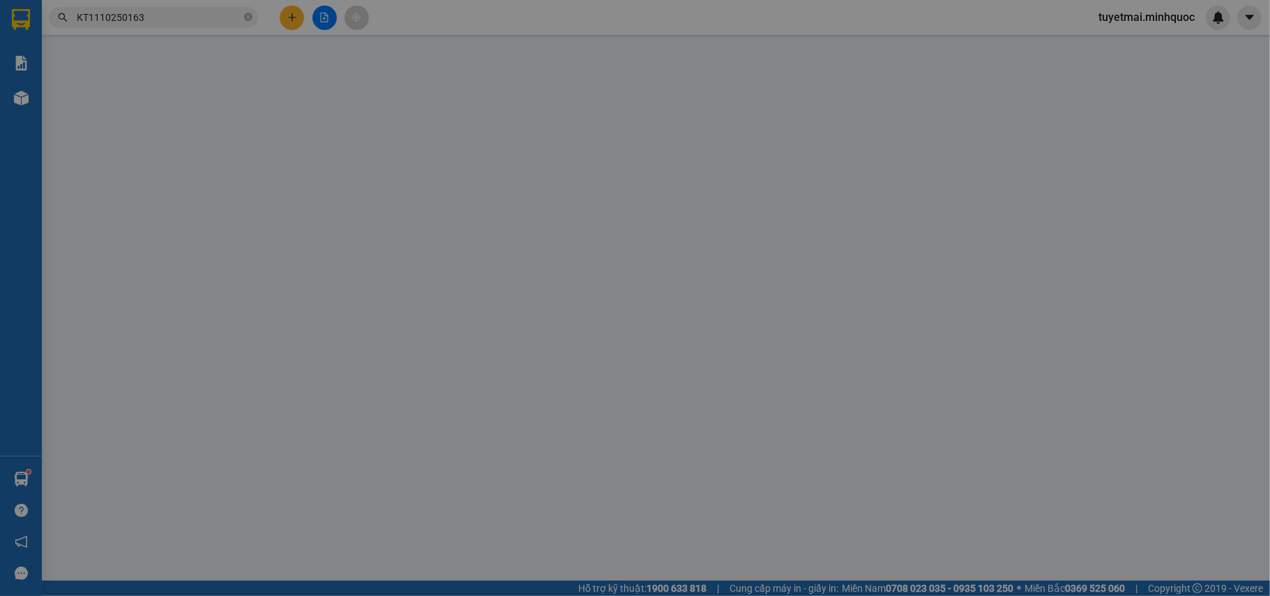
type input "0964152779"
type input "Kha"
type input "0905408300"
type input "[PERSON_NAME]"
type input "0"
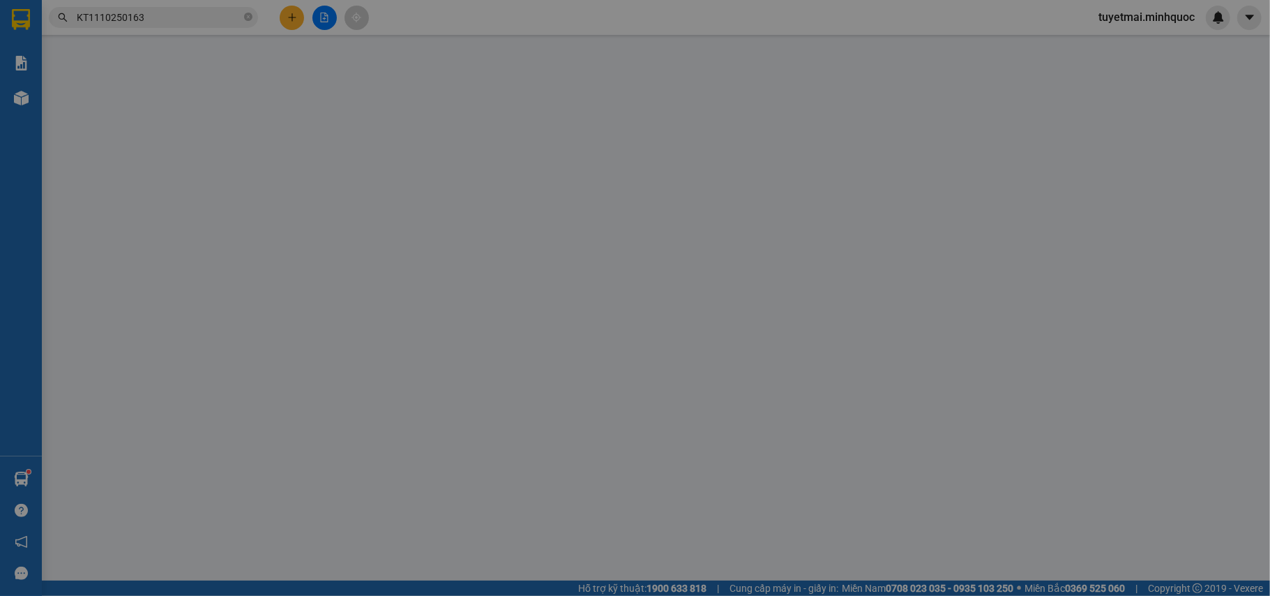
type input "30.000"
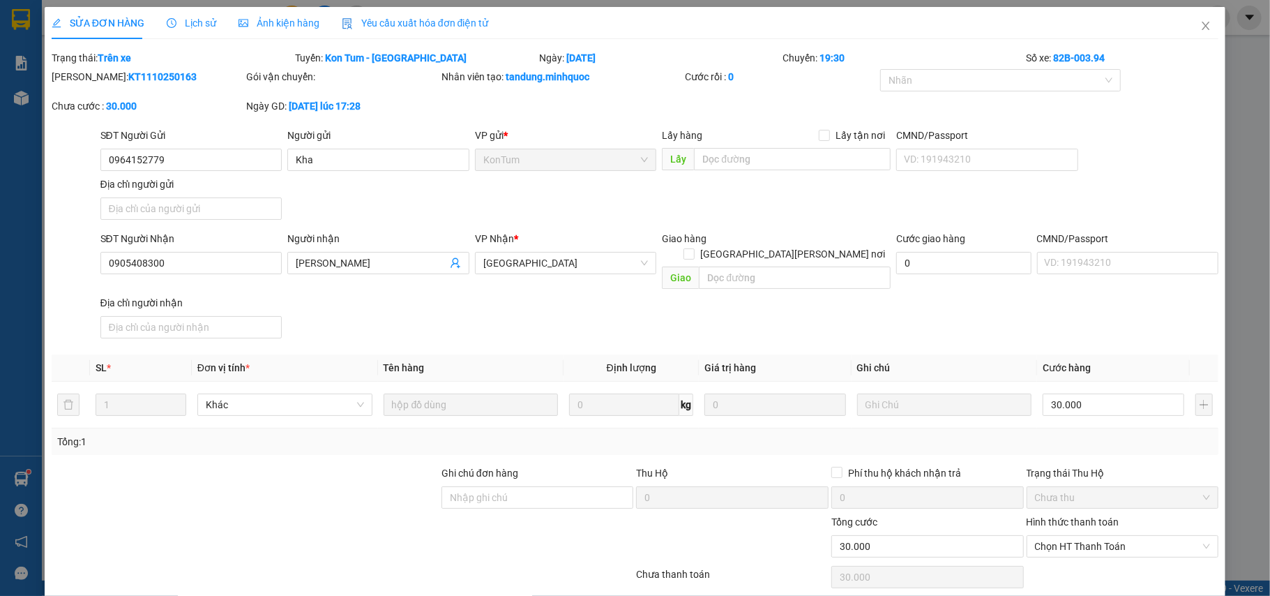
click at [502, 514] on div at bounding box center [537, 538] width 195 height 49
click at [502, 489] on input "Ghi chú đơn hàng" at bounding box center [537, 497] width 192 height 22
click at [1130, 536] on span "Chọn HT Thanh Toán" at bounding box center [1123, 546] width 176 height 21
type input "sổ kho 13/10"
click at [1086, 559] on div "Tại văn phòng" at bounding box center [1111, 561] width 174 height 15
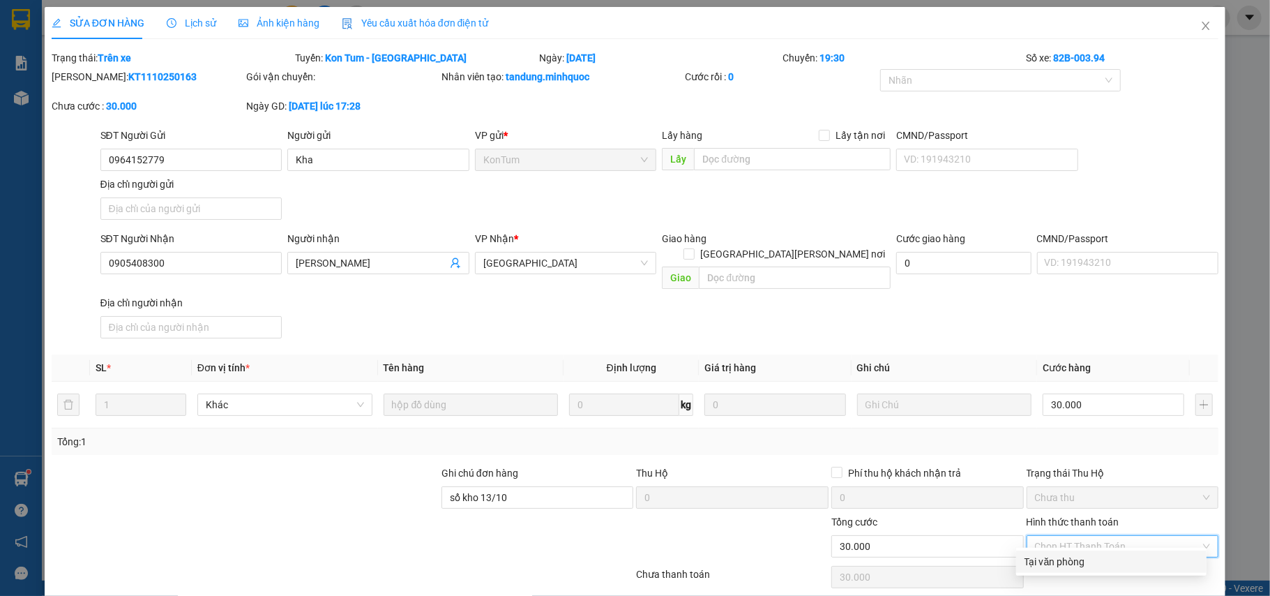
type input "0"
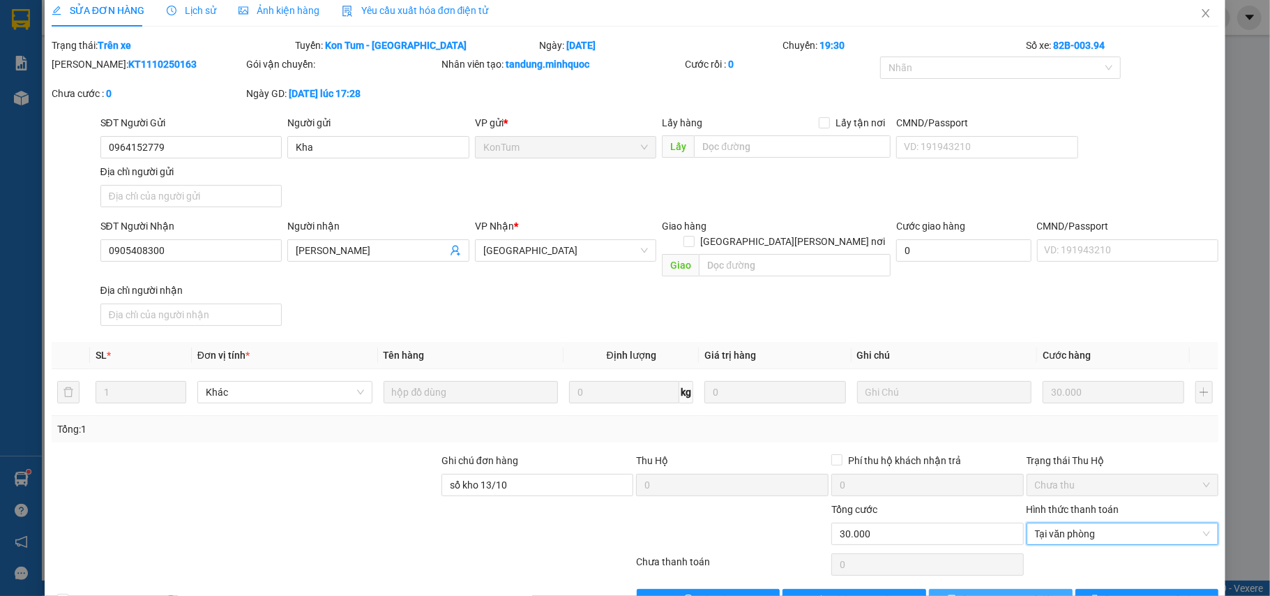
scroll to position [42, 0]
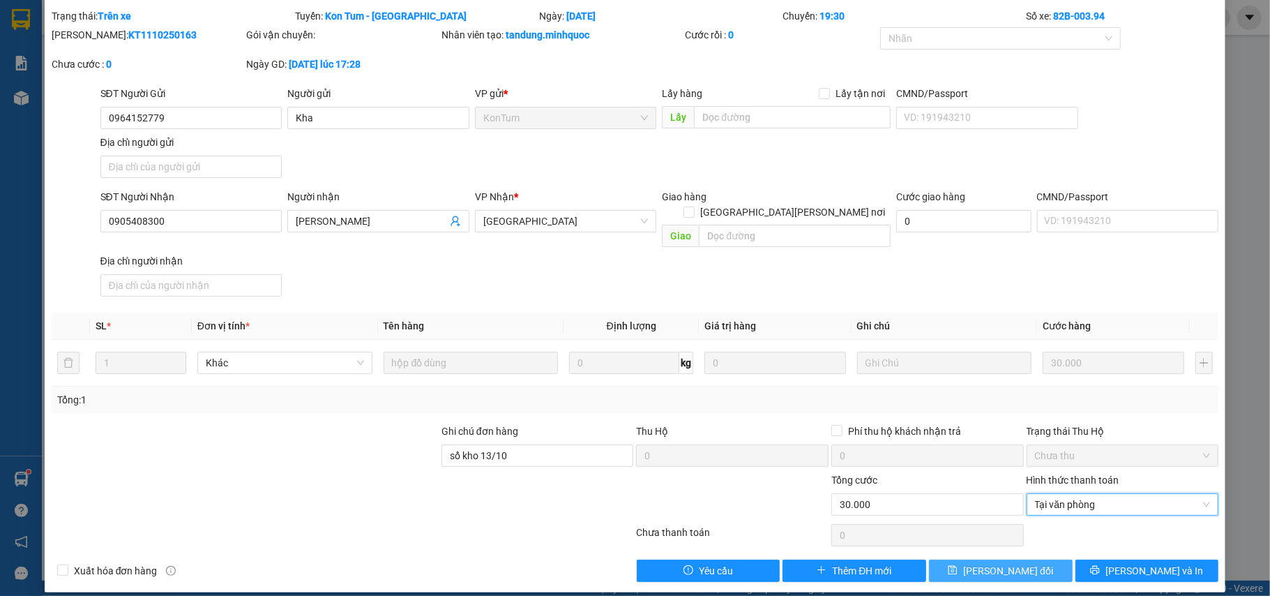
click at [1024, 561] on button "[PERSON_NAME] đổi" at bounding box center [1001, 570] width 144 height 22
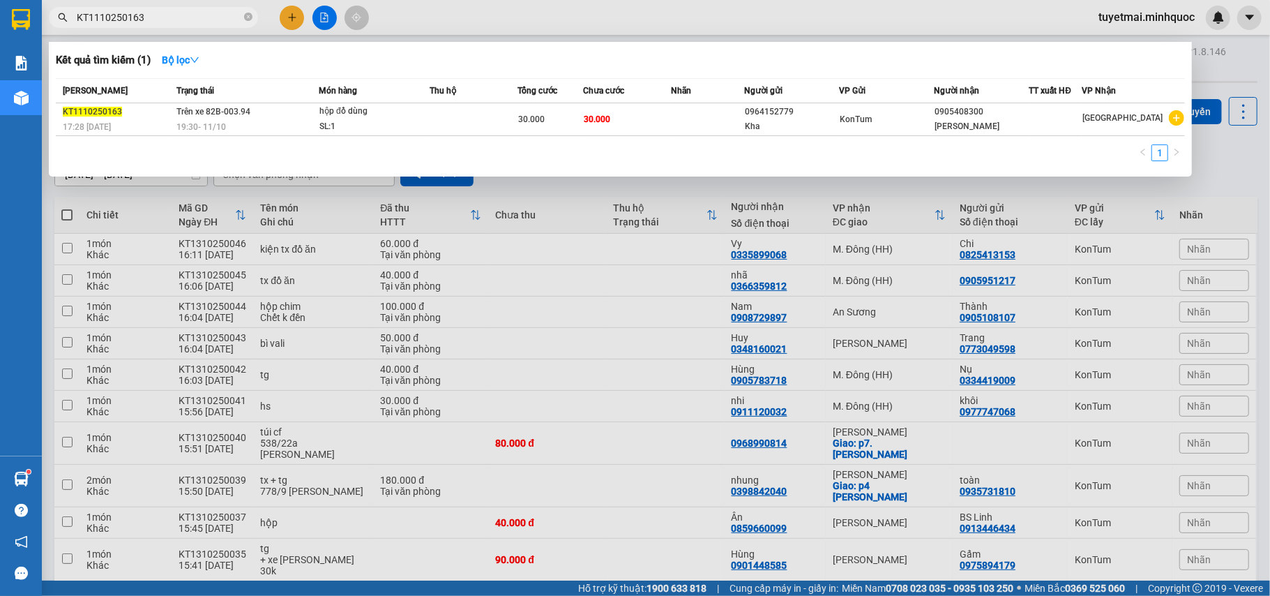
click at [179, 11] on input "KT1110250163" at bounding box center [159, 17] width 165 height 15
paste input "79"
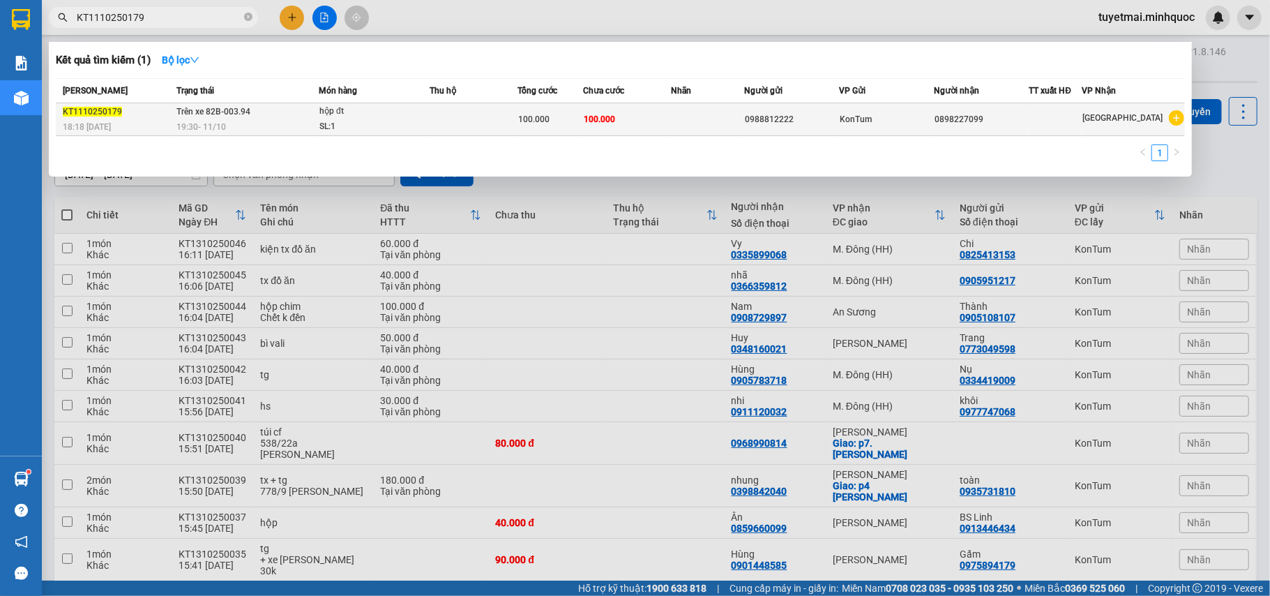
type input "KT1110250179"
click at [577, 132] on td "100.000" at bounding box center [550, 119] width 66 height 33
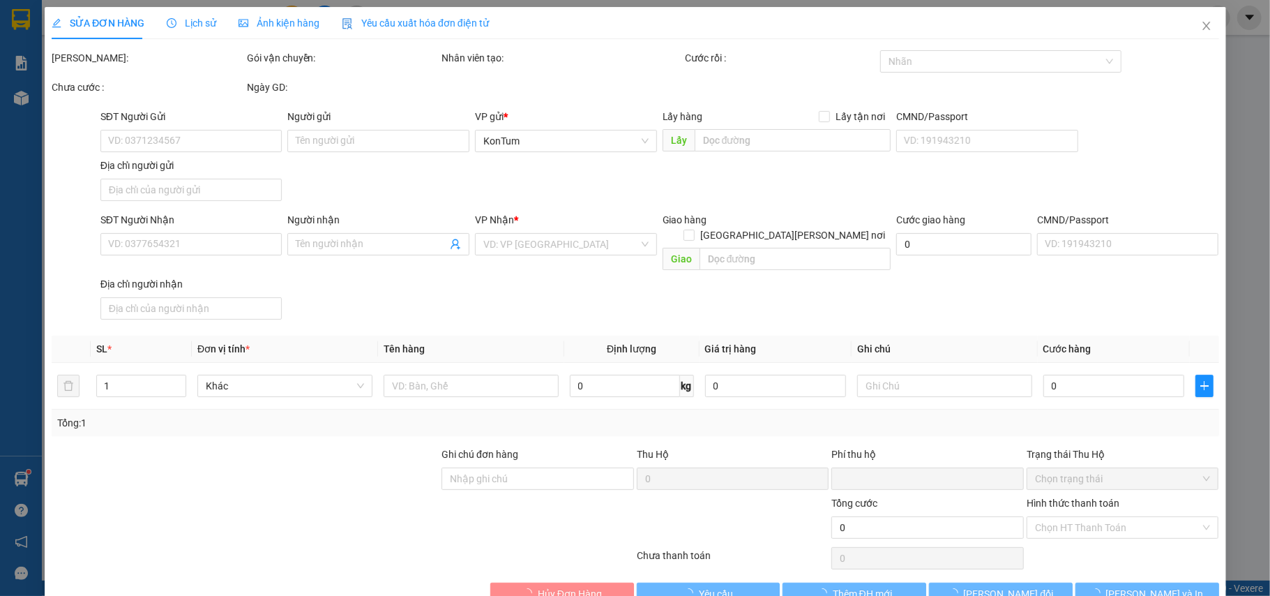
type input "0988812222"
type input "0898227099"
type input "0"
type input "100.000"
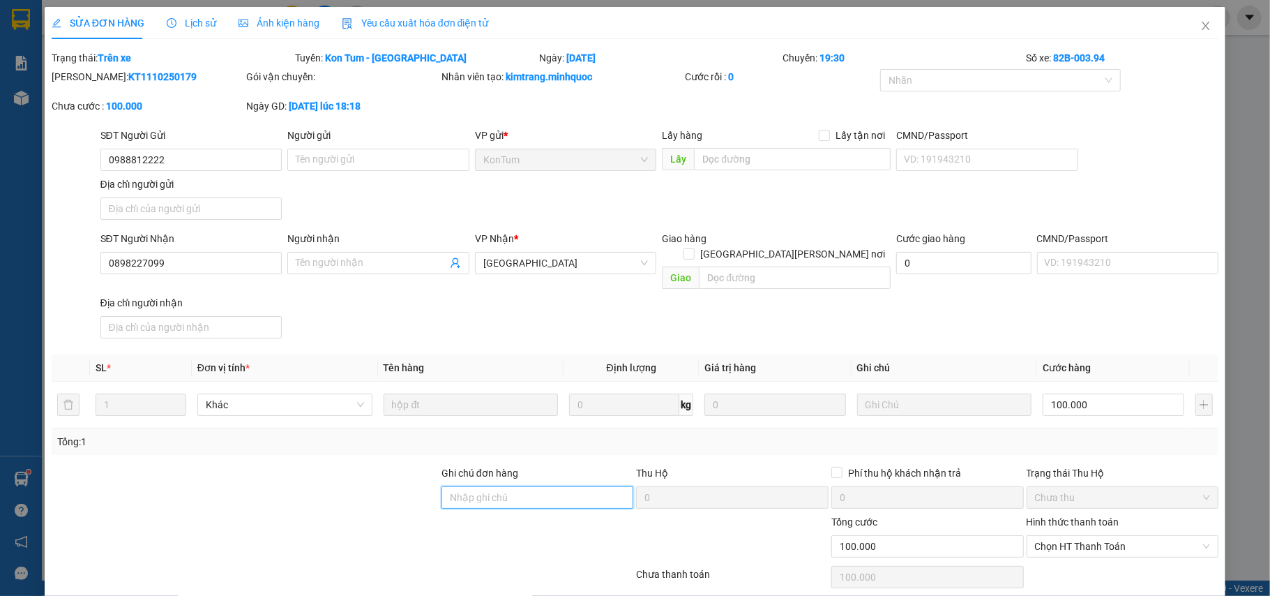
click at [520, 487] on input "Ghi chú đơn hàng" at bounding box center [537, 497] width 192 height 22
click at [1073, 536] on span "Chọn HT Thanh Toán" at bounding box center [1123, 546] width 176 height 21
type input "sổ kho 13/10"
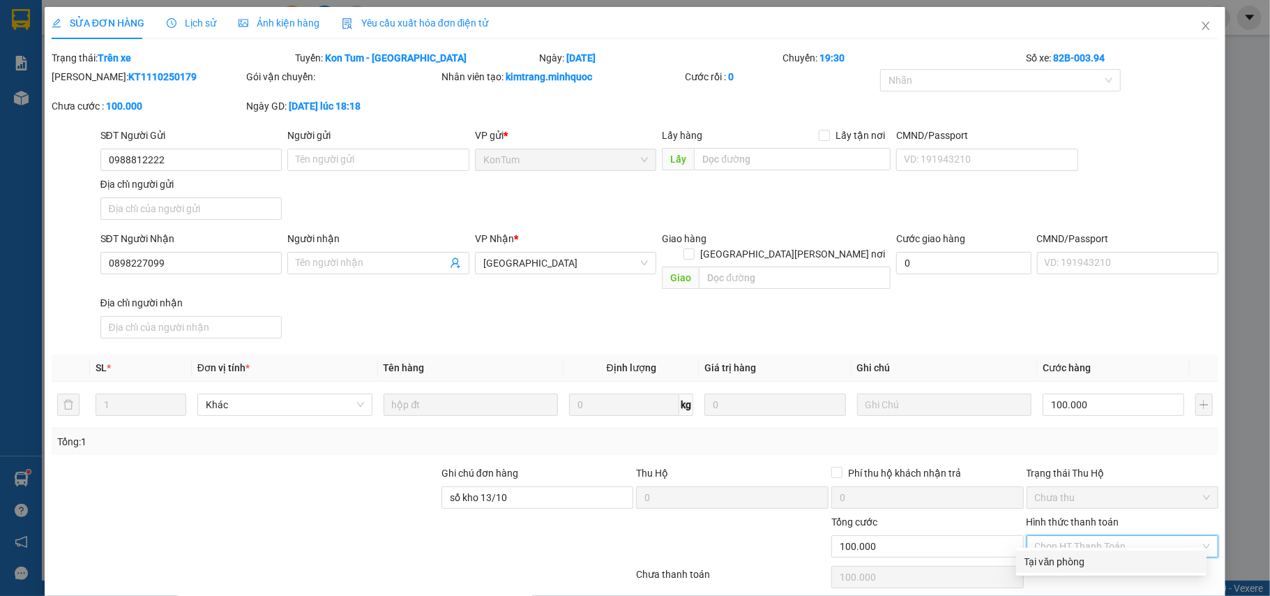
click at [1049, 567] on div "Tại văn phòng" at bounding box center [1111, 561] width 174 height 15
type input "0"
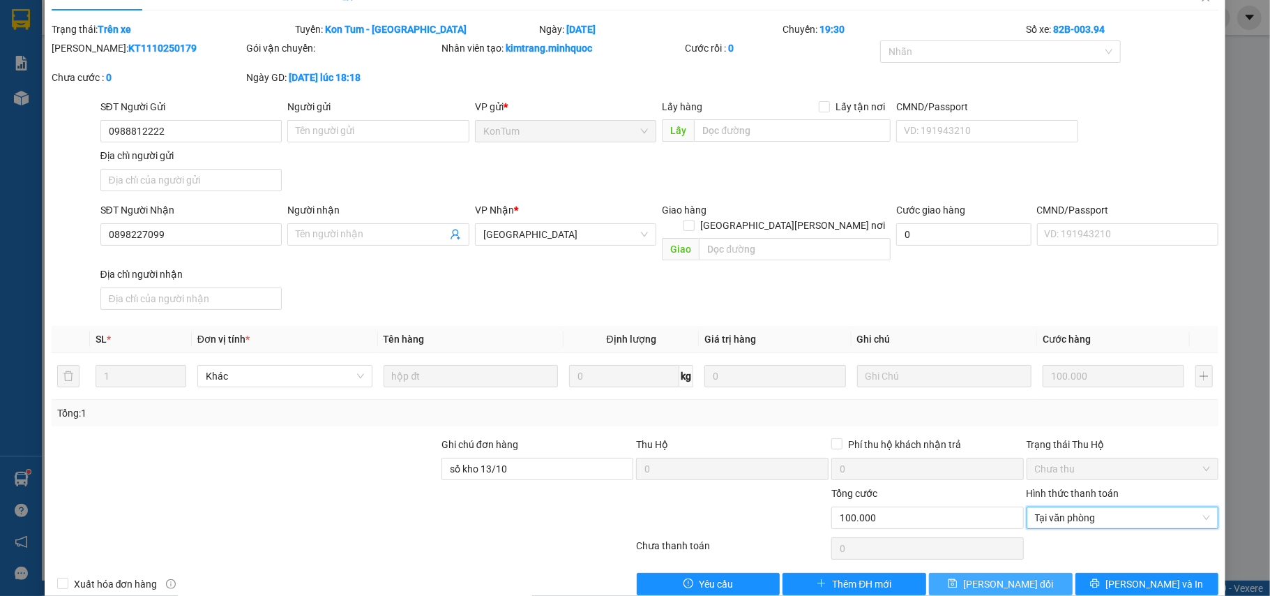
scroll to position [42, 0]
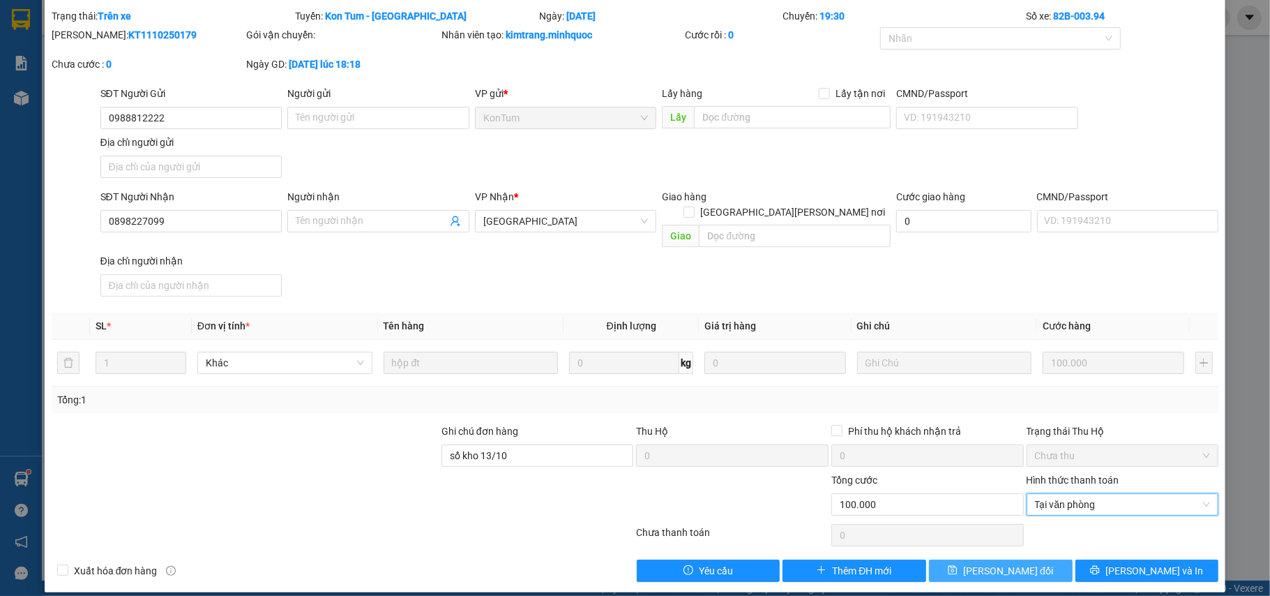
click at [1010, 563] on span "[PERSON_NAME] đổi" at bounding box center [1008, 570] width 90 height 15
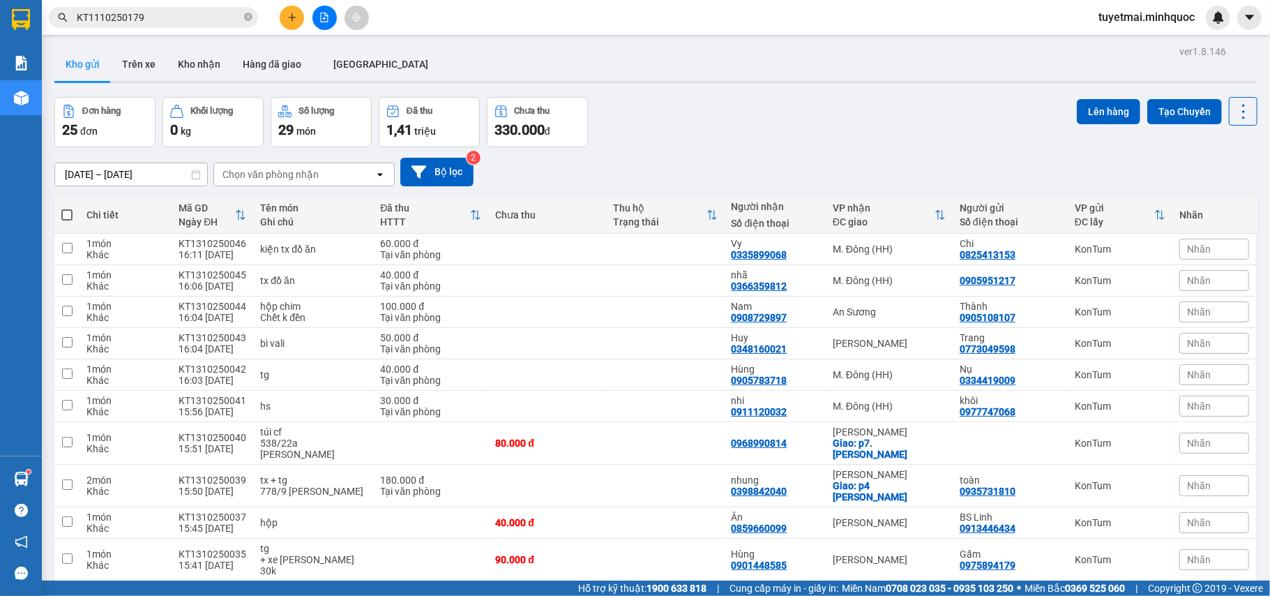
click at [196, 14] on input "KT1110250179" at bounding box center [159, 17] width 165 height 15
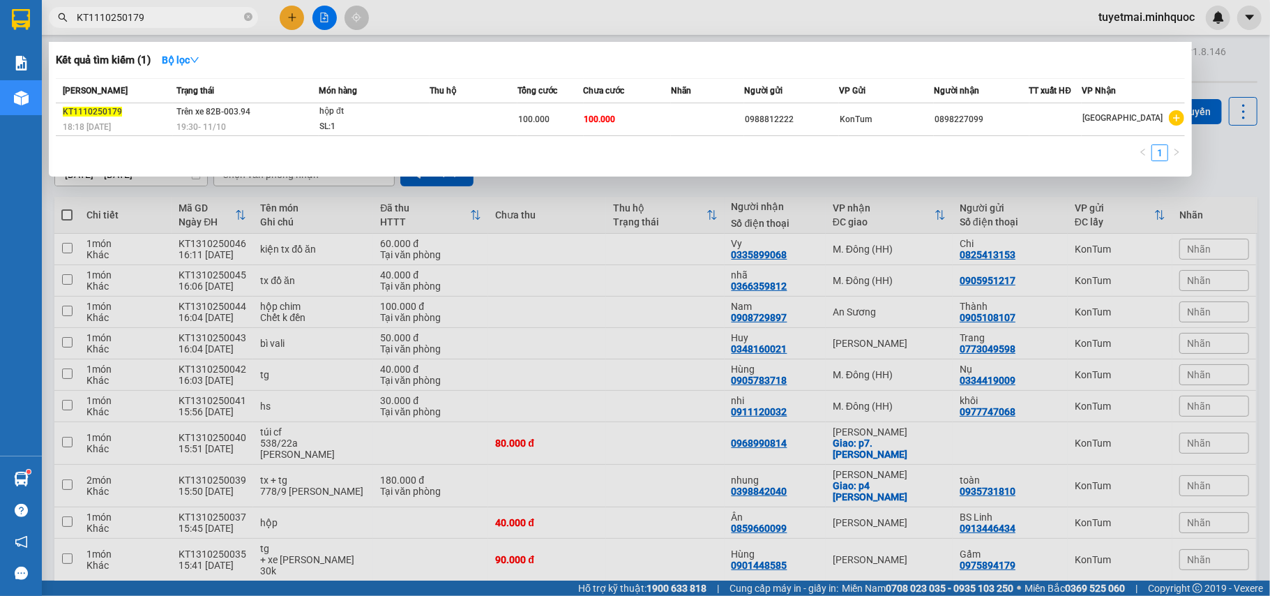
click at [196, 14] on input "KT1110250179" at bounding box center [159, 17] width 165 height 15
paste input "80"
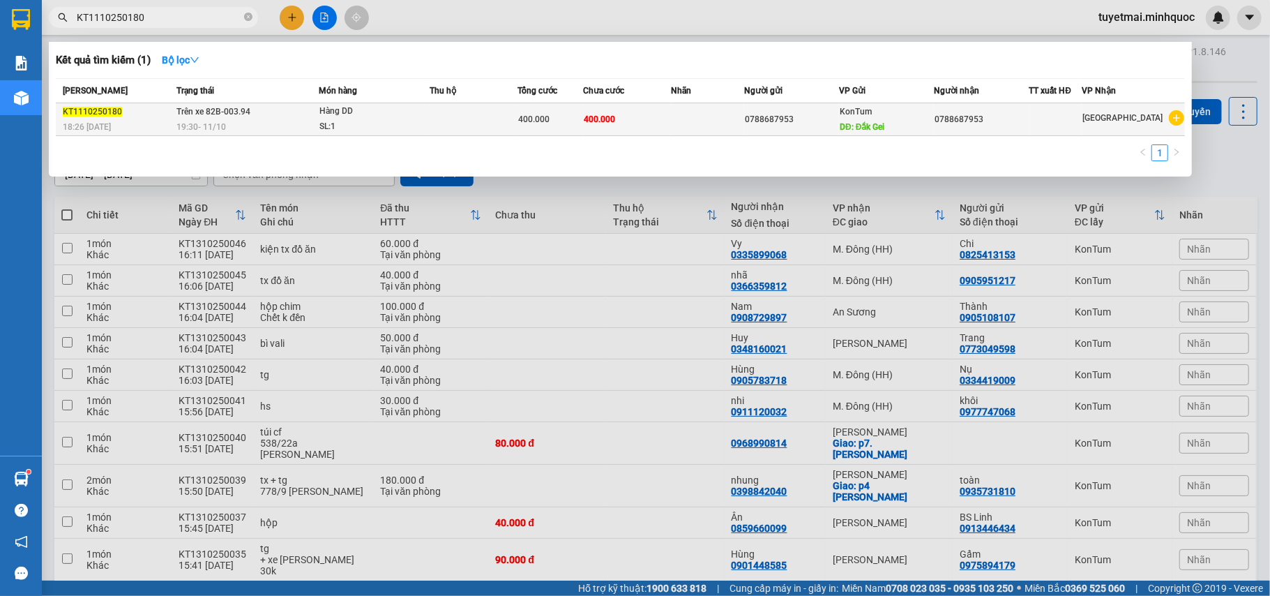
type input "KT1110250180"
click at [637, 123] on td "400.000" at bounding box center [628, 119] width 88 height 33
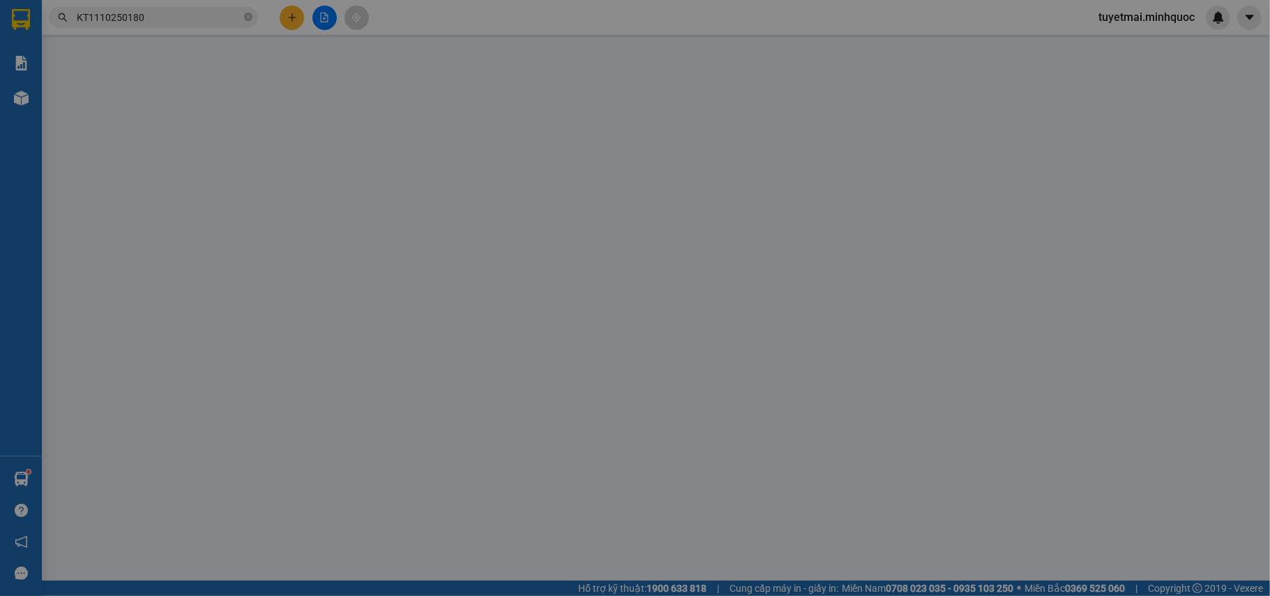
type input "0788687953"
type input "Đắk Gei"
type input "0788687953"
type input "0"
type input "400.000"
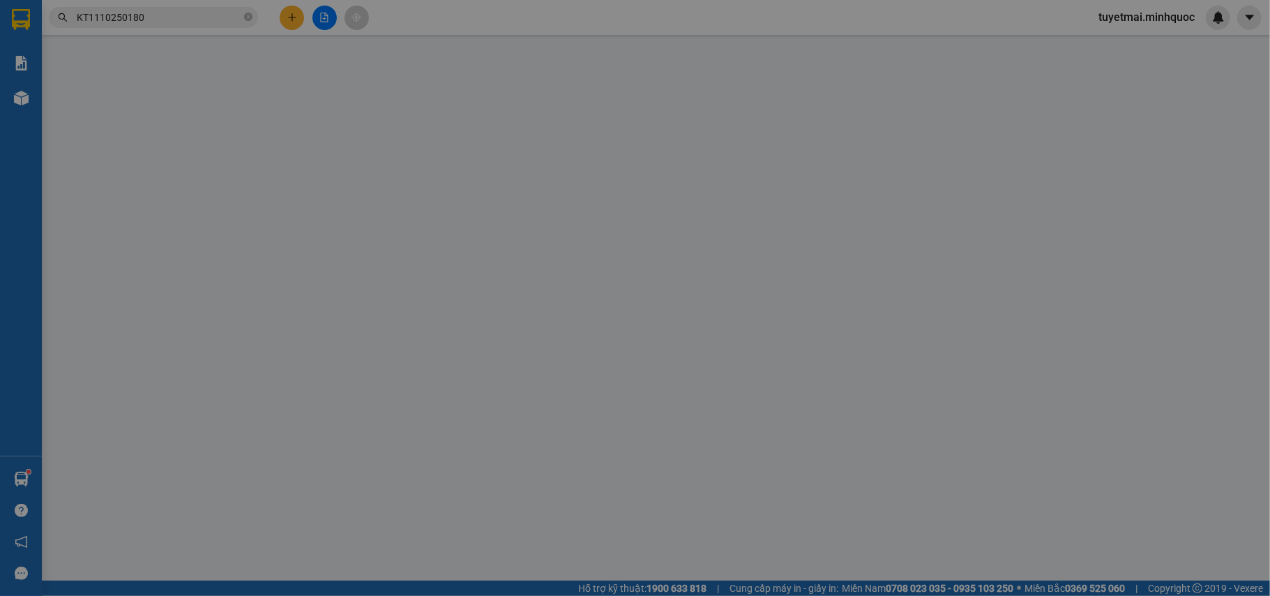
type input "400.000"
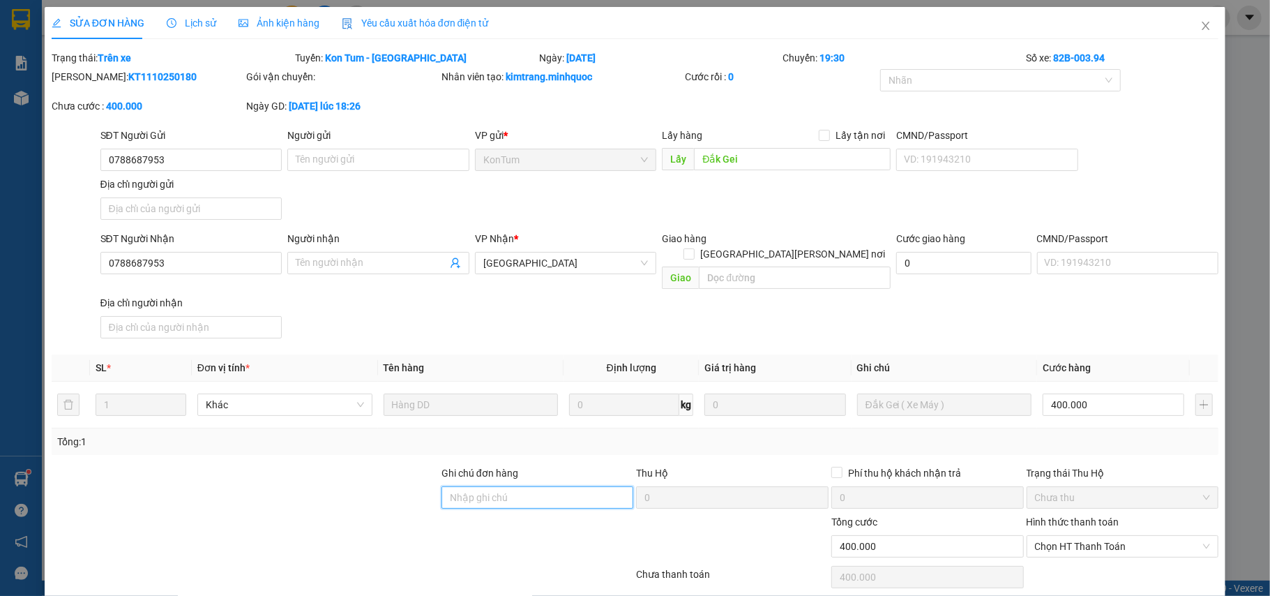
click at [494, 490] on input "Ghi chú đơn hàng" at bounding box center [537, 497] width 192 height 22
click at [1046, 540] on span "Chọn HT Thanh Toán" at bounding box center [1123, 546] width 176 height 21
type input "sổ kho 13/10"
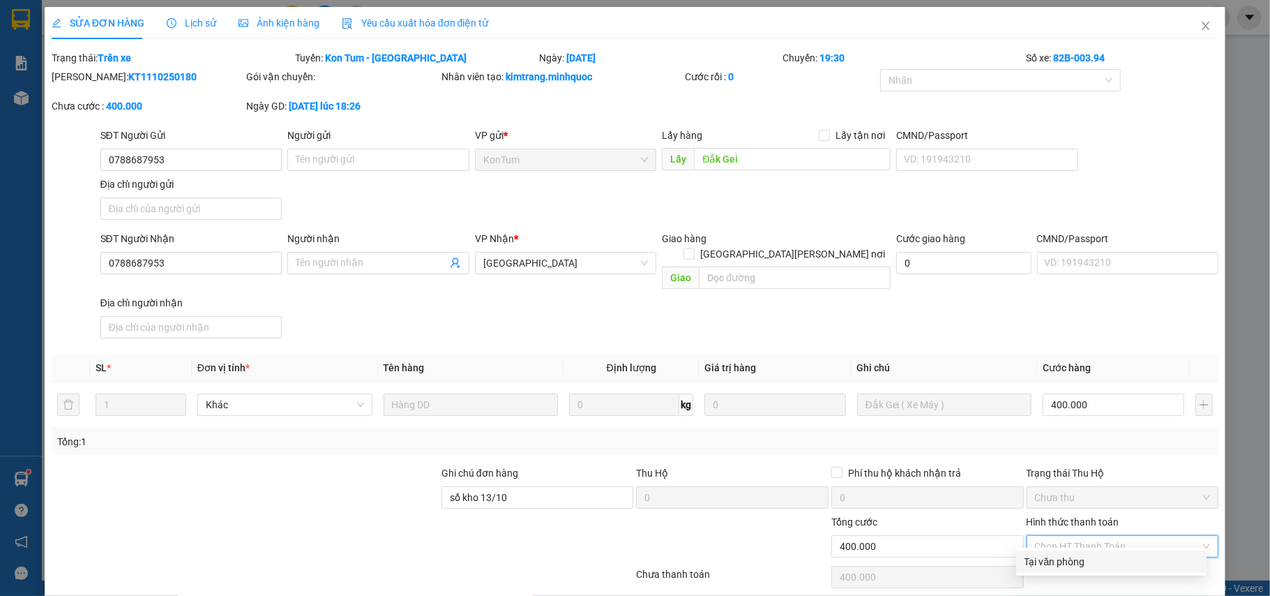
click at [1049, 556] on div "Tại văn phòng" at bounding box center [1111, 561] width 174 height 15
type input "0"
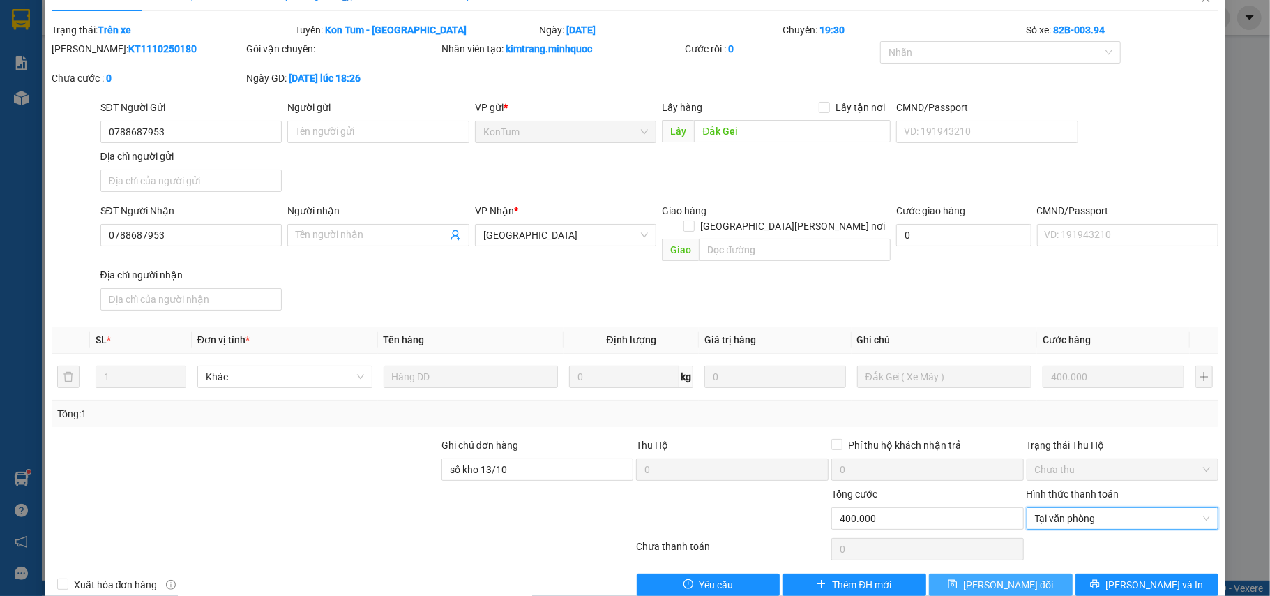
scroll to position [42, 0]
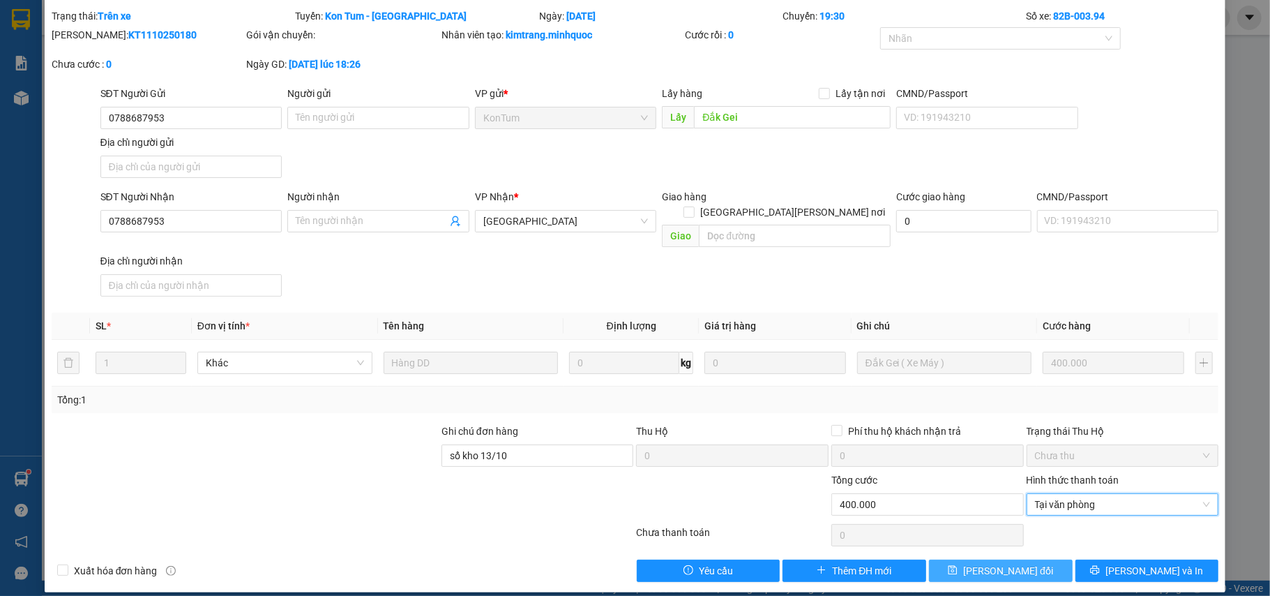
click at [972, 559] on button "[PERSON_NAME] đổi" at bounding box center [1001, 570] width 144 height 22
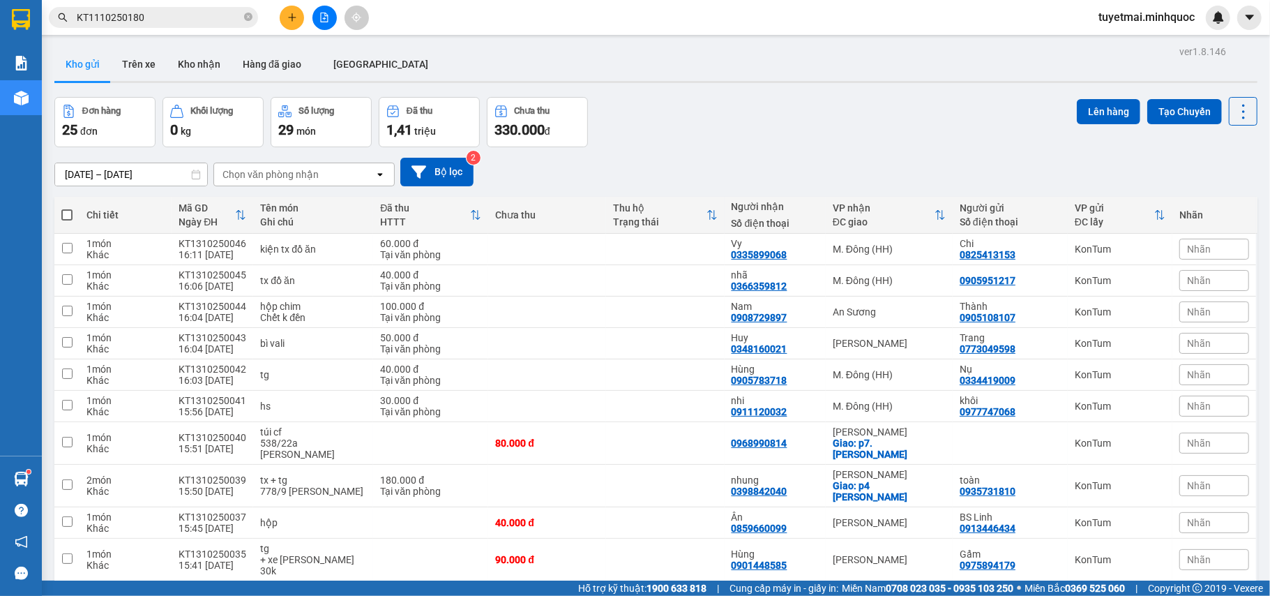
click at [176, 17] on input "KT1110250180" at bounding box center [159, 17] width 165 height 15
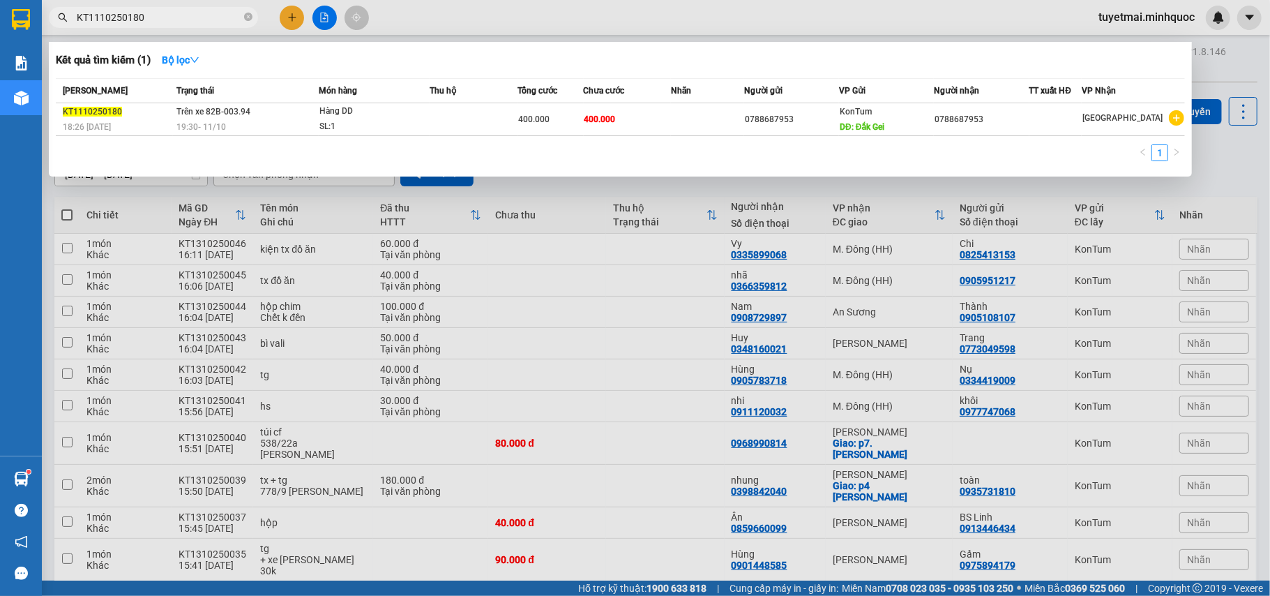
click at [176, 17] on input "KT1110250180" at bounding box center [159, 17] width 165 height 15
paste input "3"
type input "KT1110250183"
click at [575, 127] on td "100.000" at bounding box center [550, 119] width 66 height 33
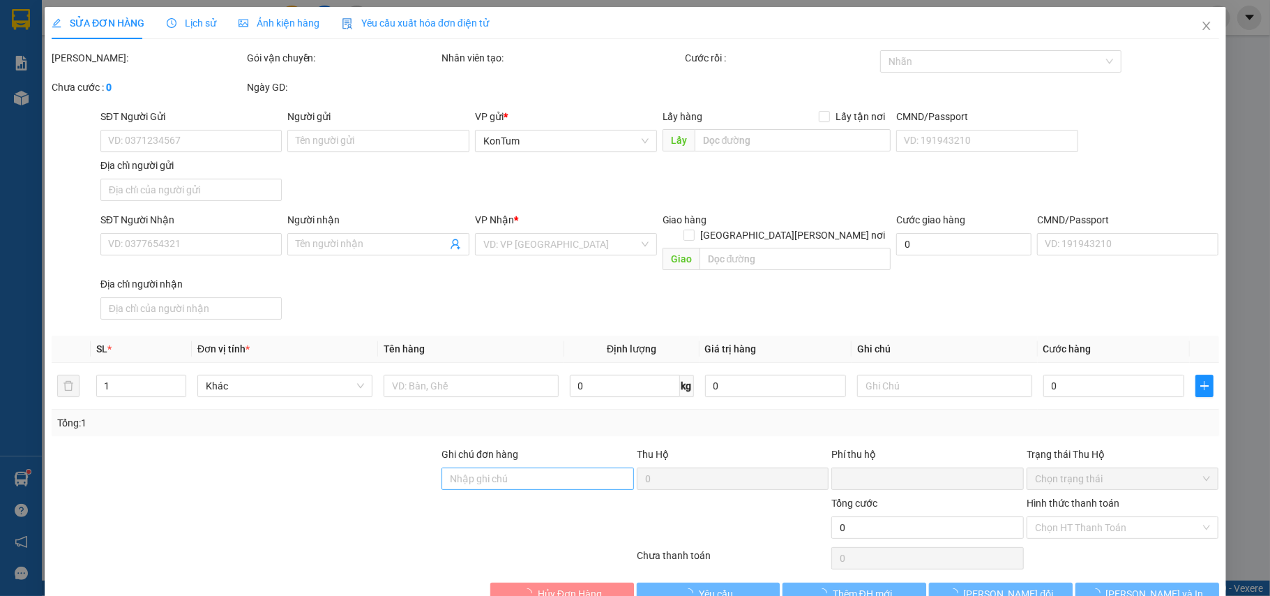
type input "0356807155"
type input "danh"
type input "0984205105"
type input "0"
type input "100.000"
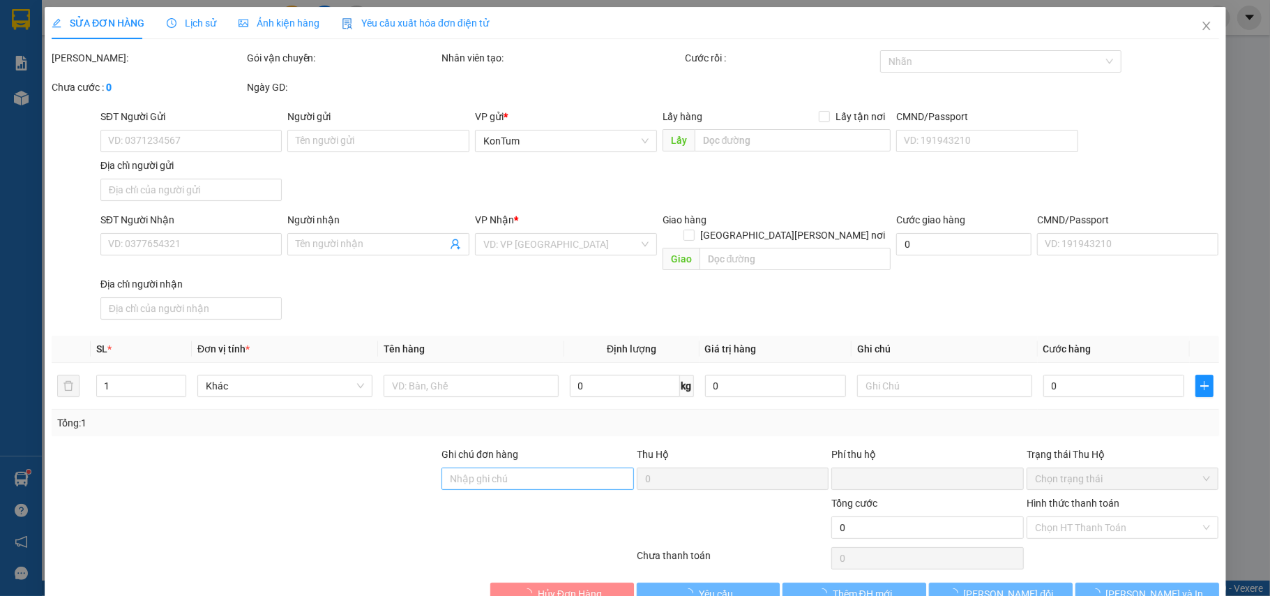
type input "100.000"
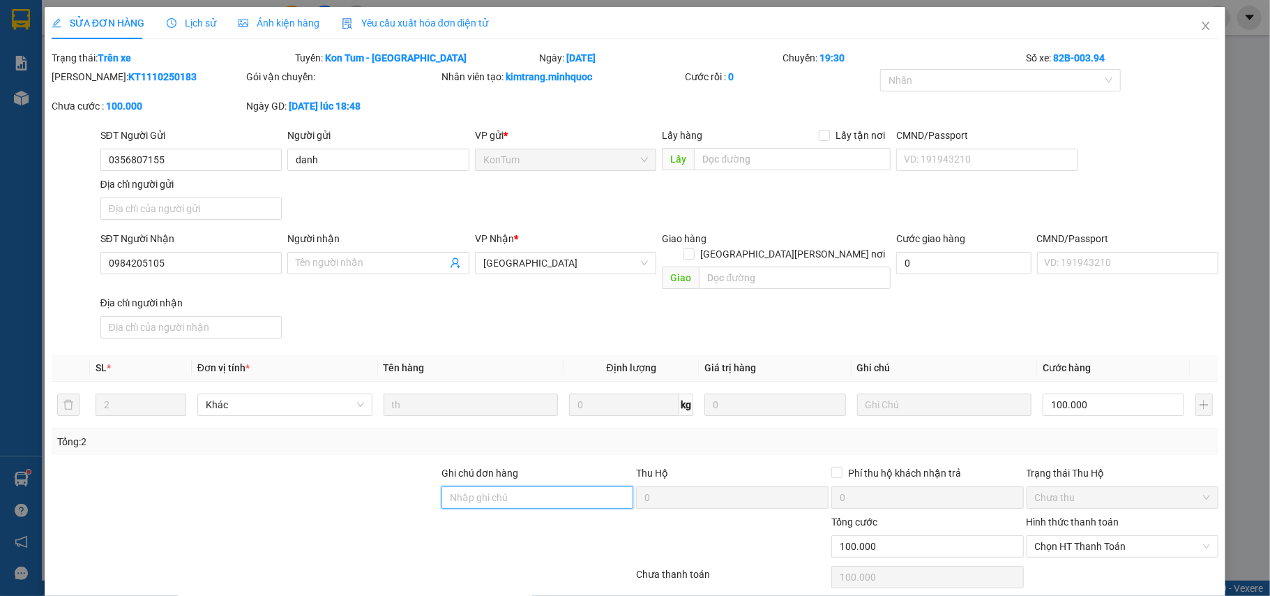
click at [484, 486] on input "Ghi chú đơn hàng" at bounding box center [537, 497] width 192 height 22
click at [1074, 536] on span "Chọn HT Thanh Toán" at bounding box center [1123, 546] width 176 height 21
type input "sổ kho 13/10"
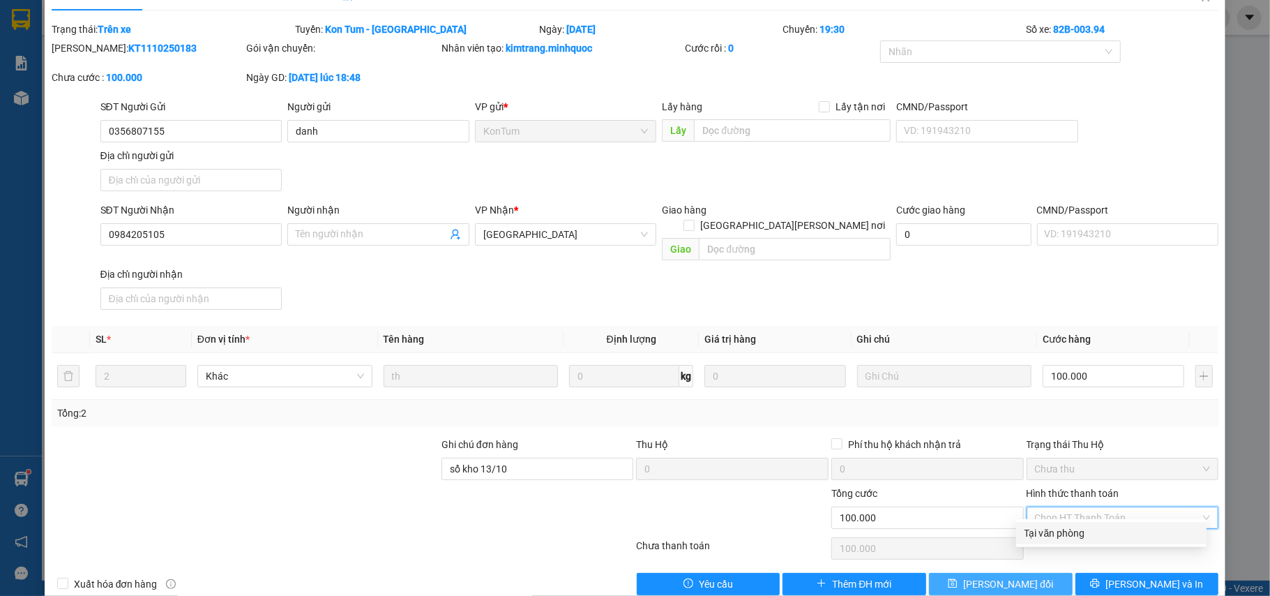
scroll to position [42, 0]
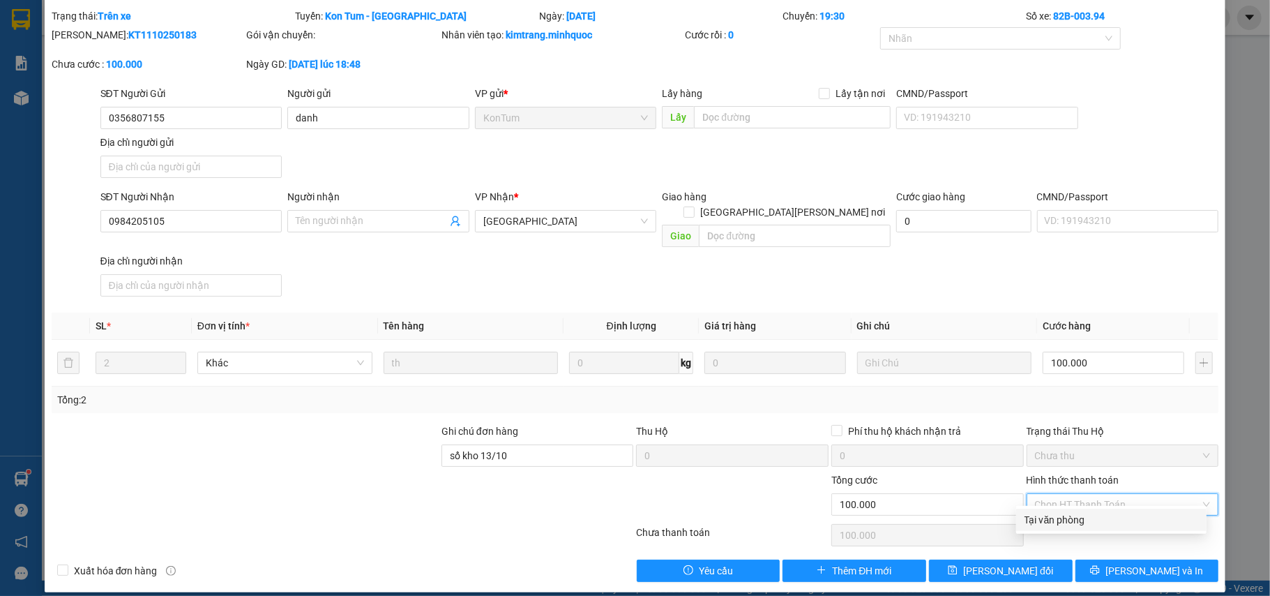
click at [1072, 515] on div "Tại văn phòng" at bounding box center [1111, 519] width 174 height 15
type input "0"
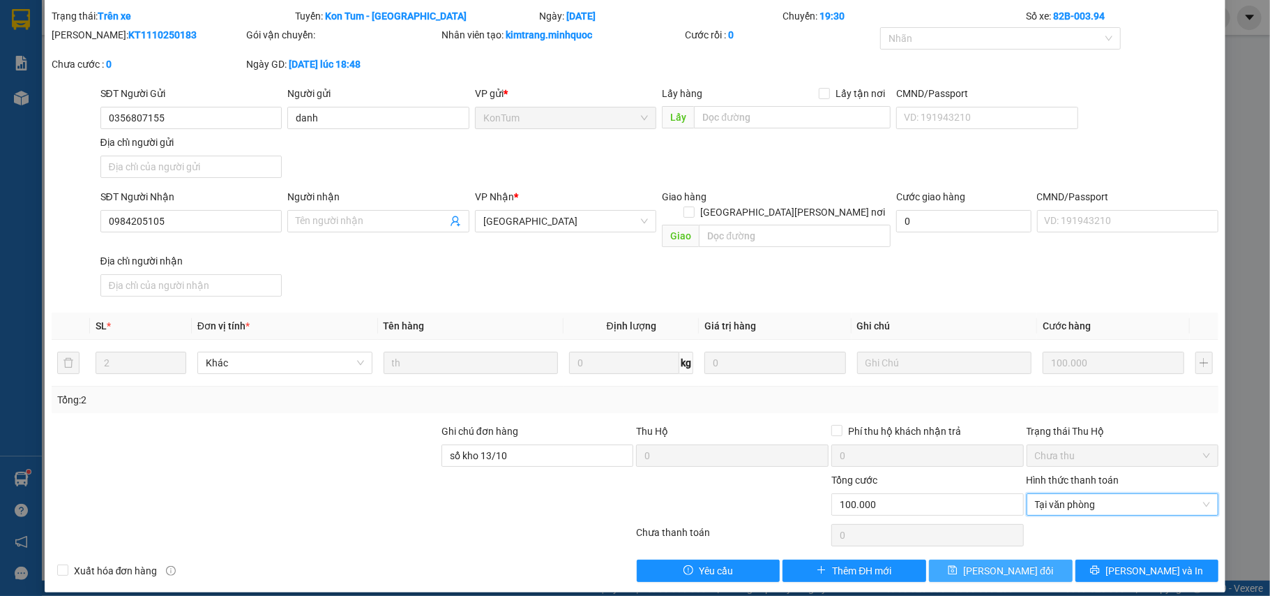
click at [1003, 563] on span "[PERSON_NAME] đổi" at bounding box center [1008, 570] width 90 height 15
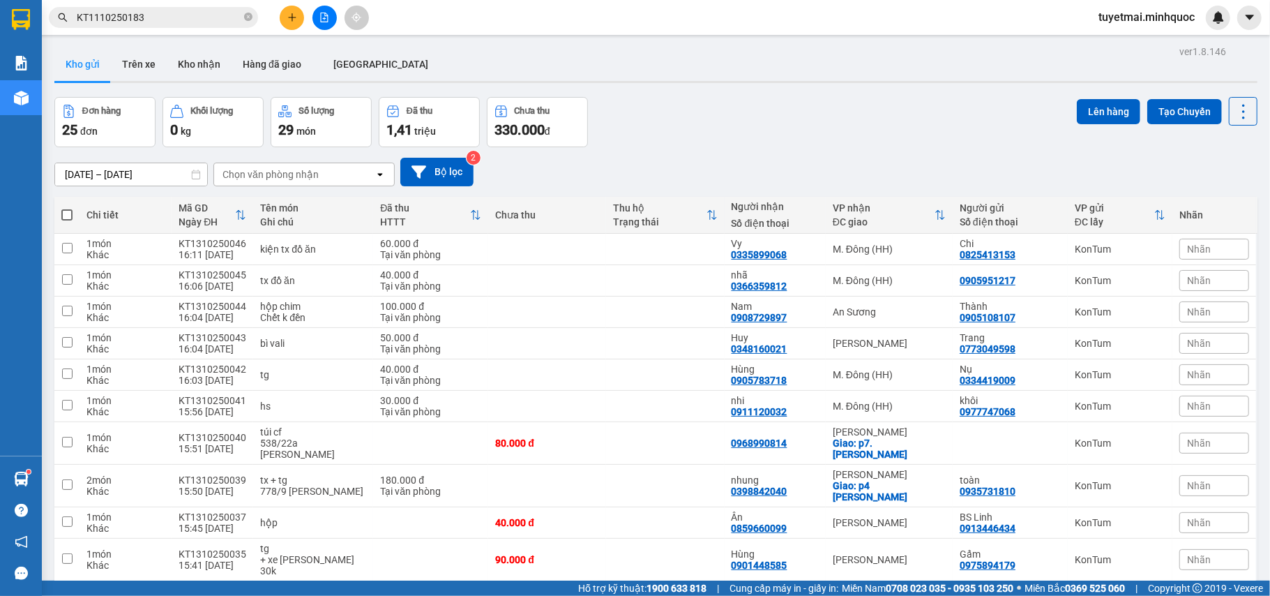
click at [322, 9] on button at bounding box center [324, 18] width 24 height 24
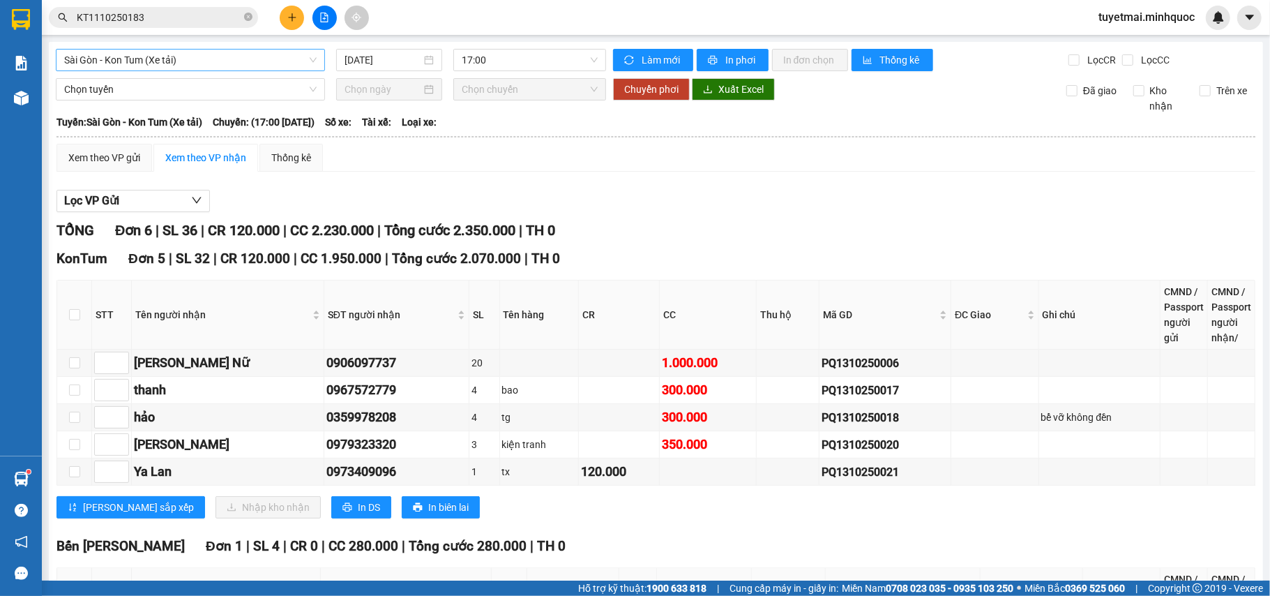
click at [234, 62] on span "Sài Gòn - Kon Tum (Xe tải)" at bounding box center [190, 60] width 252 height 21
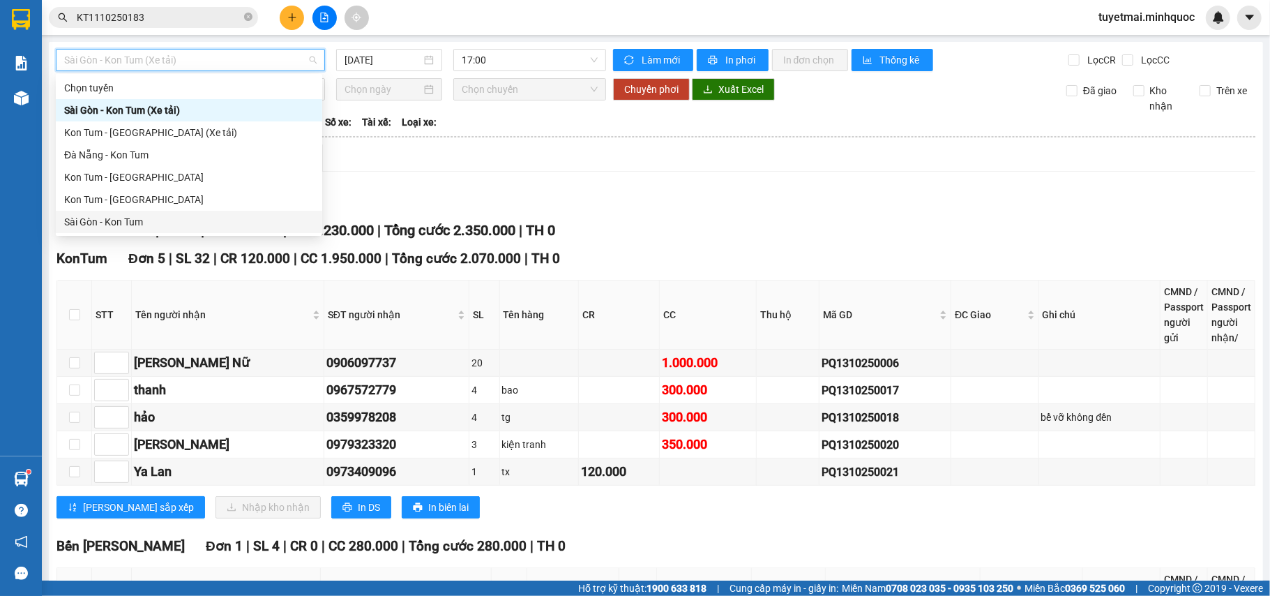
click at [117, 230] on div "Sài Gòn - Kon Tum" at bounding box center [189, 222] width 266 height 22
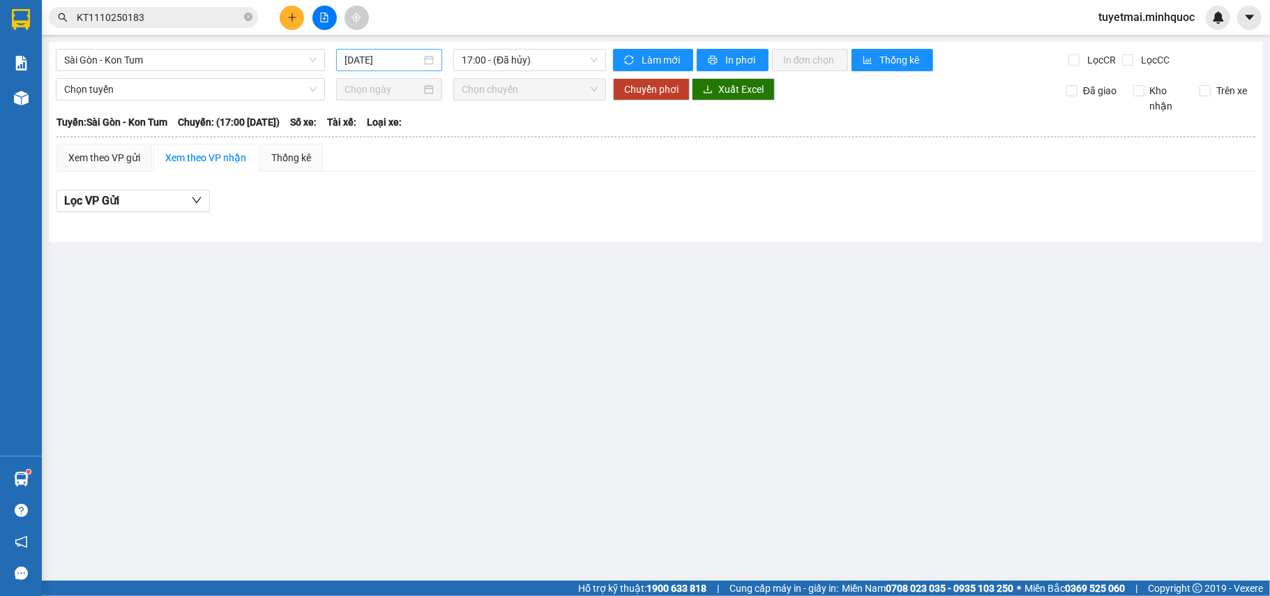
click at [375, 49] on div "[DATE]" at bounding box center [389, 60] width 106 height 22
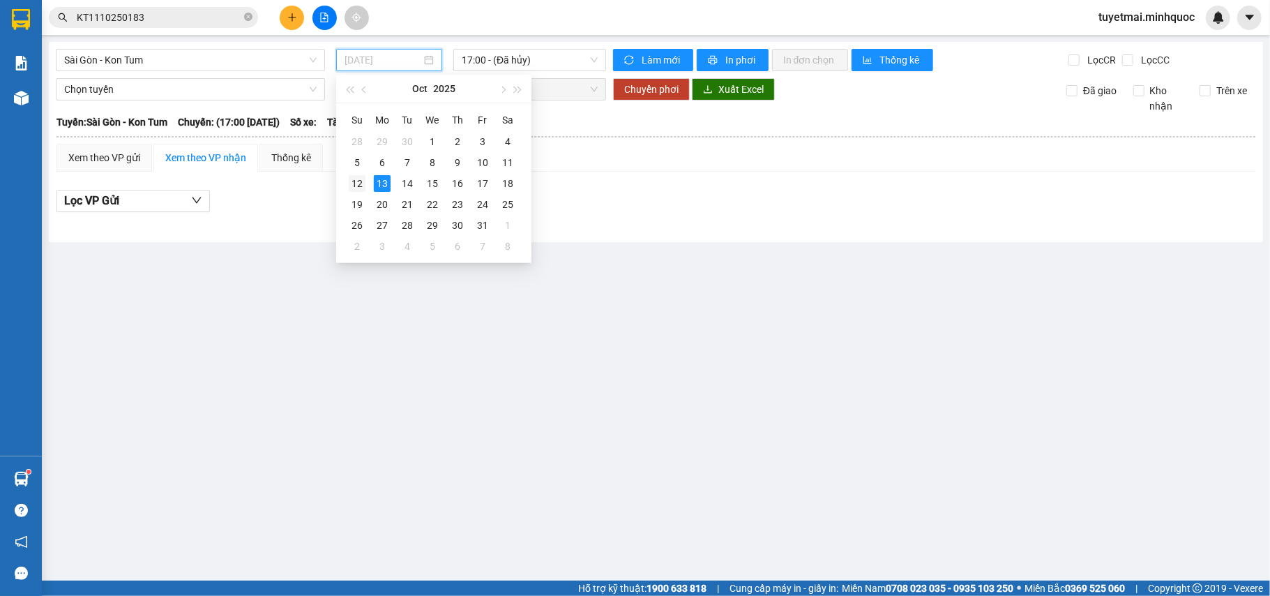
click at [353, 185] on div "12" at bounding box center [357, 183] width 17 height 17
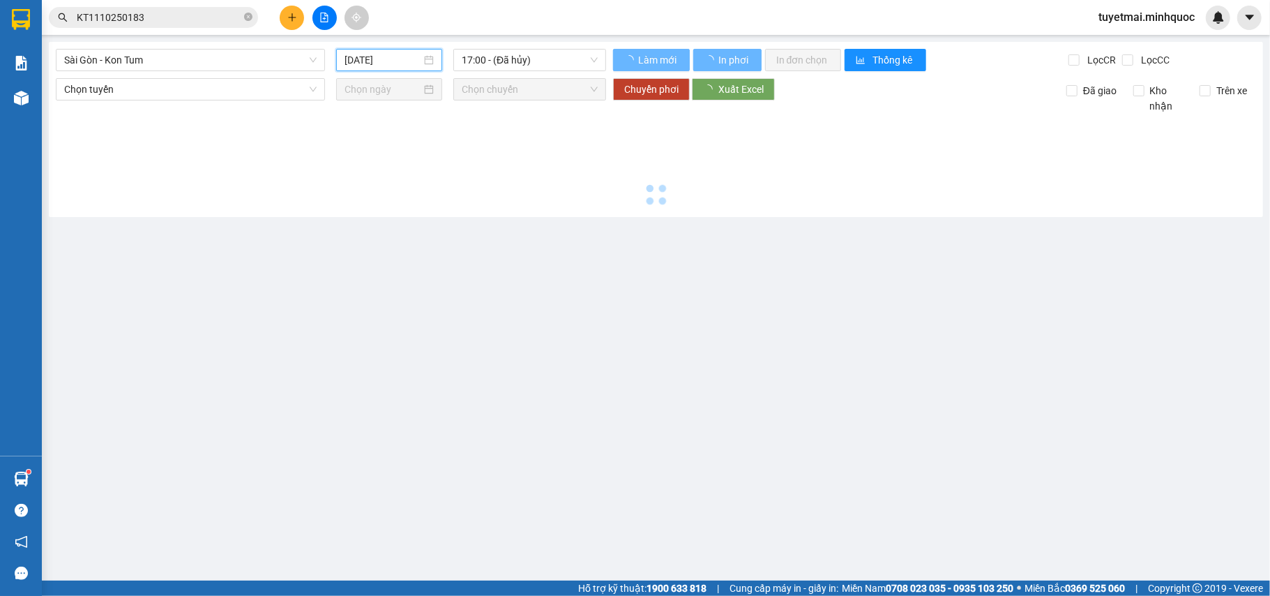
type input "[DATE]"
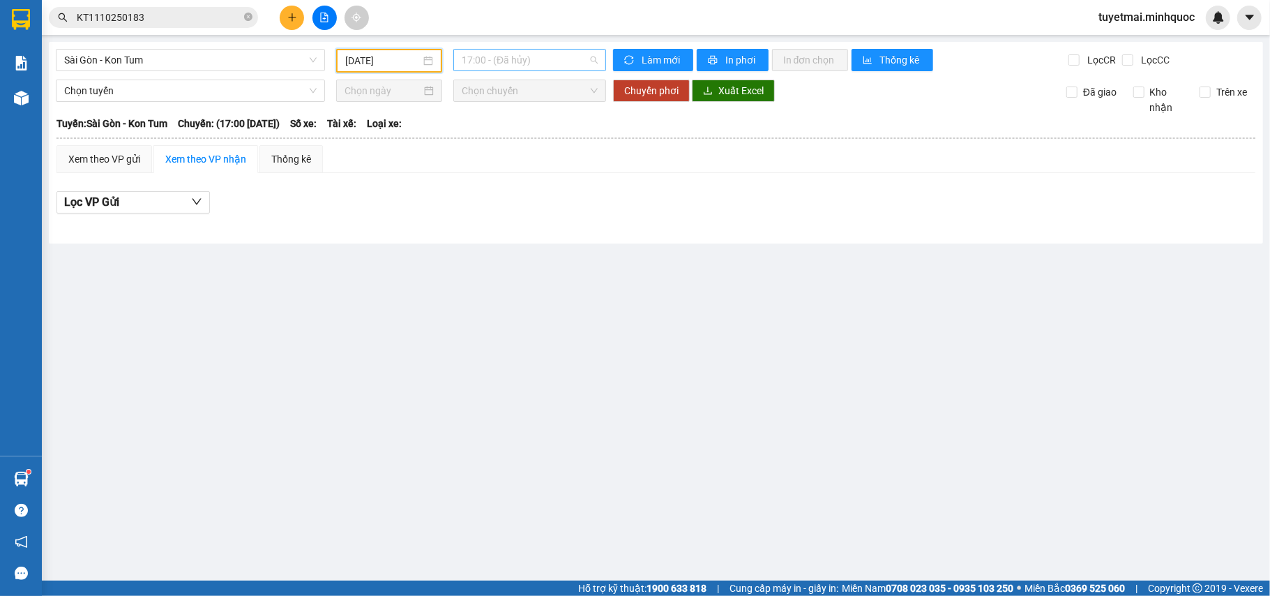
click at [531, 57] on span "17:00 - (Đã hủy)" at bounding box center [530, 60] width 136 height 21
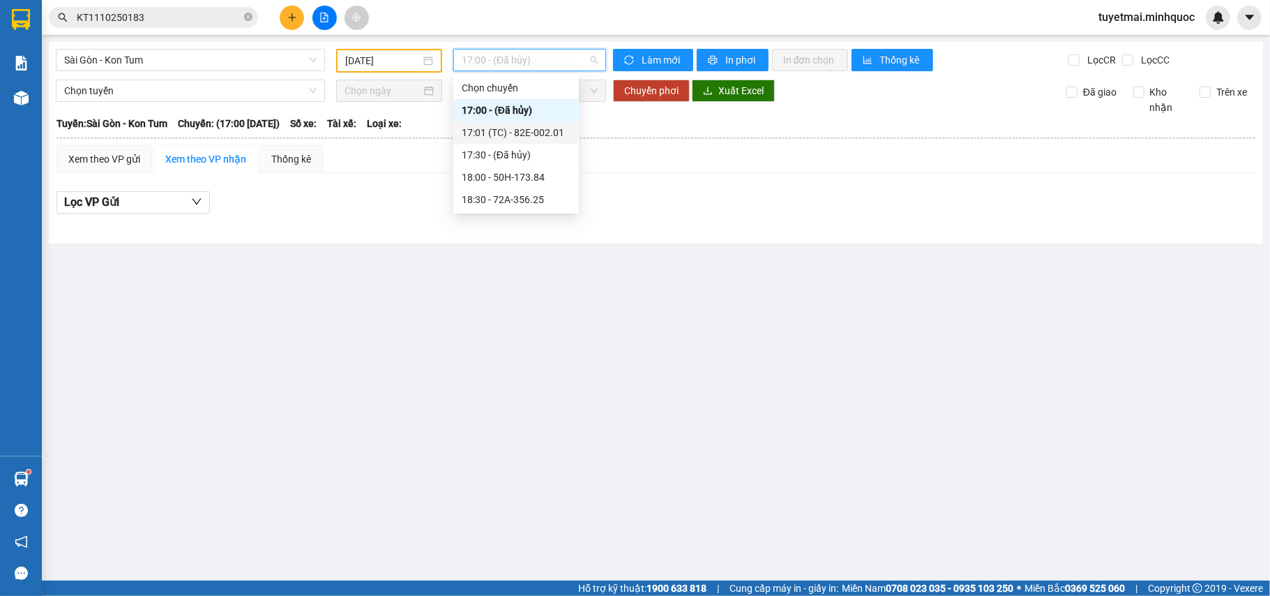
click at [508, 137] on div "17:01 (TC) - 82E-002.01" at bounding box center [516, 132] width 109 height 15
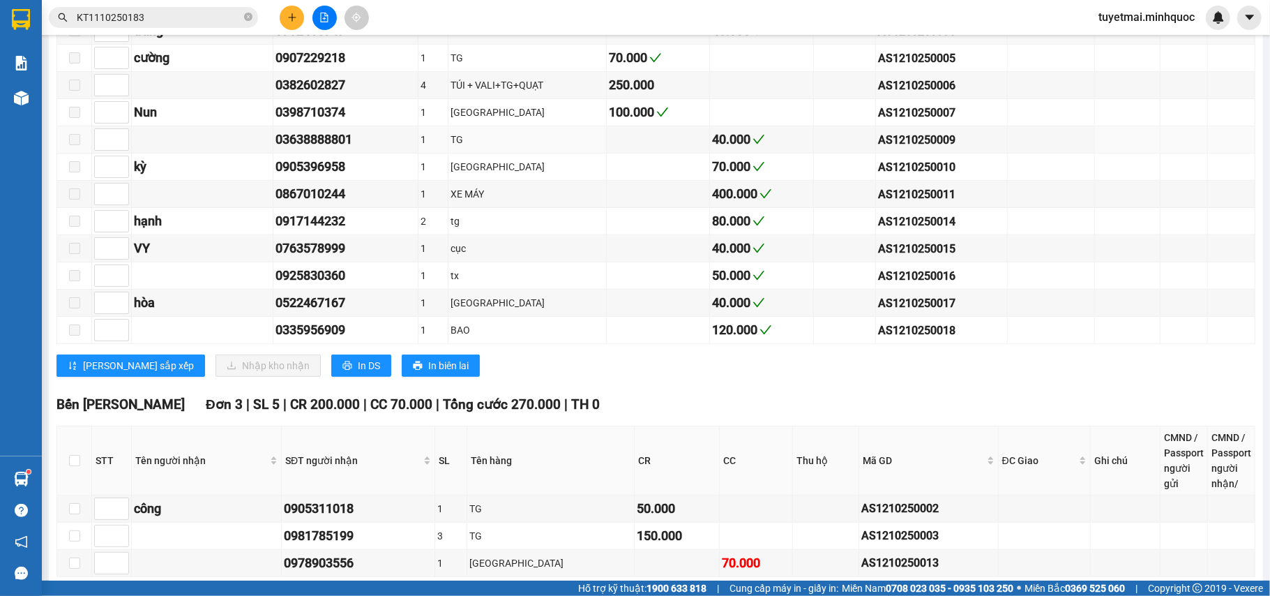
scroll to position [771, 0]
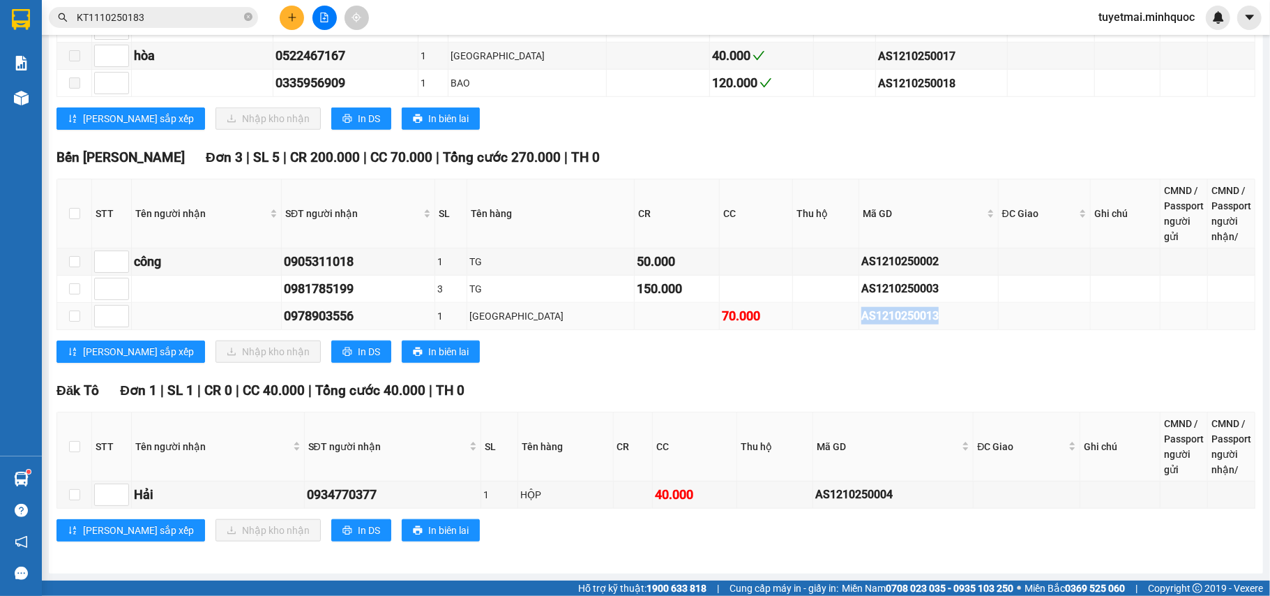
drag, startPoint x: 944, startPoint y: 316, endPoint x: 785, endPoint y: 316, distance: 159.0
click at [785, 316] on tr "0978903556 1 TX 70.000 AS1210250013" at bounding box center [656, 316] width 1198 height 27
copy div "AS1210250013"
drag, startPoint x: 898, startPoint y: 495, endPoint x: 807, endPoint y: 494, distance: 91.4
click at [815, 494] on div "AS1210250004" at bounding box center [893, 493] width 156 height 17
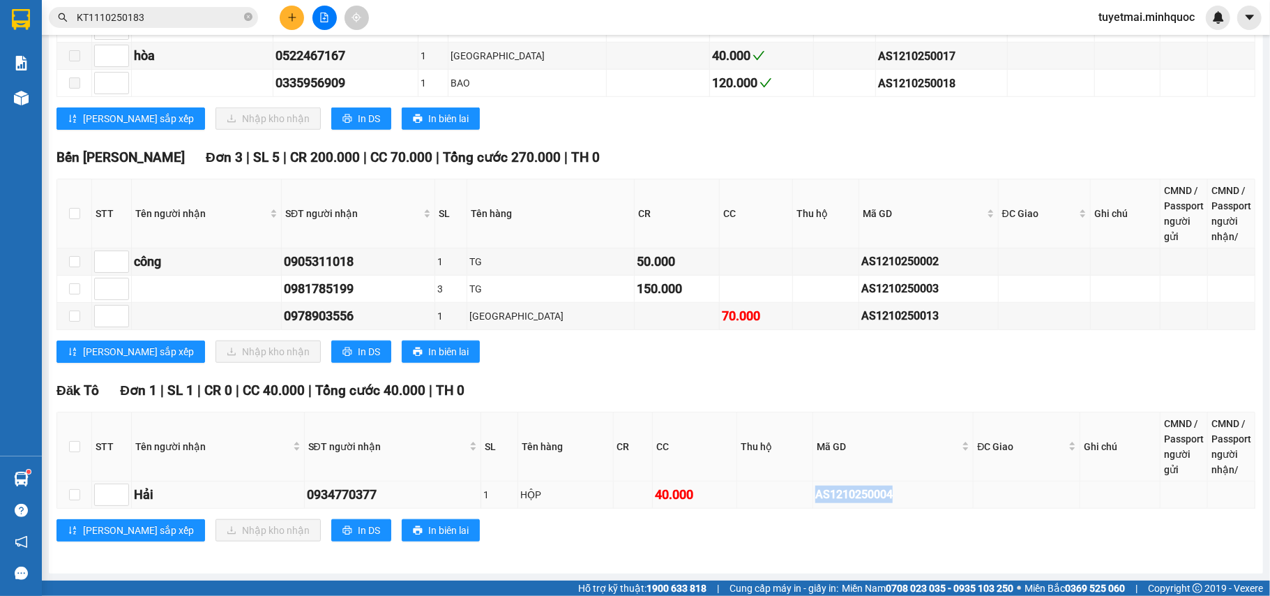
click at [815, 494] on div "AS1210250004" at bounding box center [893, 493] width 156 height 17
drag, startPoint x: 896, startPoint y: 492, endPoint x: 782, endPoint y: 492, distance: 114.4
click at [782, 492] on tr "Hải 0934770377 1 HỘP 40.000 AS1210250004" at bounding box center [656, 494] width 1198 height 27
copy div "AS1210250004"
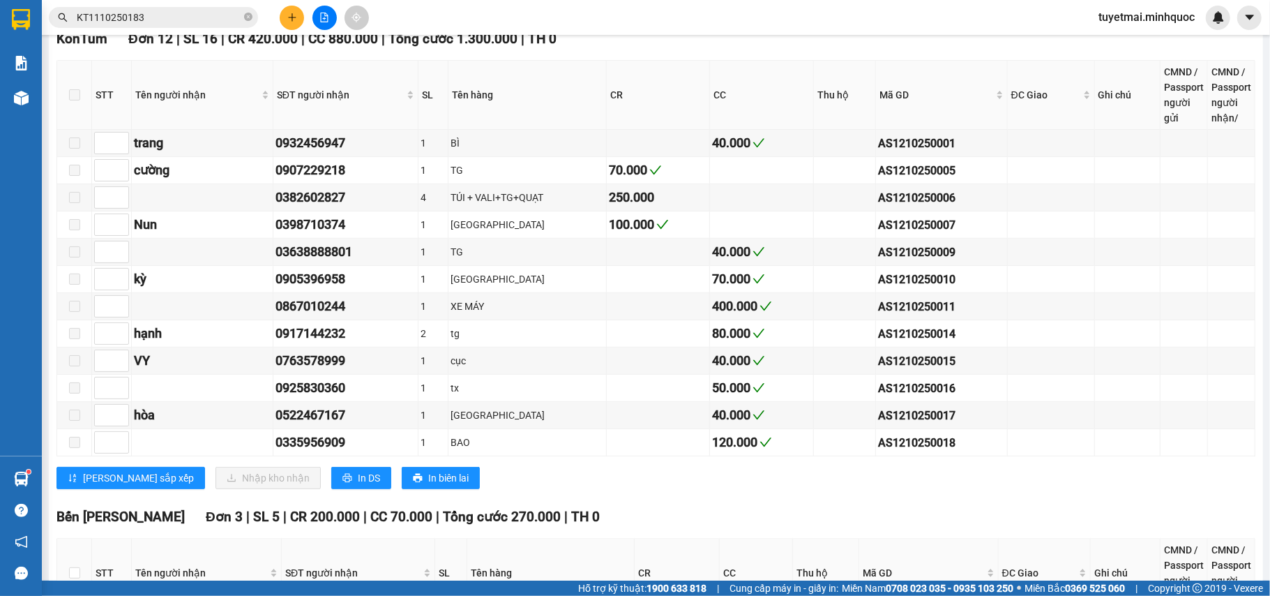
scroll to position [0, 0]
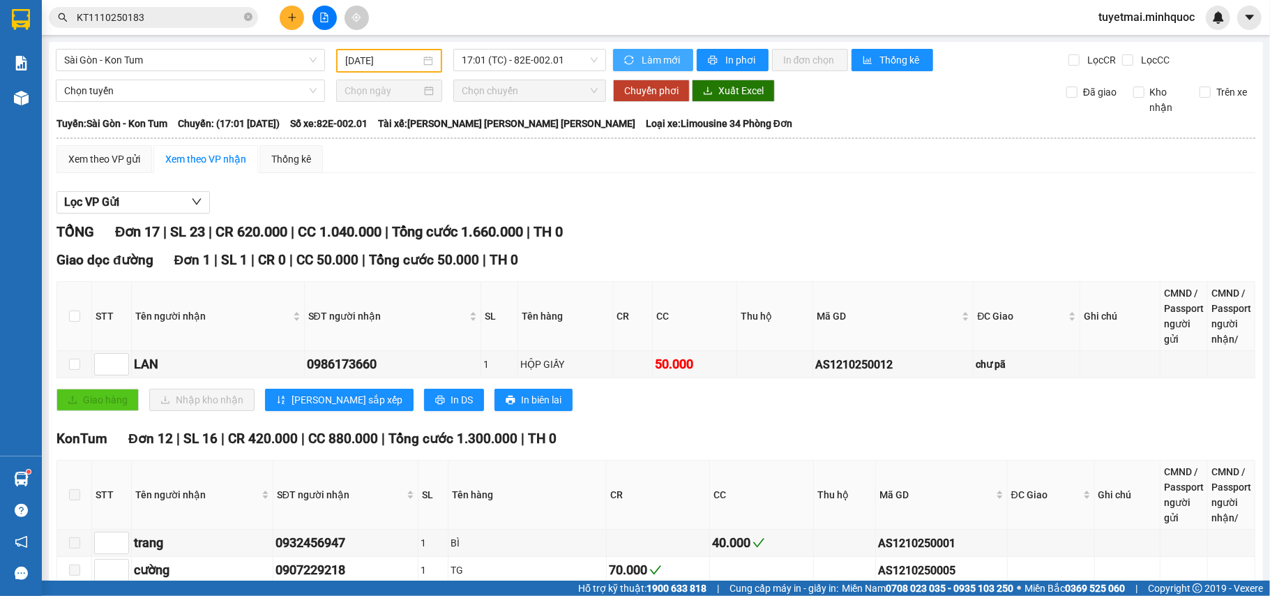
click at [662, 57] on span "Làm mới" at bounding box center [662, 59] width 40 height 15
click at [531, 56] on span "17:01 (TC) - 82E-002.01" at bounding box center [530, 60] width 136 height 21
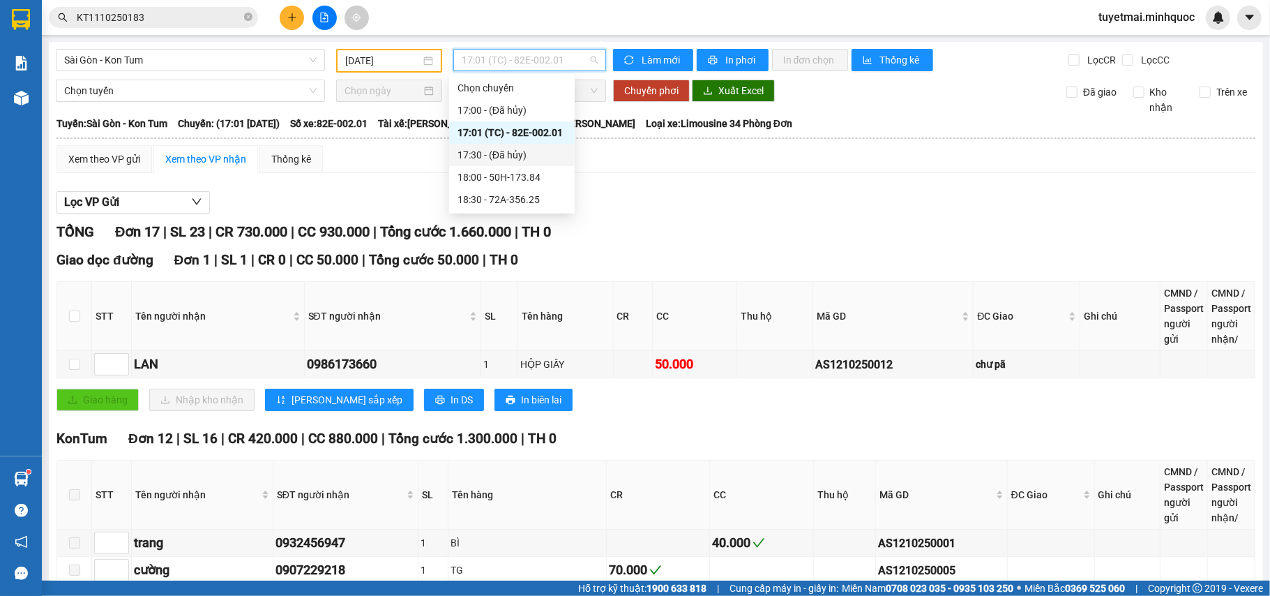
click at [539, 163] on div "17:30 - (Đã hủy)" at bounding box center [512, 155] width 126 height 22
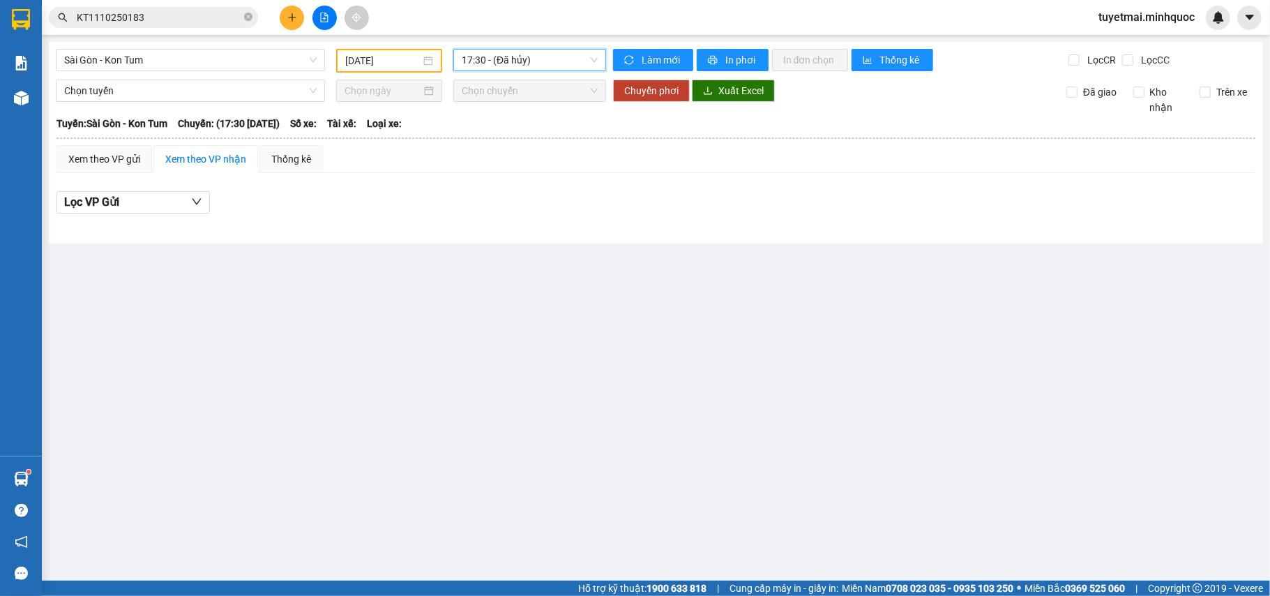
click at [547, 66] on span "17:30 - (Đã hủy)" at bounding box center [530, 60] width 136 height 21
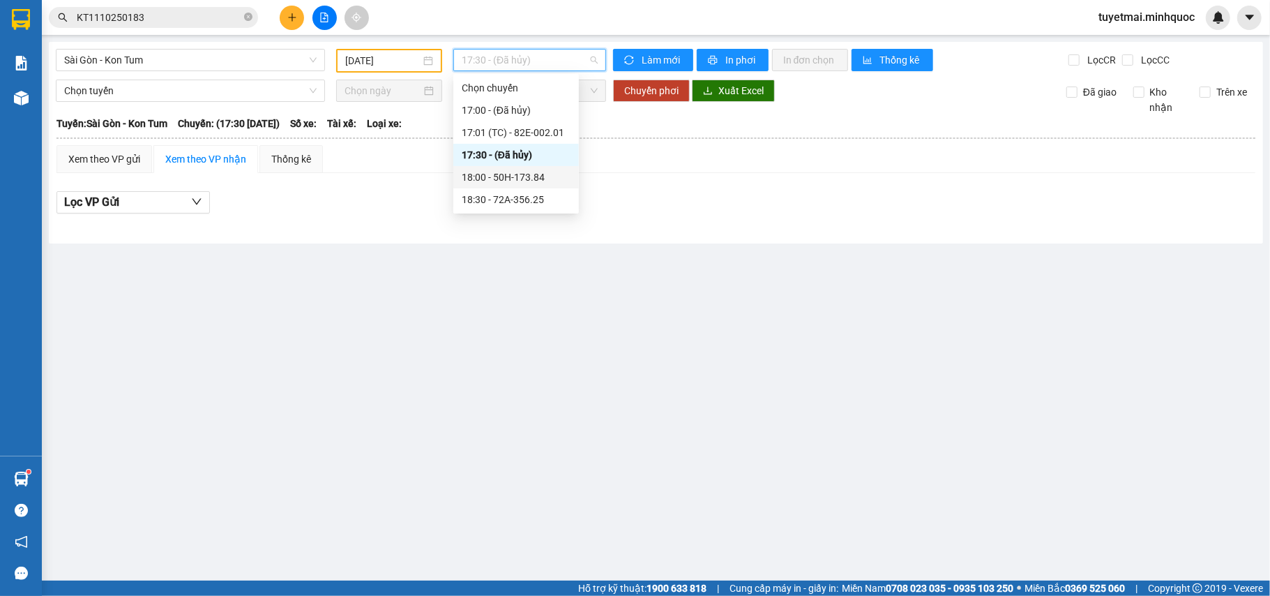
click at [548, 181] on div "18:00 - 50H-173.84" at bounding box center [516, 176] width 109 height 15
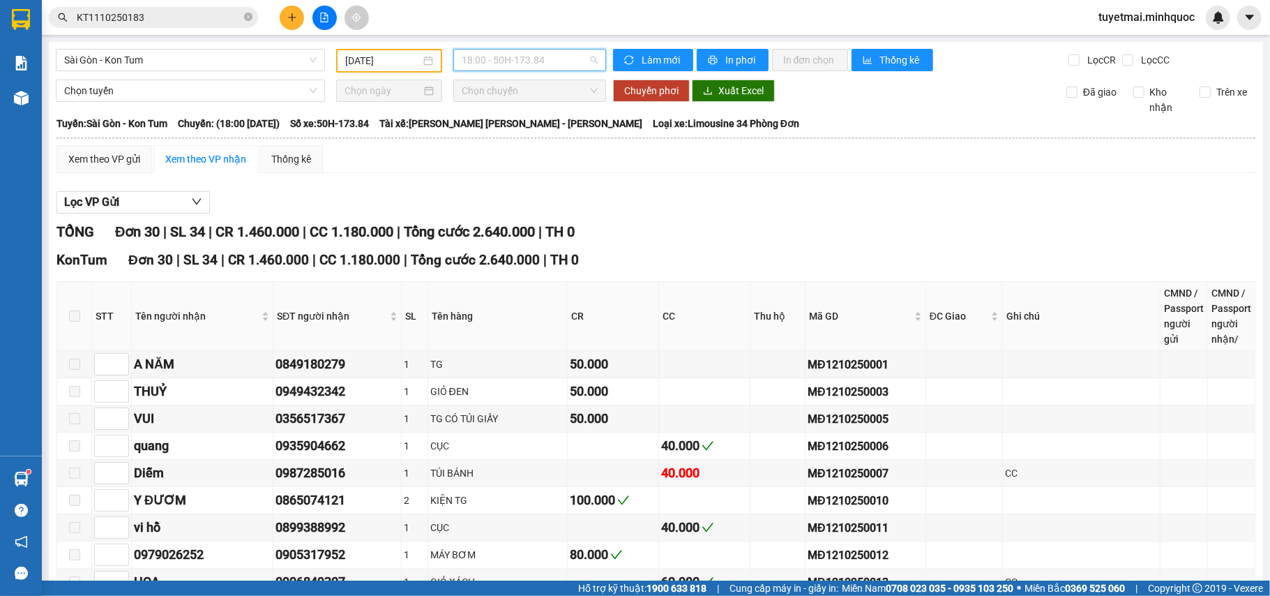
click at [517, 57] on span "18:00 - 50H-173.84" at bounding box center [530, 60] width 136 height 21
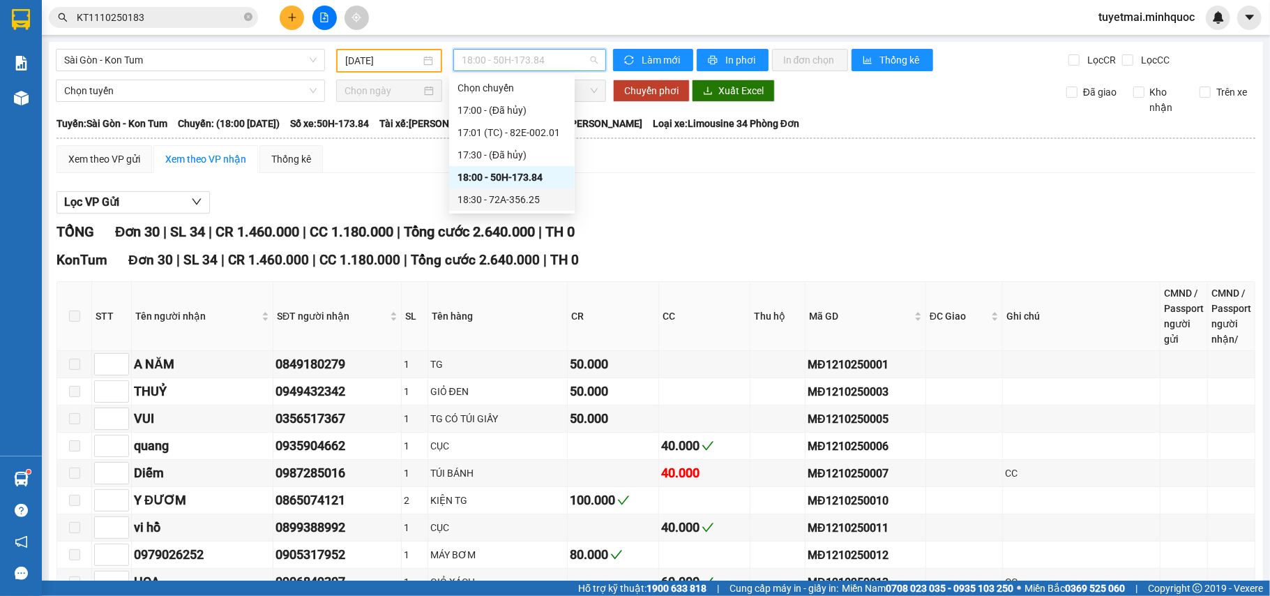
click at [531, 198] on div "18:30 - 72A-356.25" at bounding box center [511, 199] width 109 height 15
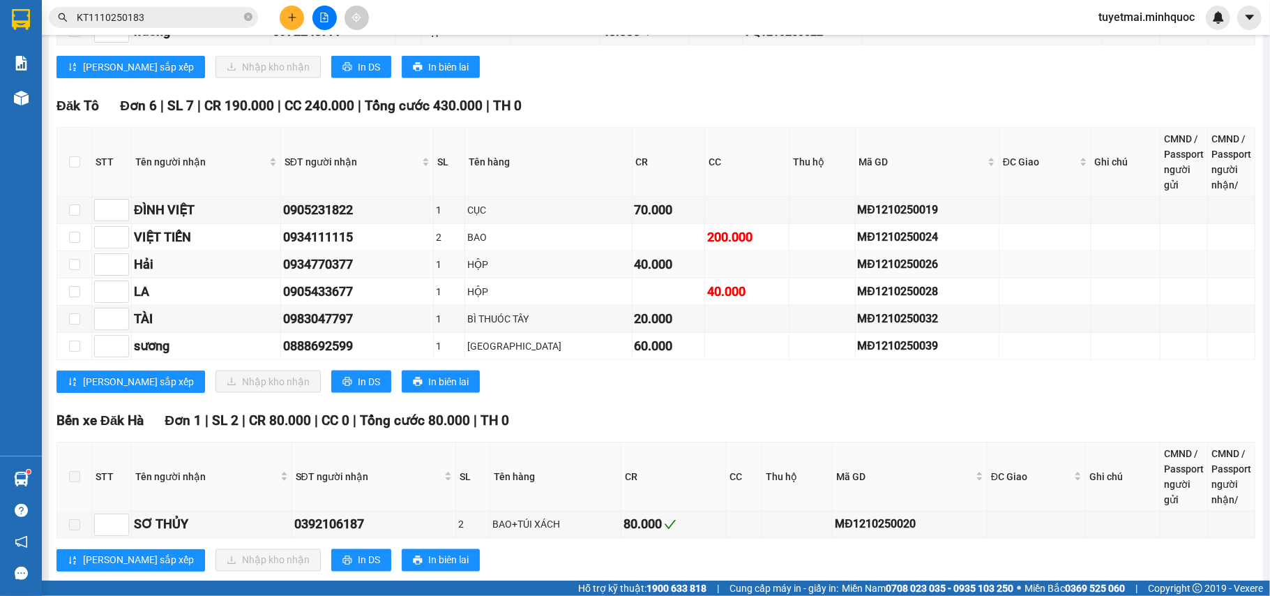
scroll to position [1441, 0]
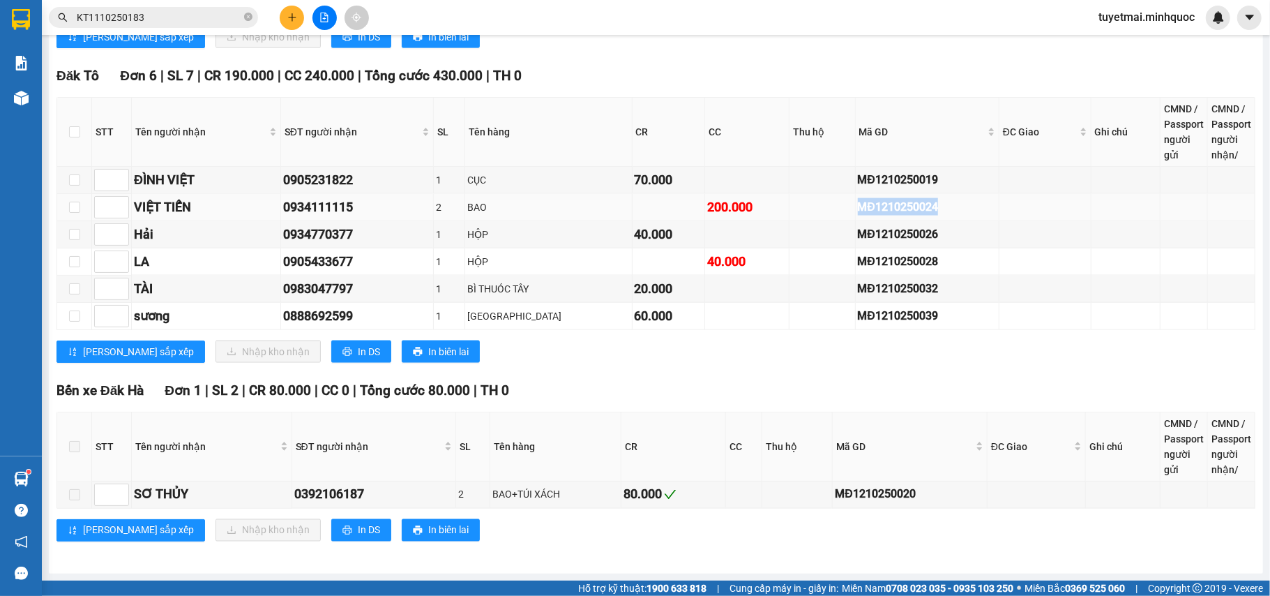
drag, startPoint x: 872, startPoint y: 204, endPoint x: 803, endPoint y: 204, distance: 68.3
click at [803, 204] on tr "VIỆT TIẾN 0934111115 2 BAO 200.000 MĐ1210250024" at bounding box center [656, 207] width 1198 height 27
copy div "MĐ1210250024"
drag, startPoint x: 862, startPoint y: 261, endPoint x: 732, endPoint y: 254, distance: 130.6
click at [732, 254] on tr "LA 0905433677 1 HỘP 40.000 MĐ1210250028" at bounding box center [656, 261] width 1198 height 27
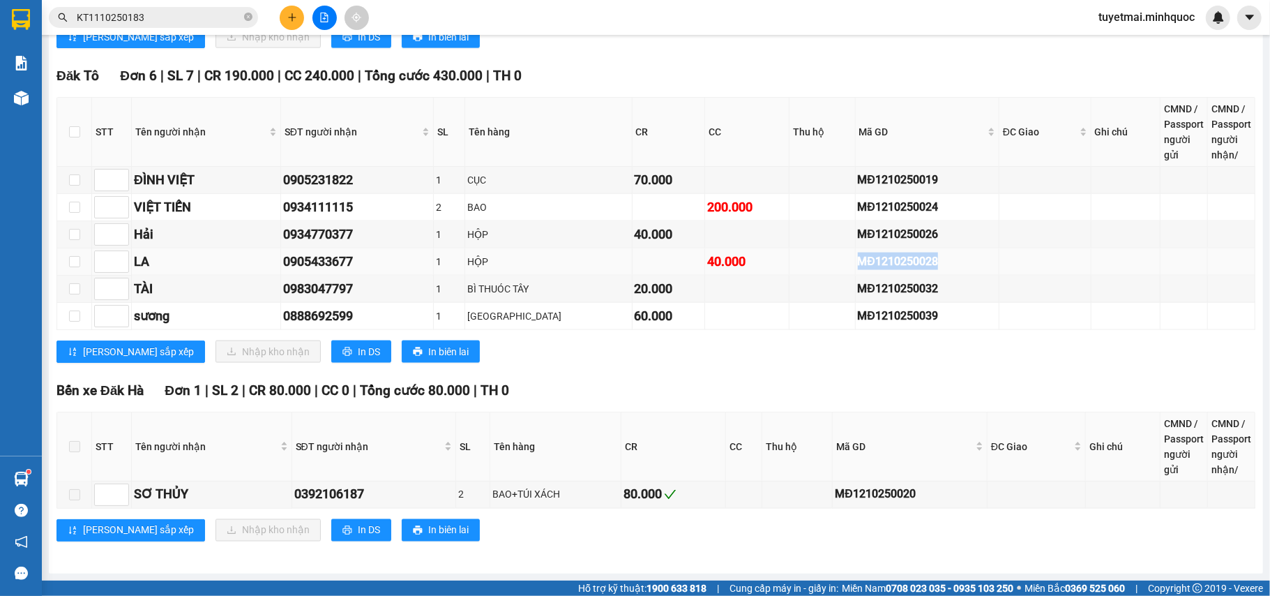
copy tr "MĐ1210250028"
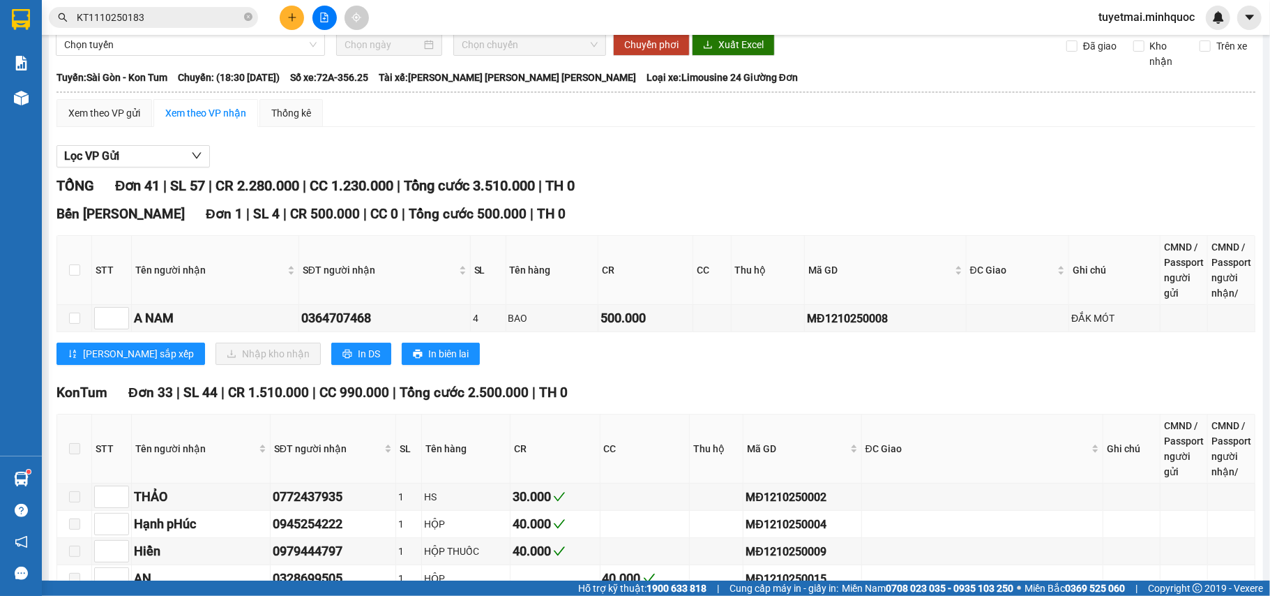
scroll to position [0, 0]
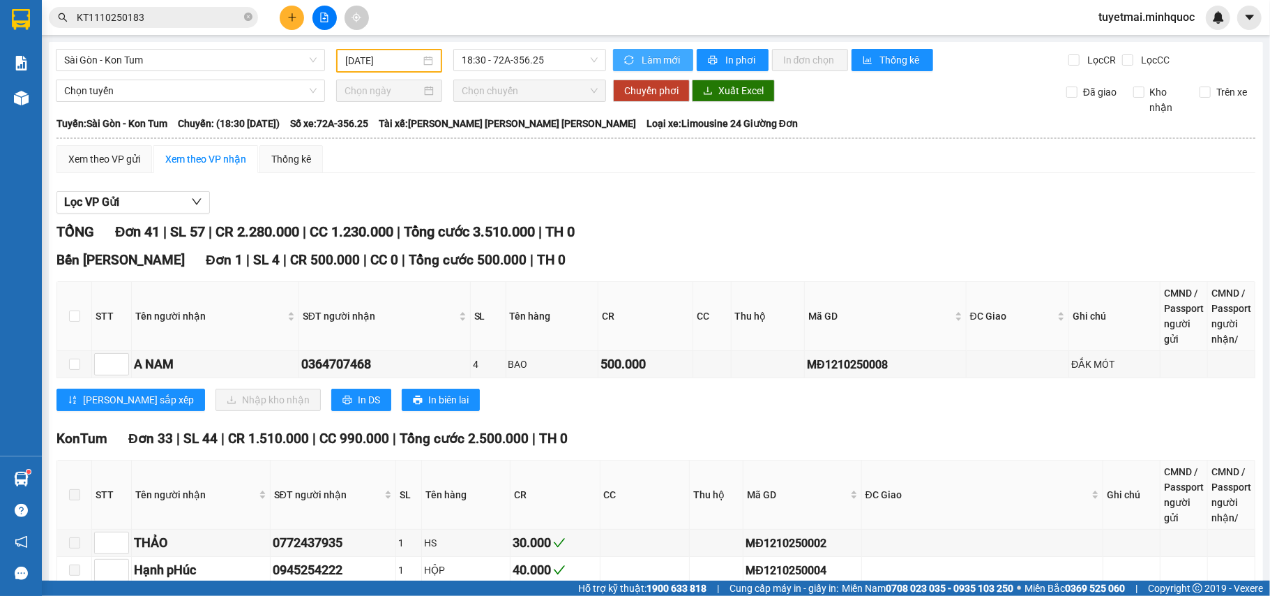
click at [653, 62] on span "Làm mới" at bounding box center [662, 59] width 40 height 15
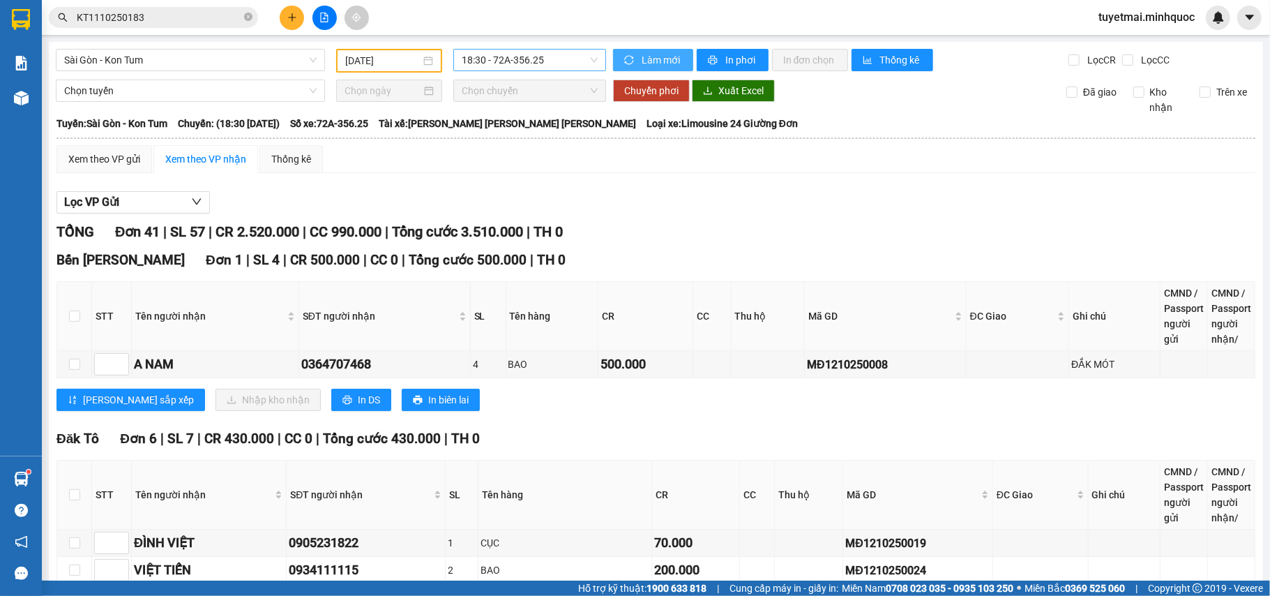
click at [492, 63] on span "18:30 - 72A-356.25" at bounding box center [530, 60] width 136 height 21
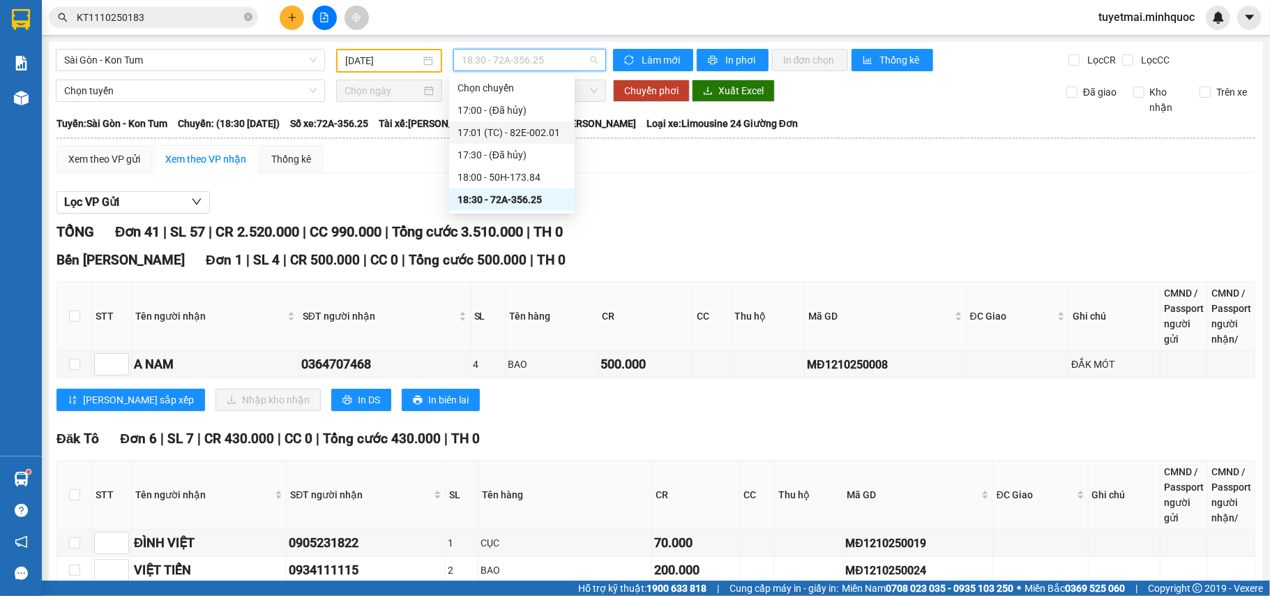
click at [522, 130] on div "17:01 (TC) - 82E-002.01" at bounding box center [511, 132] width 109 height 15
